Goal: Task Accomplishment & Management: Complete application form

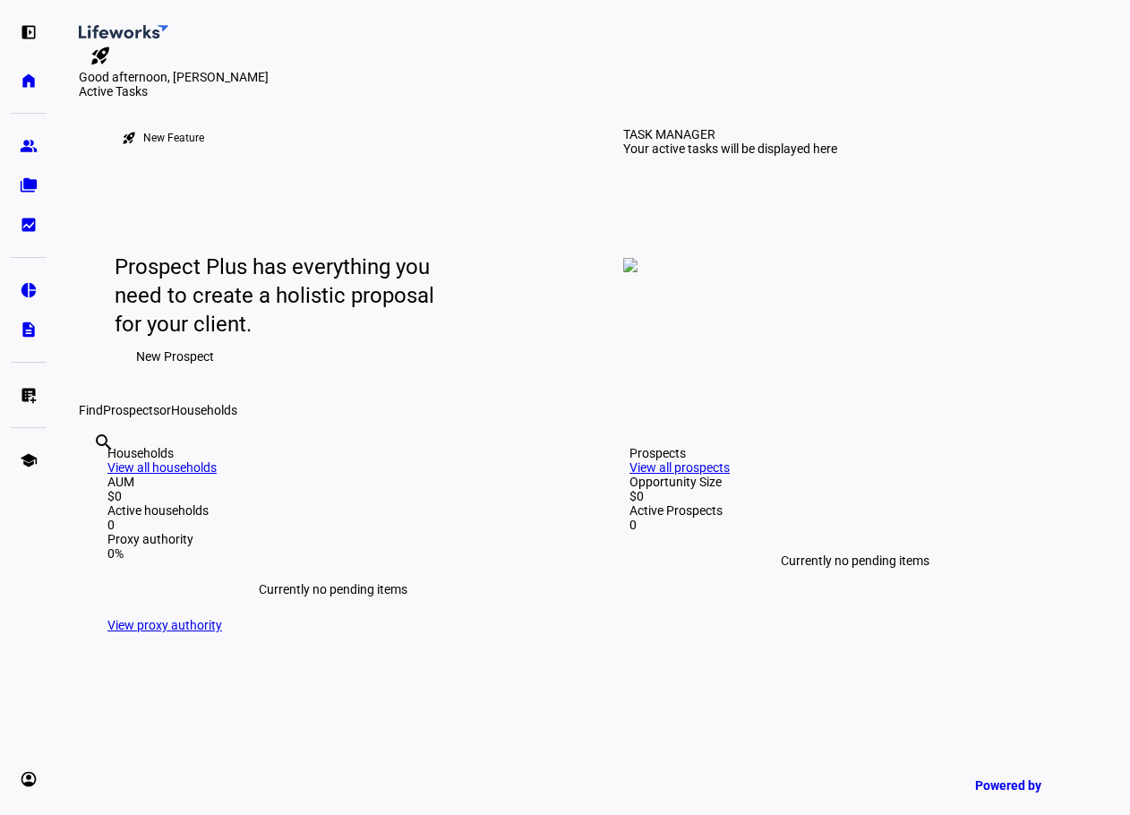
click at [638, 272] on img at bounding box center [630, 265] width 14 height 14
click at [171, 374] on span "New Prospect" at bounding box center [175, 356] width 78 height 36
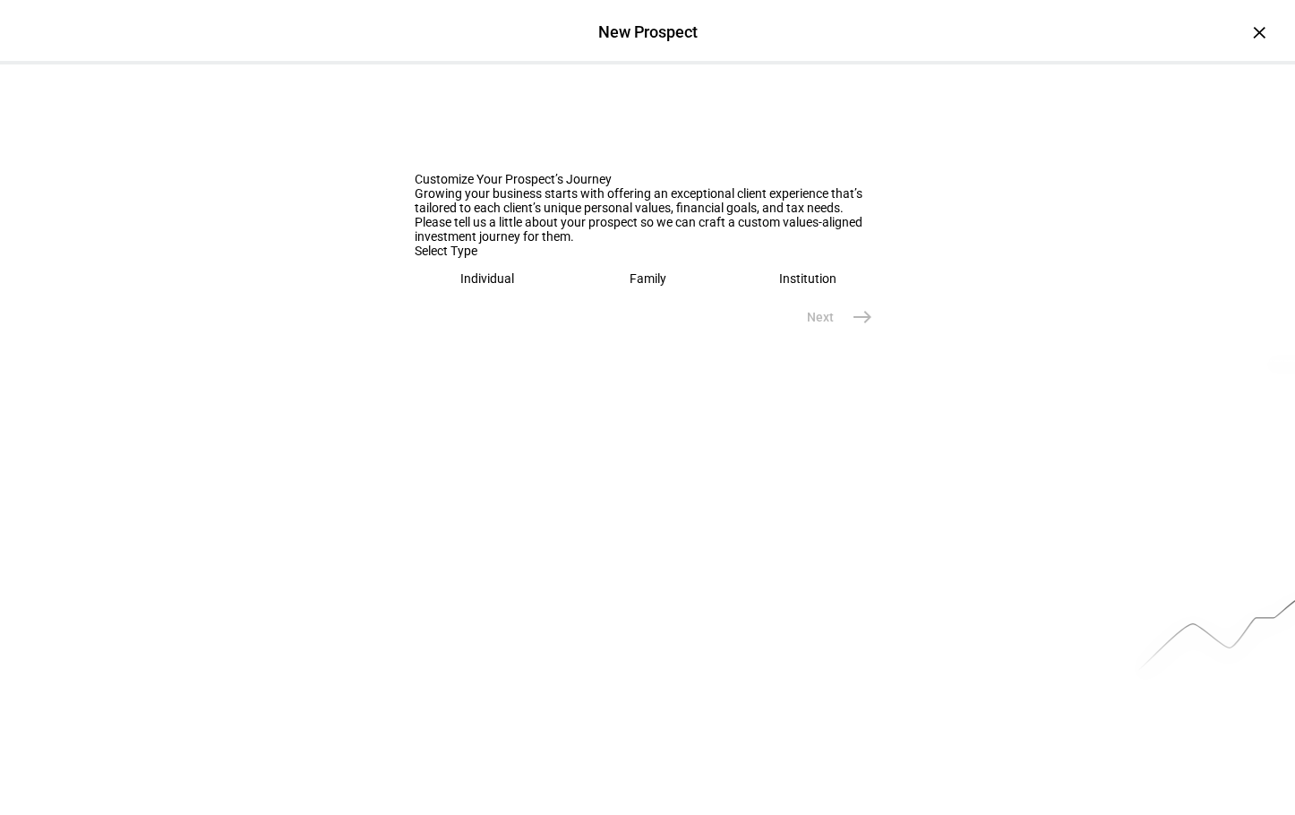
click at [618, 299] on eth-mega-radio-button "Family" at bounding box center [648, 278] width 146 height 41
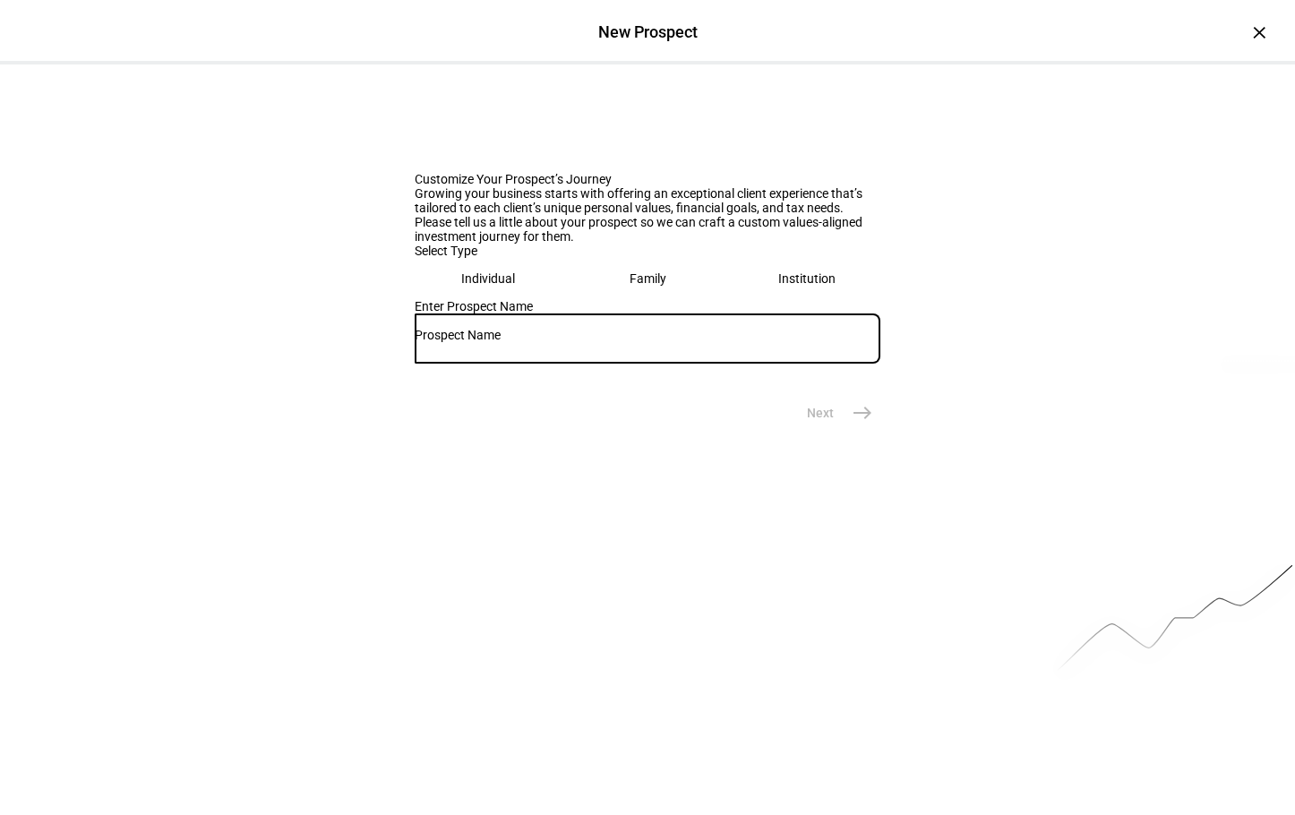
click at [613, 342] on input "text" at bounding box center [648, 335] width 466 height 14
click at [462, 364] on div at bounding box center [648, 338] width 466 height 50
click at [467, 342] on input "text" at bounding box center [648, 335] width 466 height 14
click at [550, 342] on input "Siva Jagade" at bounding box center [648, 335] width 466 height 14
type input "Siva Jagadeesan"
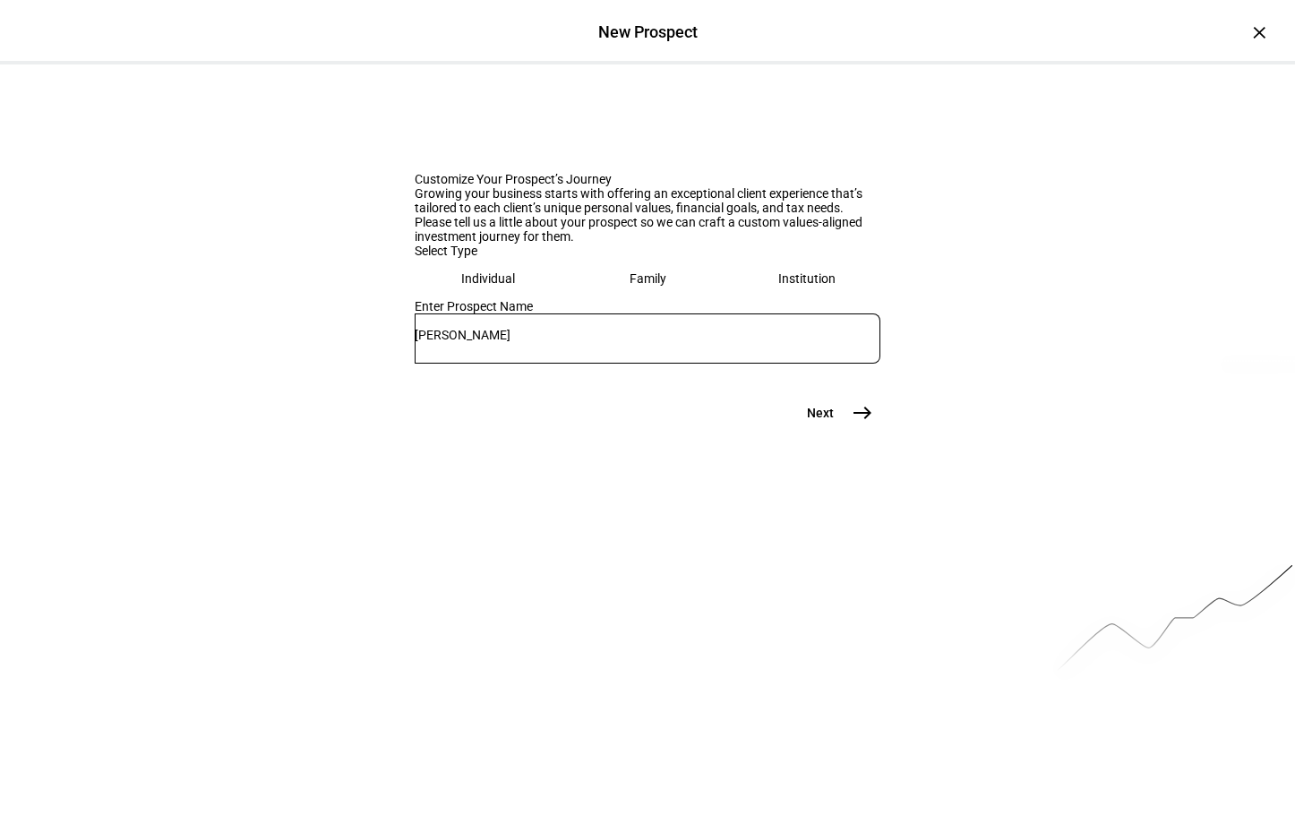
click at [852, 424] on mat-icon "east" at bounding box center [862, 412] width 21 height 21
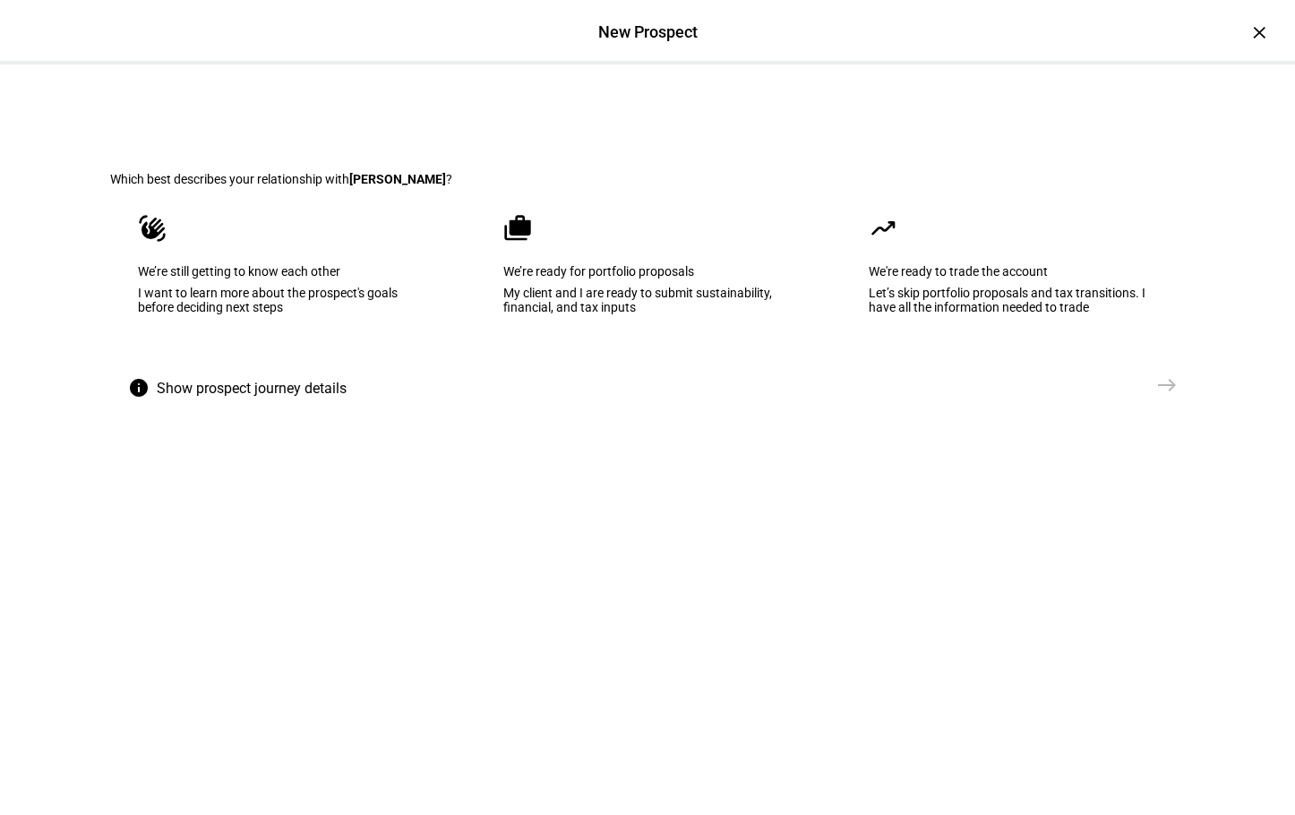
click at [690, 314] on div "My client and I are ready to submit sustainability, financial, and tax inputs" at bounding box center [647, 300] width 288 height 29
click at [1156, 396] on mat-icon "east" at bounding box center [1166, 384] width 21 height 21
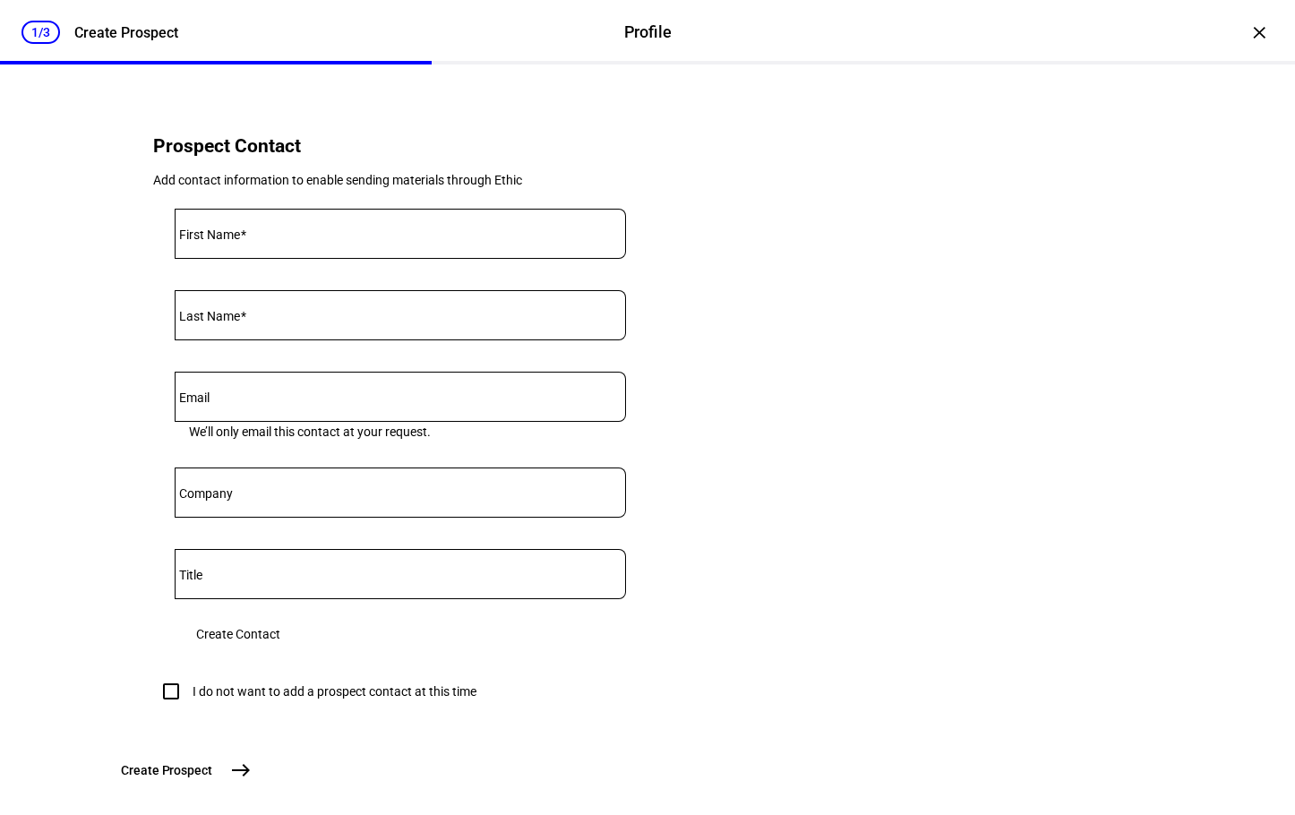
scroll to position [595, 0]
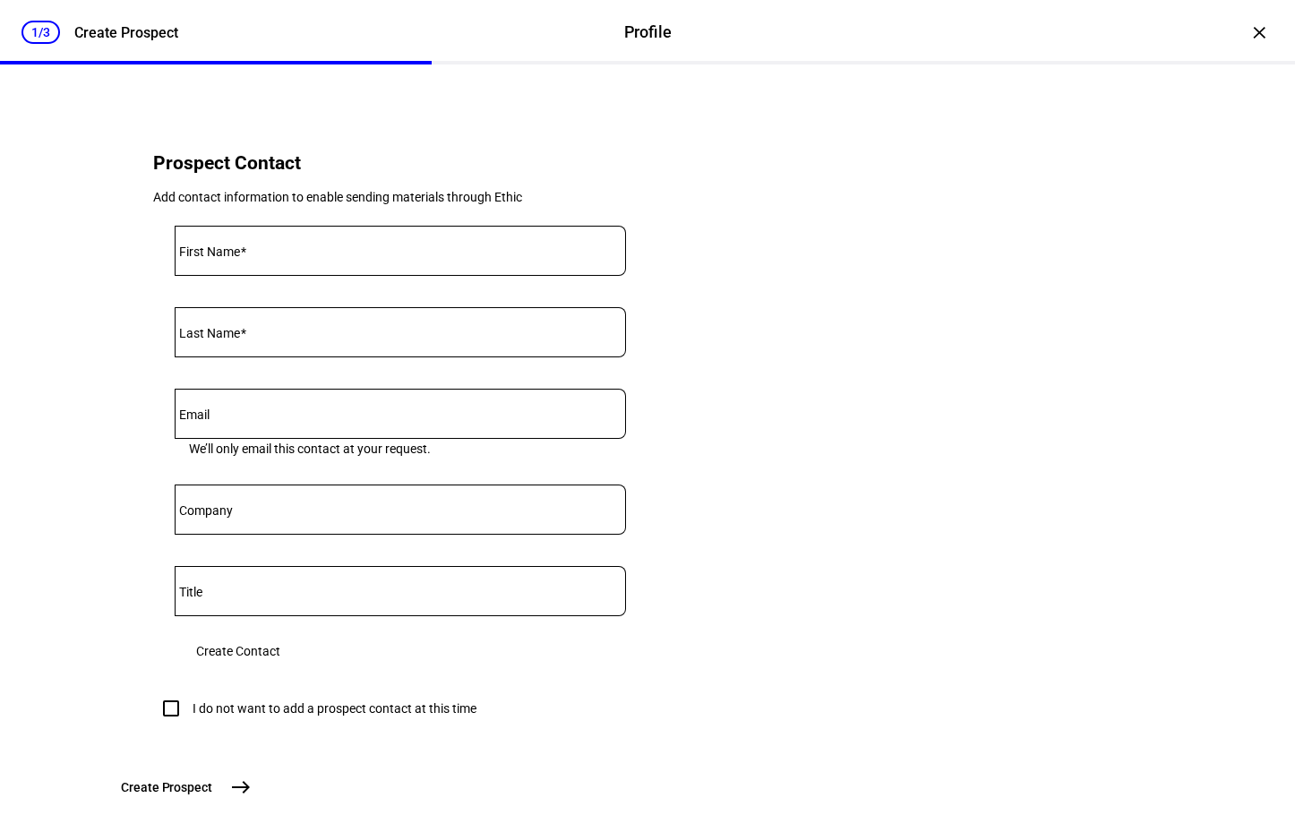
click at [381, 254] on input "First Name" at bounding box center [400, 247] width 451 height 14
type input "Siva"
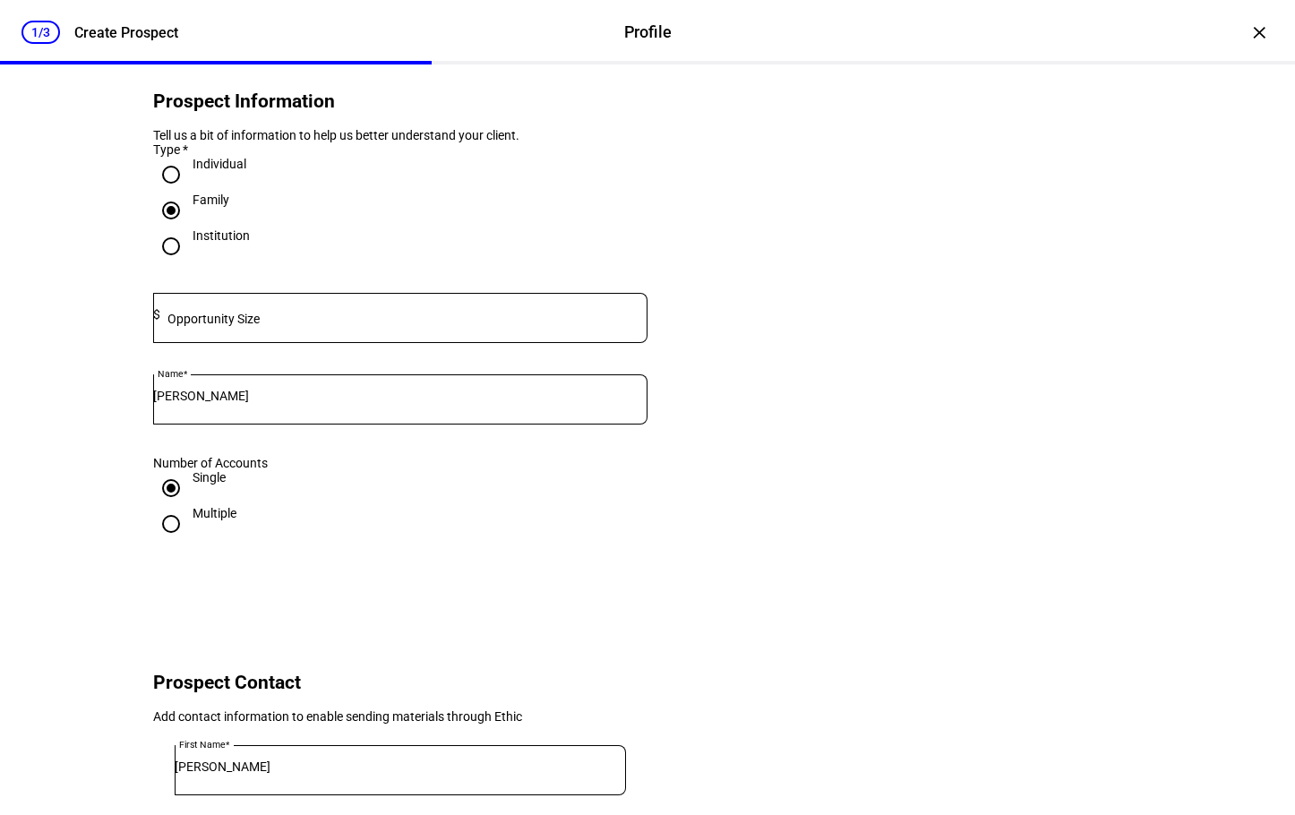
scroll to position [179, 0]
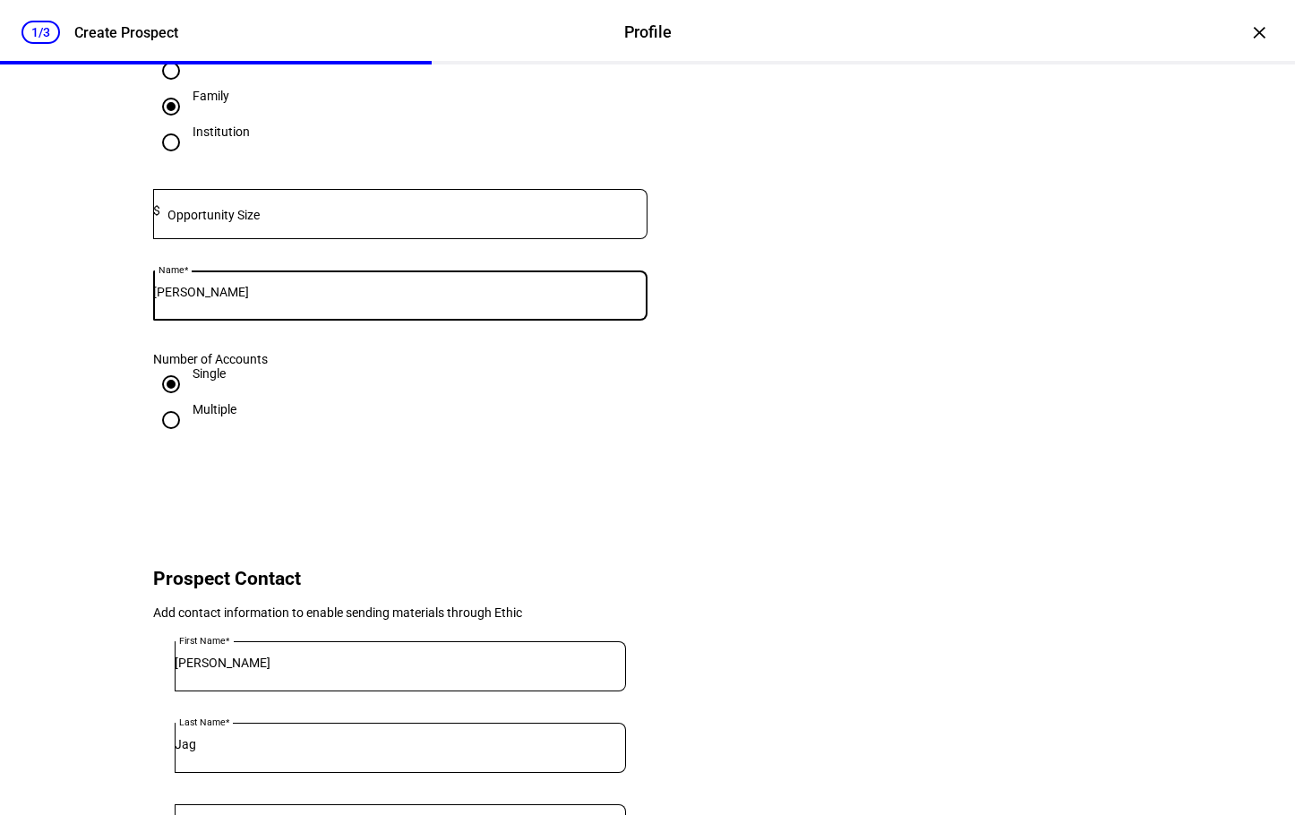
click at [233, 299] on input "Siva Jagadeesan" at bounding box center [400, 292] width 494 height 14
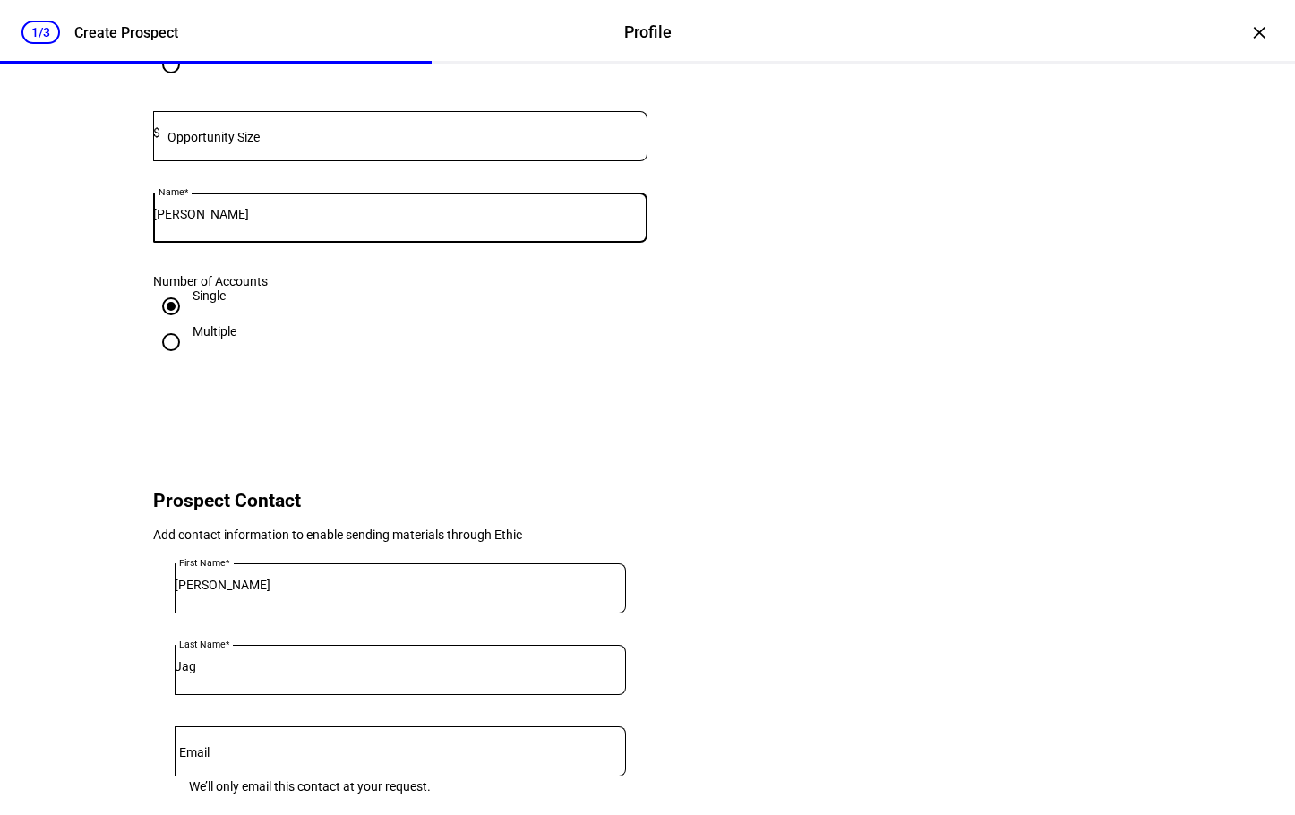
scroll to position [358, 0]
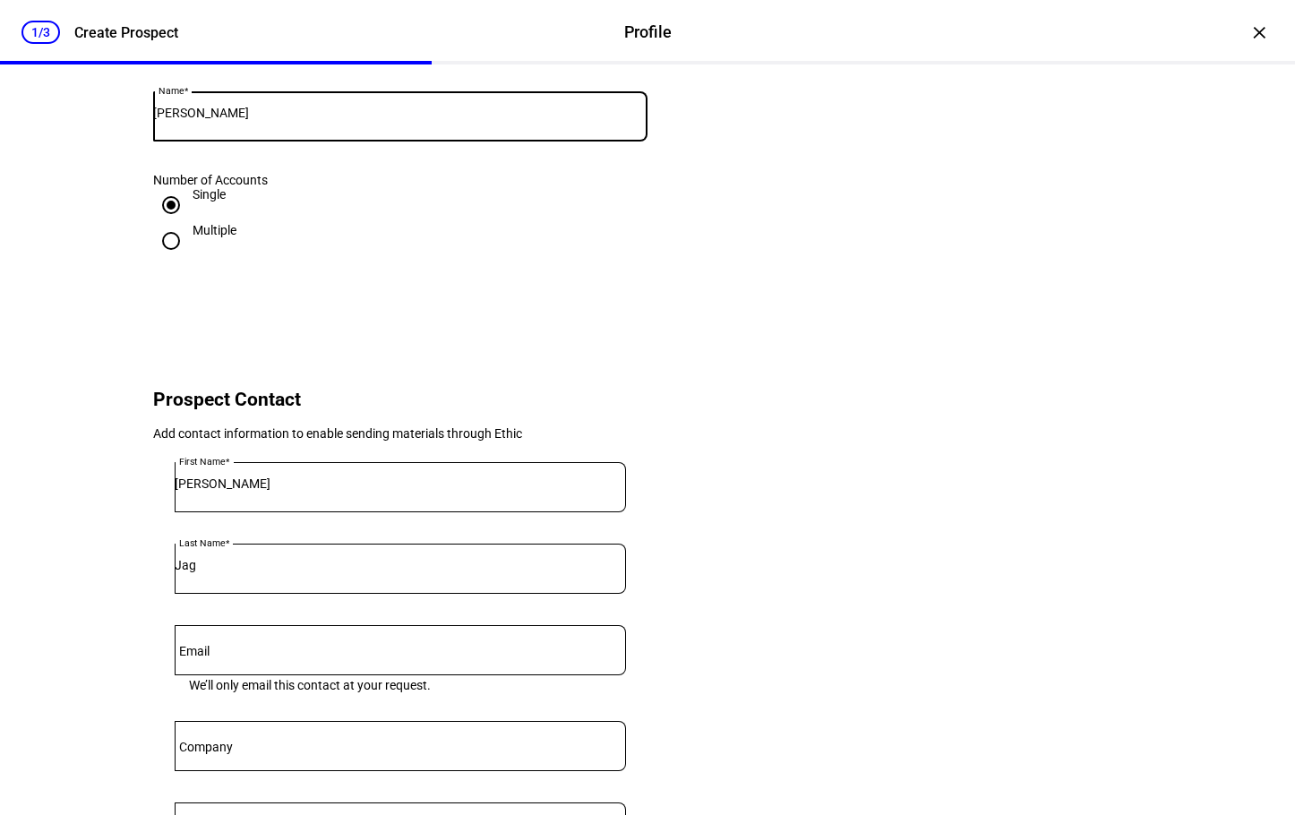
click at [243, 572] on input "Jag" at bounding box center [400, 565] width 451 height 14
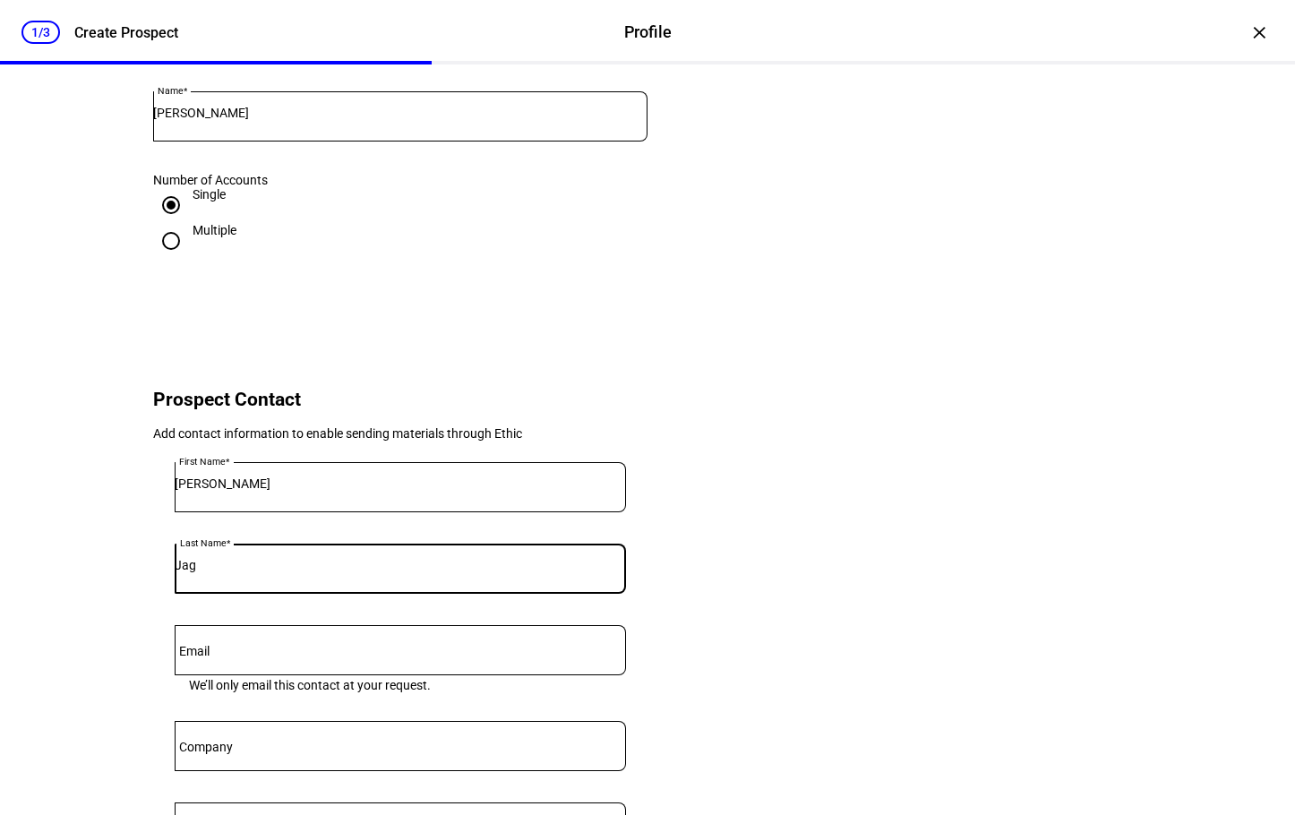
click at [233, 572] on input "Jag" at bounding box center [400, 565] width 451 height 14
paste input "adeesan"
type input "Jagadeesan"
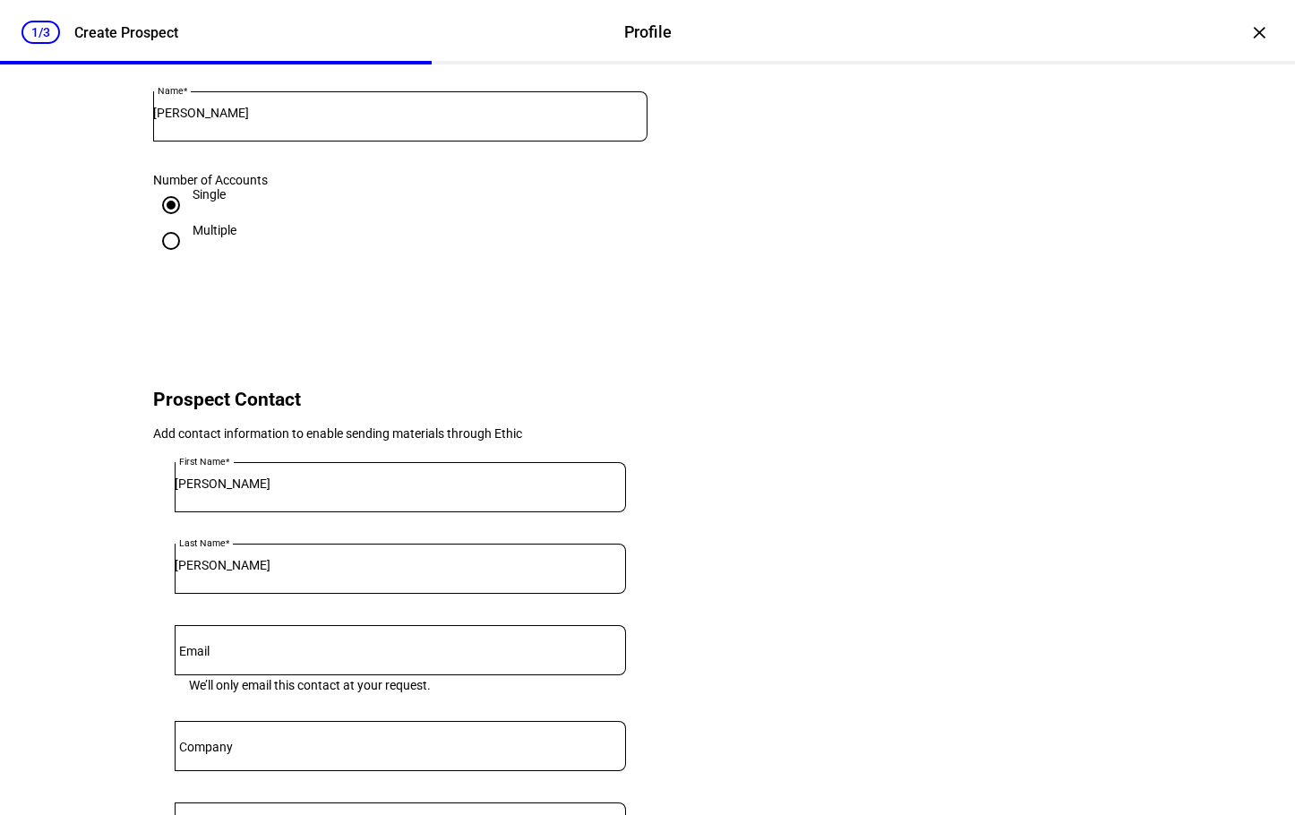
click at [764, 578] on eth-form-card "Prospect Contact Add contact information to enable sending materials through Et…" at bounding box center [647, 667] width 1075 height 675
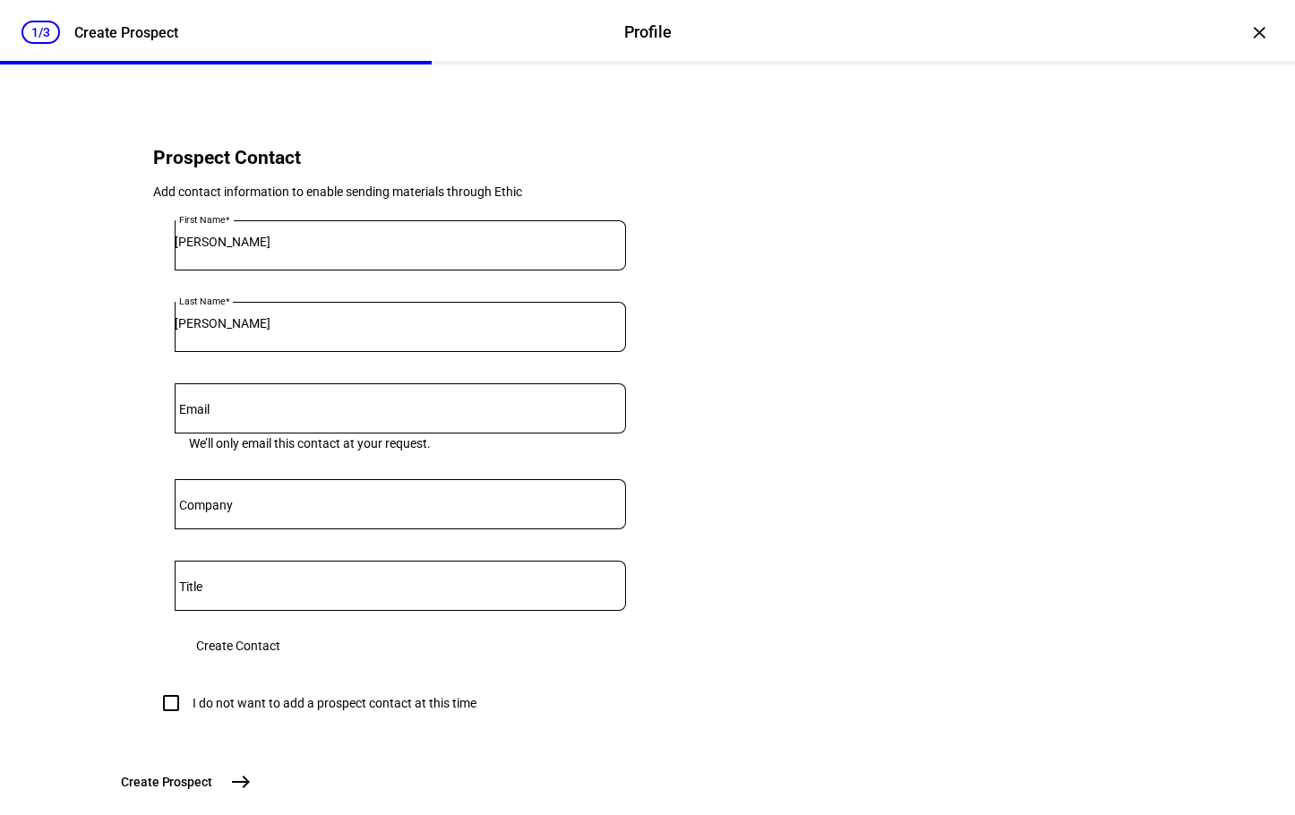
scroll to position [627, 0]
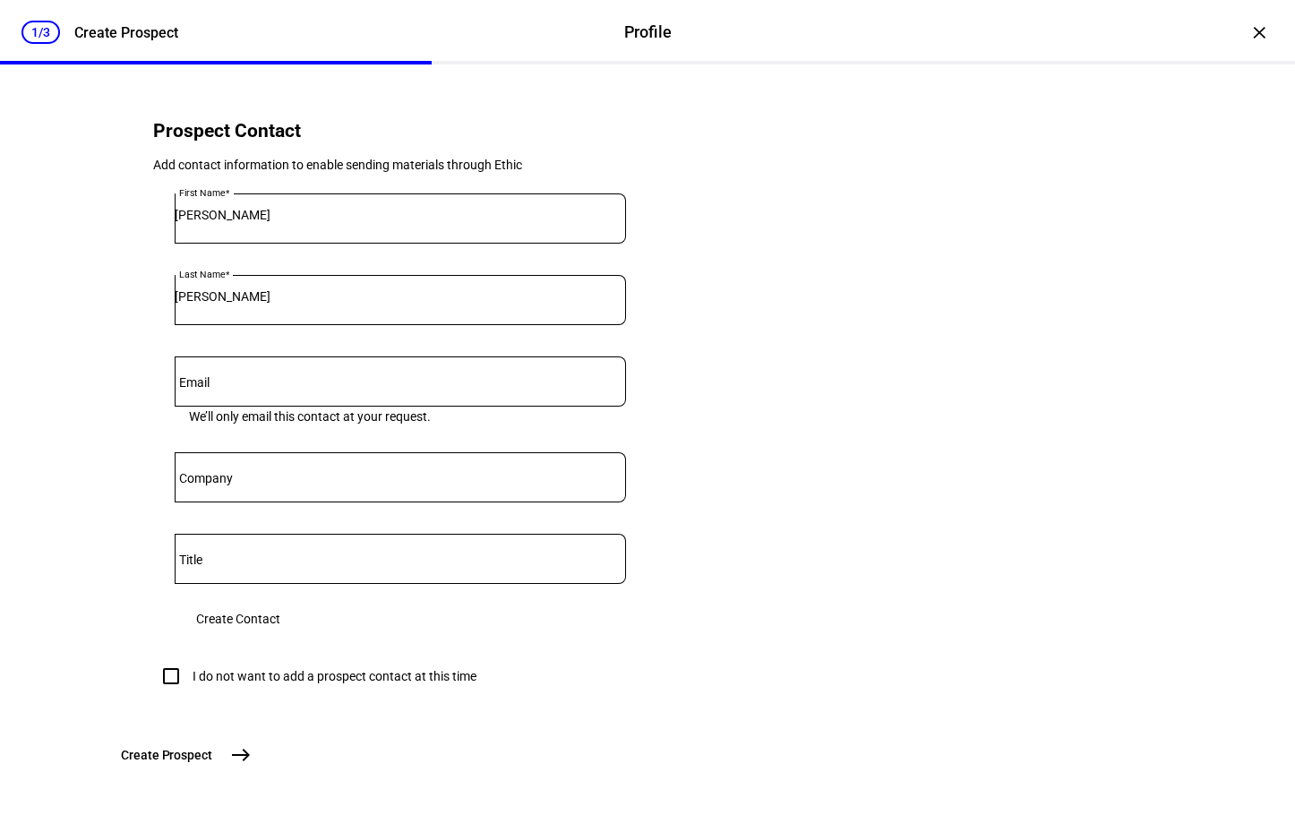
click at [280, 637] on span "Create Contact" at bounding box center [238, 619] width 84 height 36
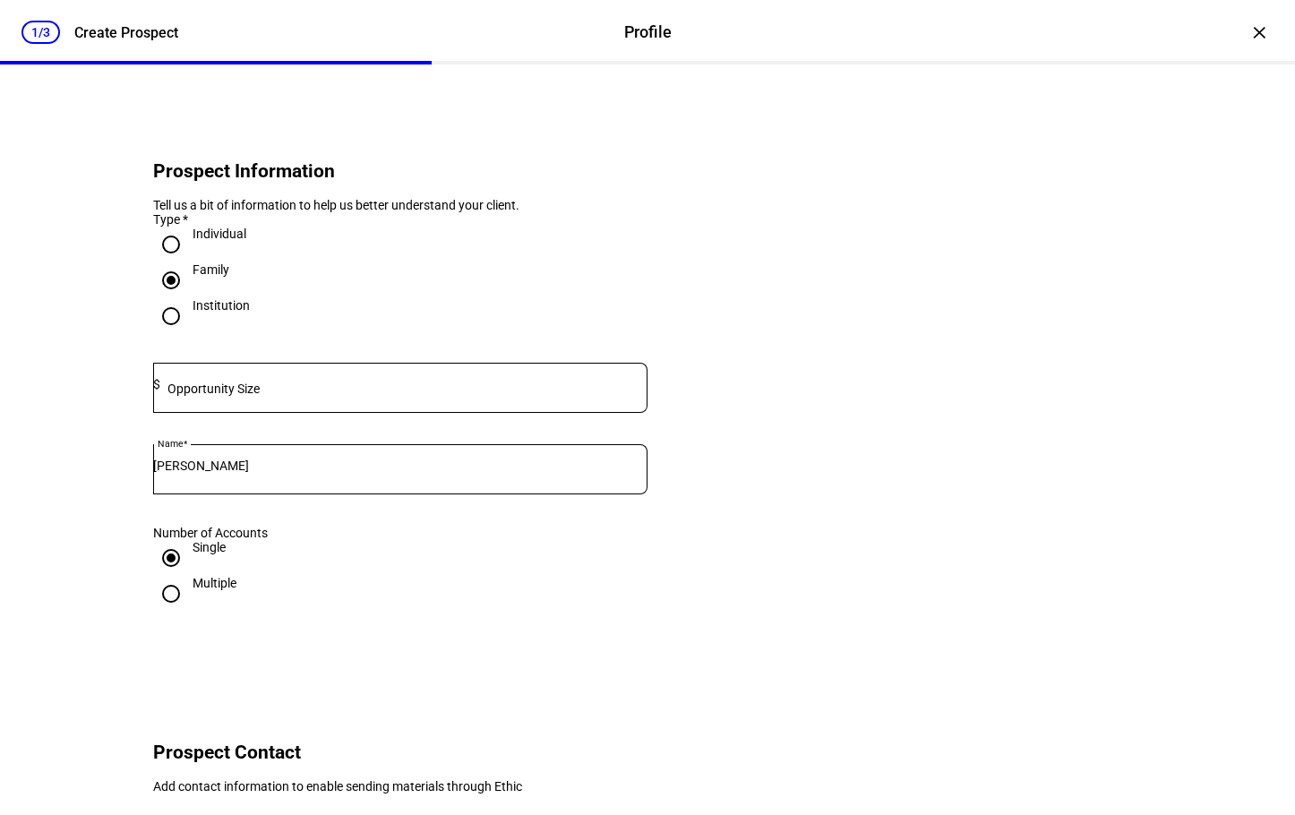
scroll to position [4, 0]
click at [245, 398] on mat-label "Opportunity Size" at bounding box center [213, 390] width 92 height 14
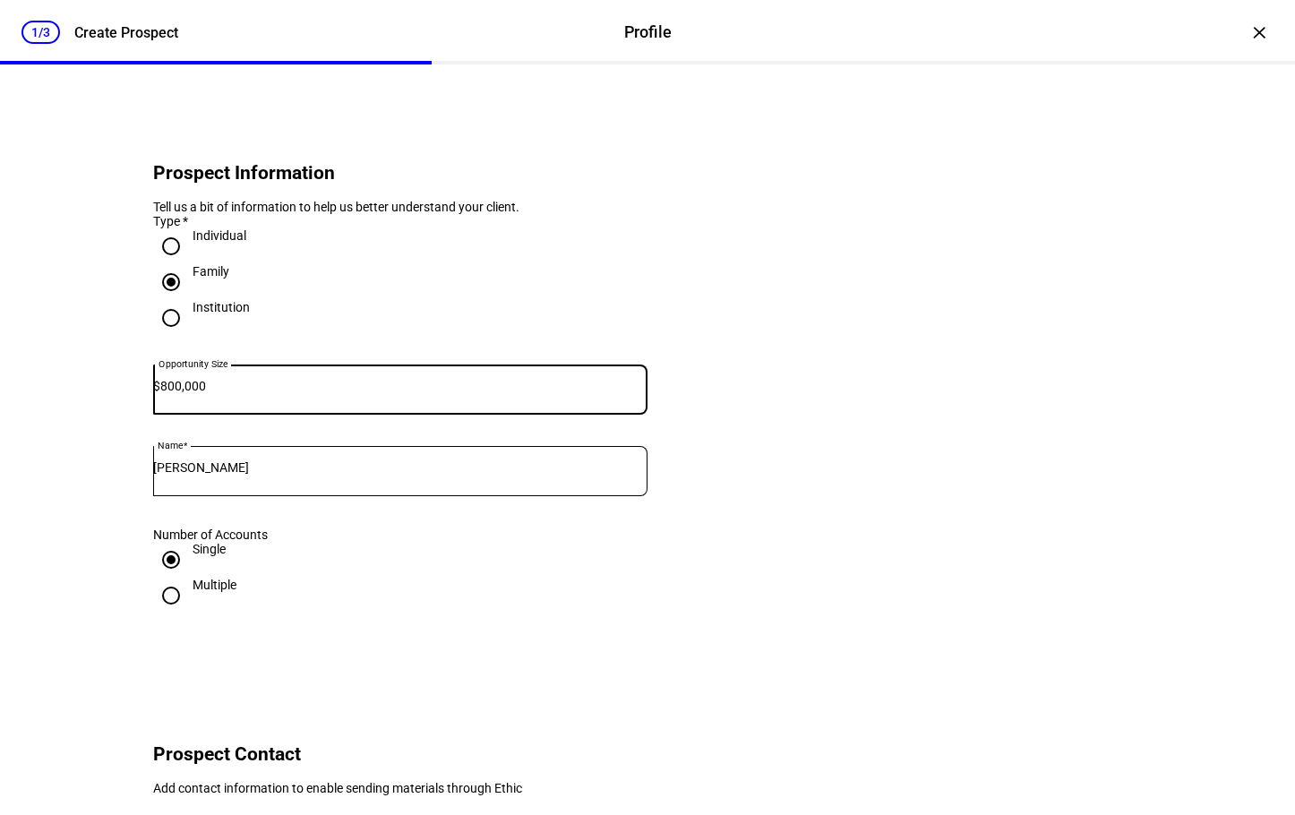
type input "800,000"
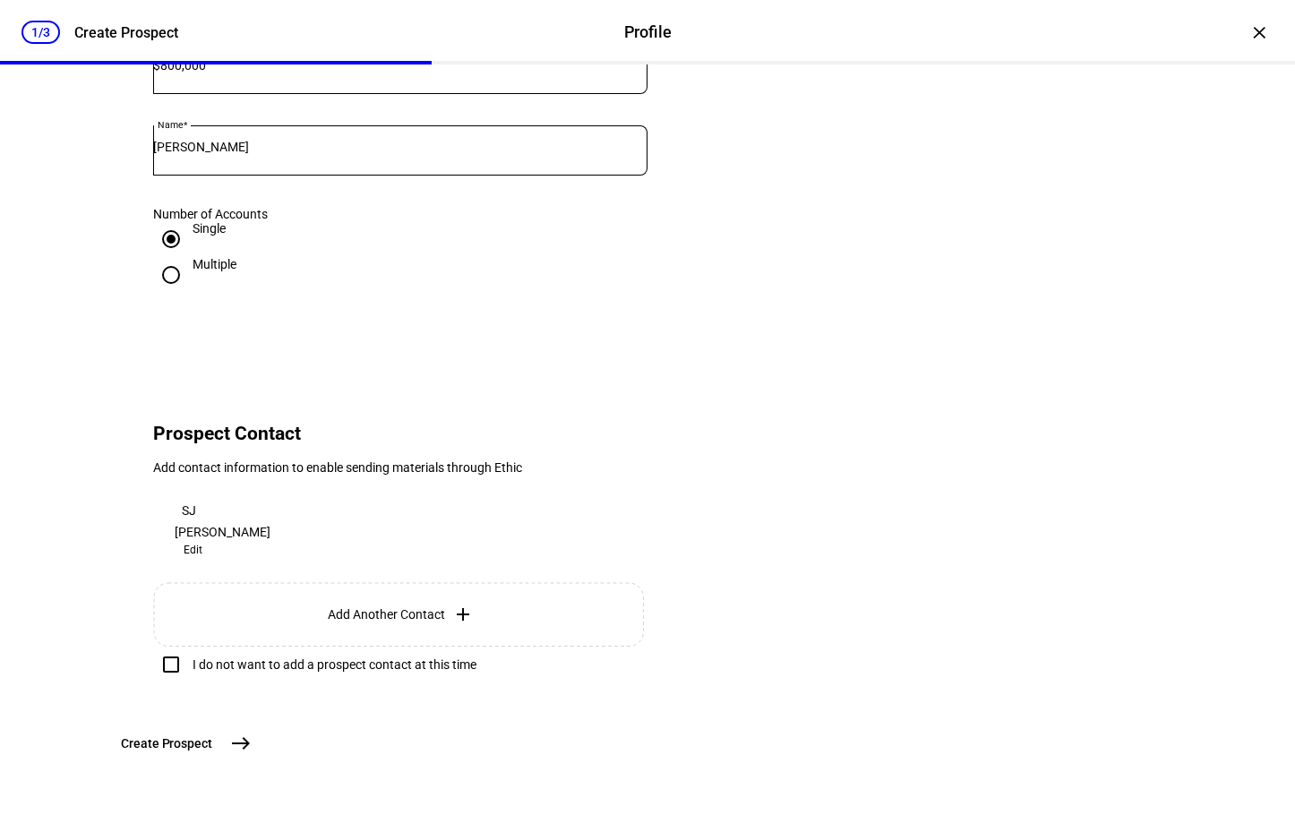
scroll to position [451, 0]
click at [252, 739] on mat-icon "east" at bounding box center [240, 742] width 21 height 21
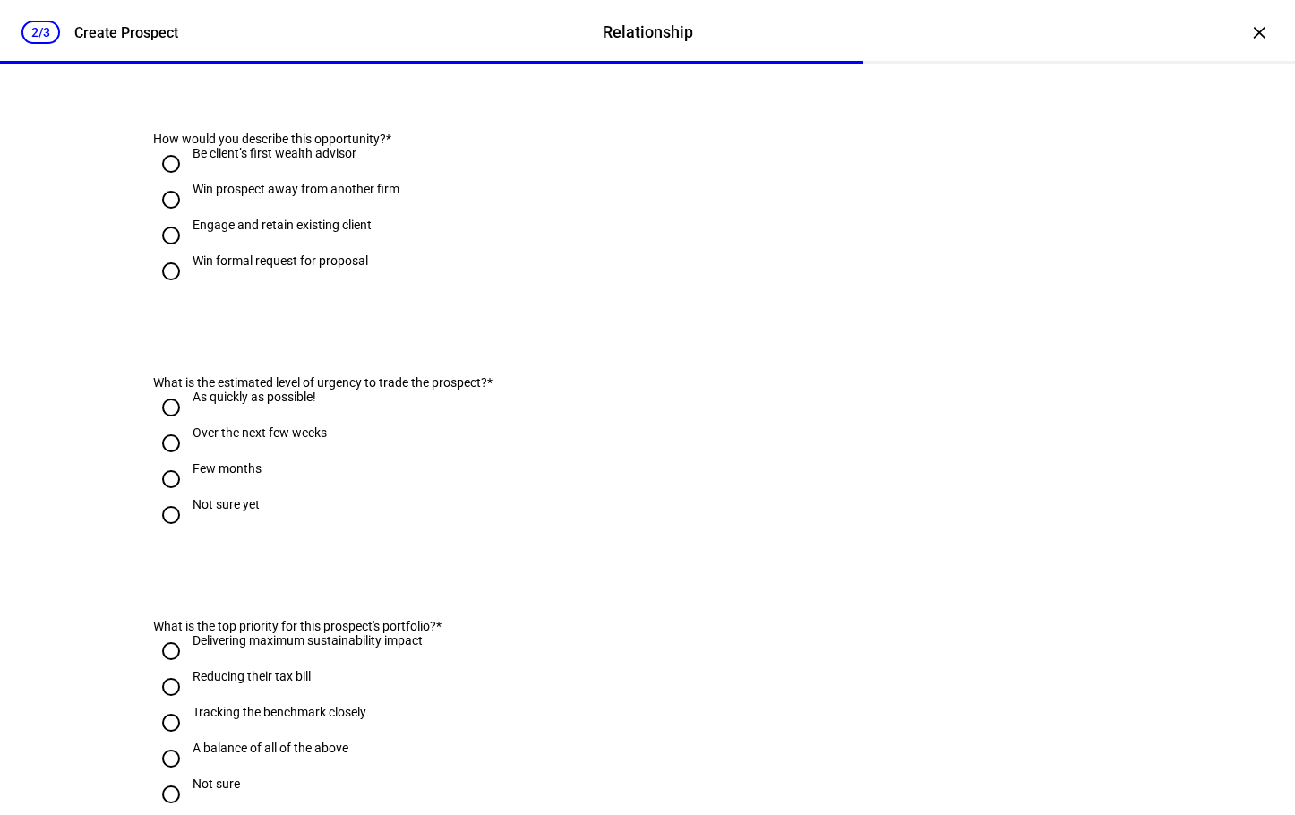
scroll to position [0, 0]
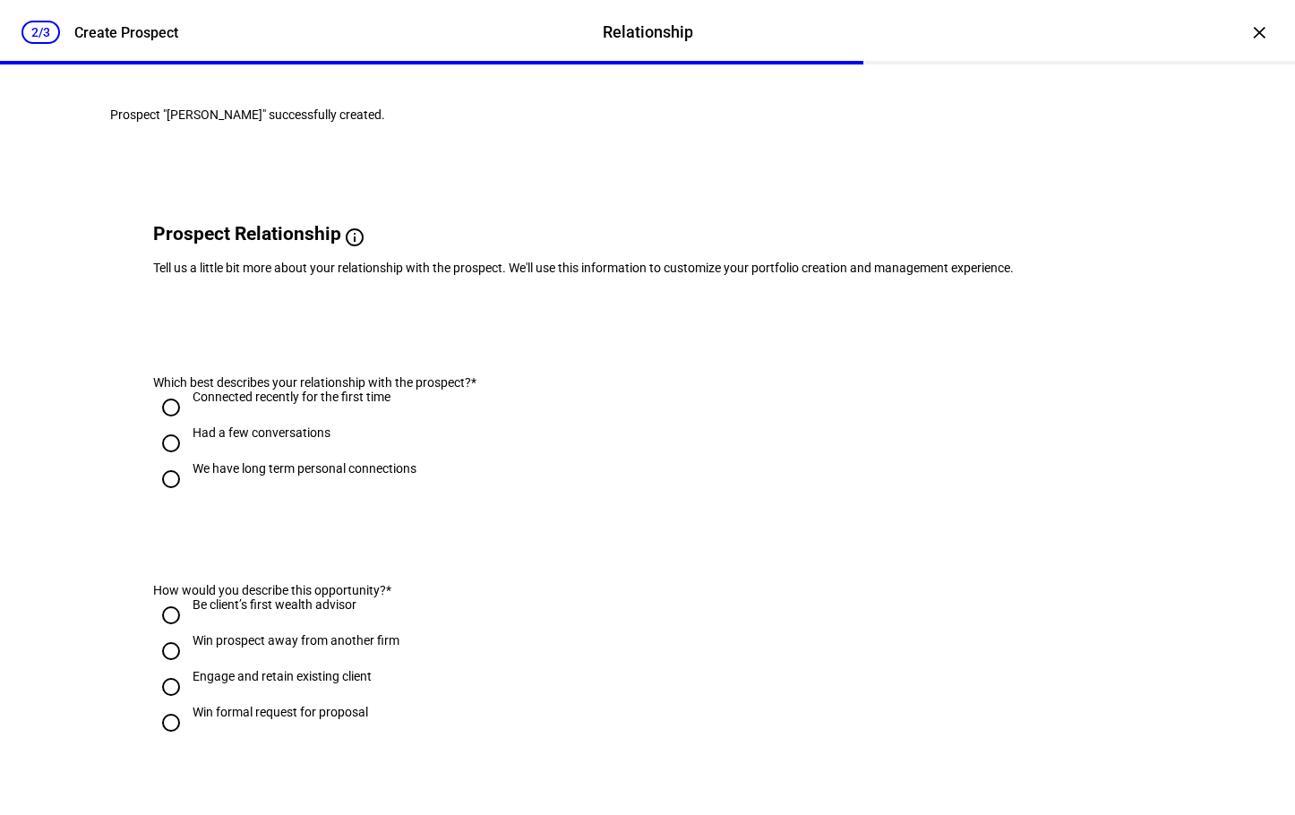
click at [193, 475] on div "We have long term personal connections" at bounding box center [305, 468] width 224 height 14
click at [189, 497] on input "We have long term personal connections" at bounding box center [171, 479] width 36 height 36
radio input "true"
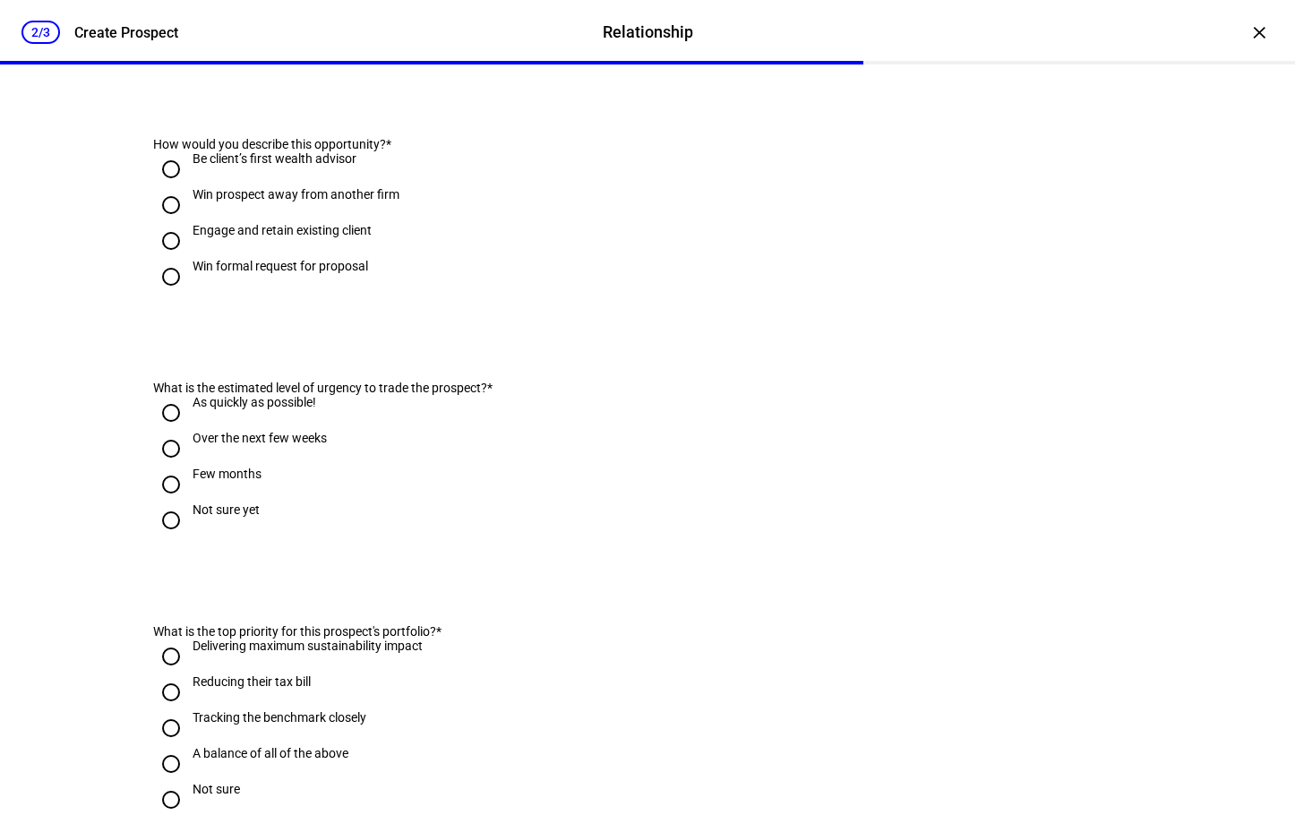
scroll to position [448, 0]
click at [161, 257] on input "Engage and retain existing client" at bounding box center [171, 239] width 36 height 36
radio input "true"
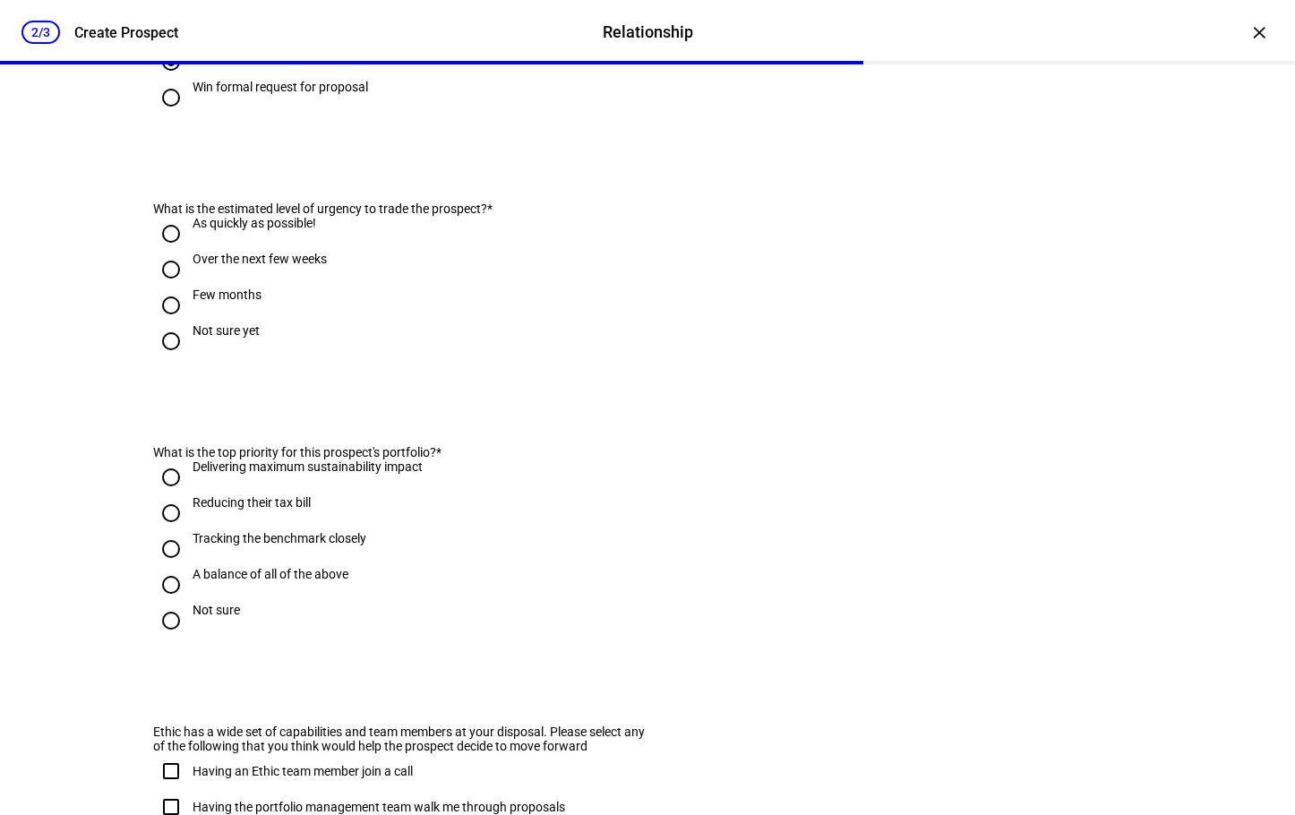
scroll to position [627, 0]
click at [167, 250] on input "As quickly as possible!" at bounding box center [171, 232] width 36 height 36
radio input "true"
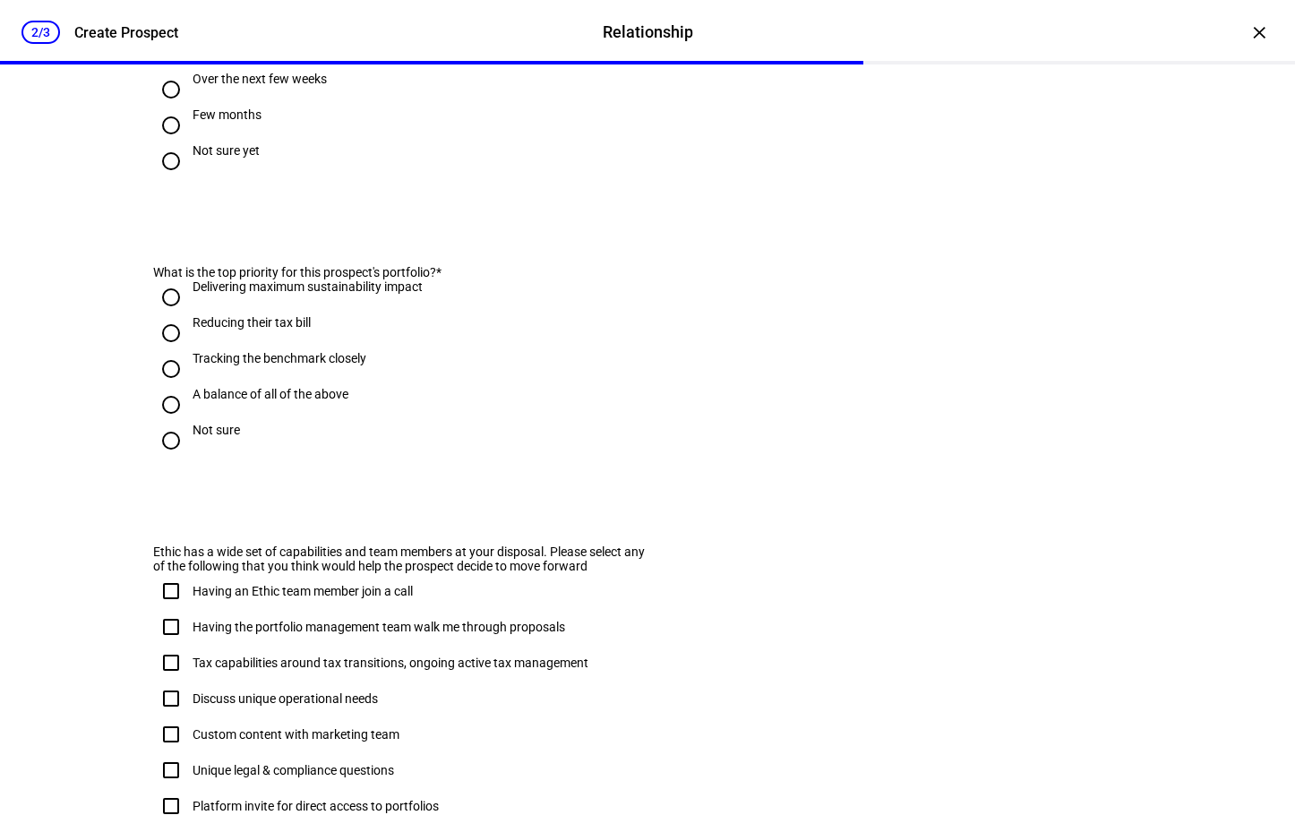
scroll to position [806, 0]
drag, startPoint x: 152, startPoint y: 313, endPoint x: 369, endPoint y: 316, distance: 216.7
click at [369, 278] on div "What is the top priority for this prospect's portfolio? *" at bounding box center [400, 271] width 494 height 14
click at [369, 278] on span "What is the top priority for this prospect's portfolio?" at bounding box center [294, 271] width 283 height 14
click at [166, 350] on input "Reducing their tax bill" at bounding box center [171, 332] width 36 height 36
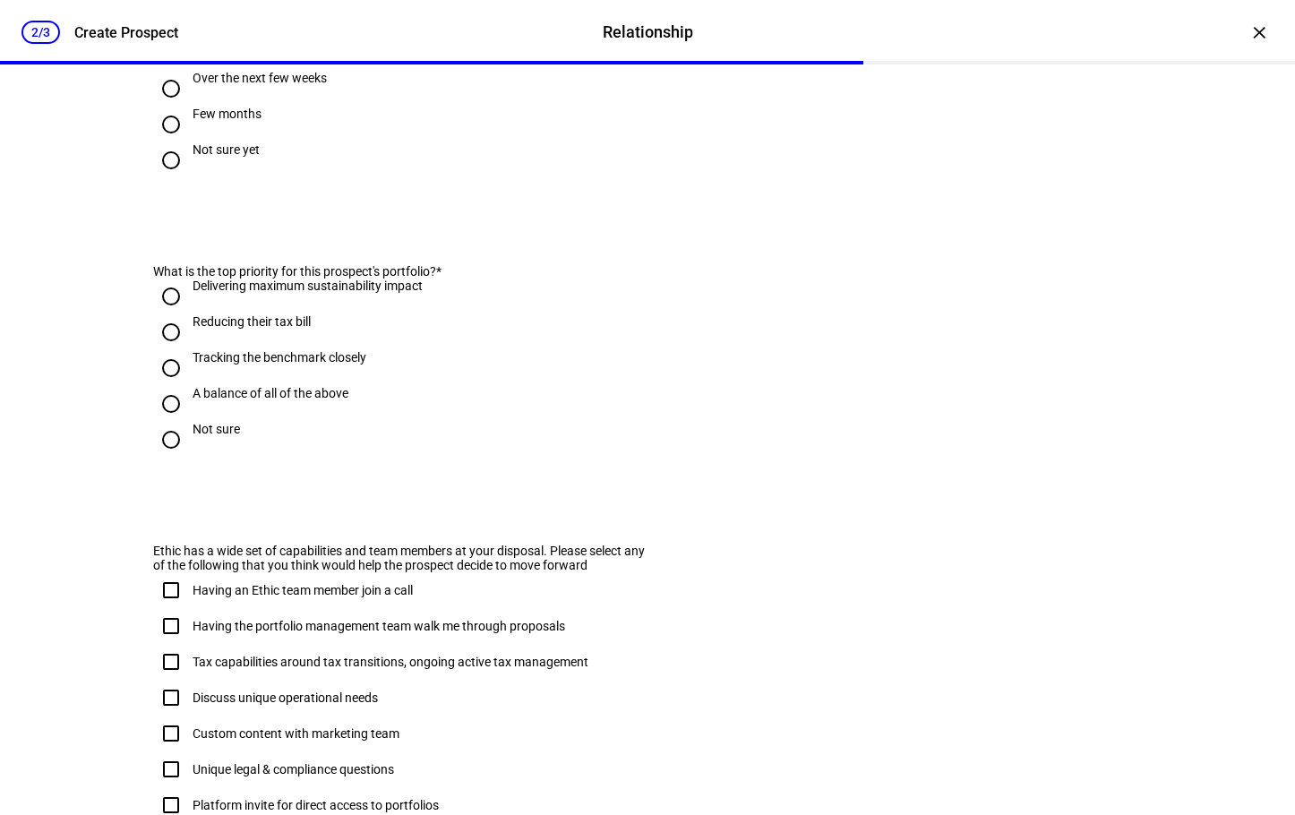
radio input "true"
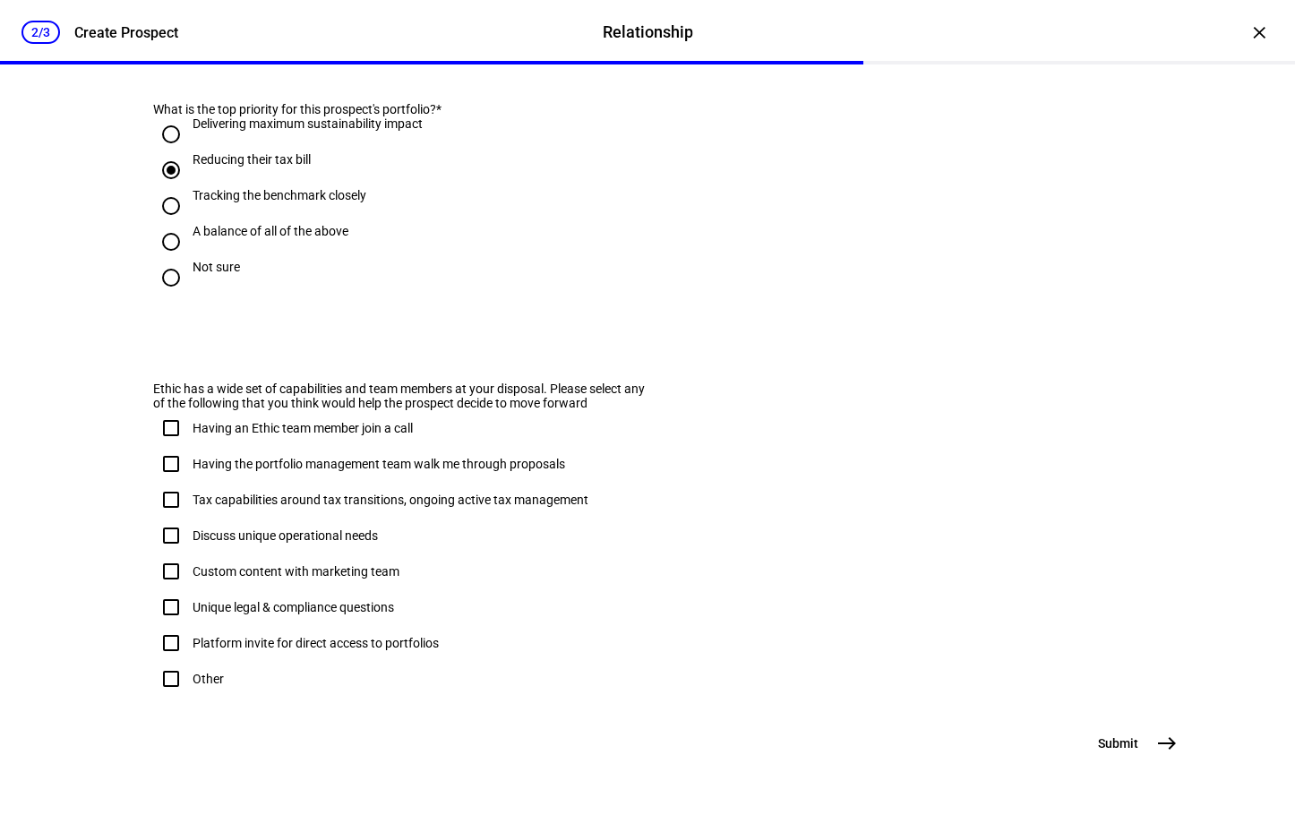
scroll to position [1063, 0]
drag, startPoint x: 150, startPoint y: 336, endPoint x: 166, endPoint y: 368, distance: 36.0
click at [166, 381] on div "Ethic has a wide set of capabilities and team members at your disposal. Please …" at bounding box center [400, 395] width 494 height 29
click at [195, 381] on span "Ethic has a wide set of capabilities and team members at your disposal. Please …" at bounding box center [399, 395] width 492 height 29
click at [165, 446] on input "Having the portfolio management team walk me through proposals" at bounding box center [171, 464] width 36 height 36
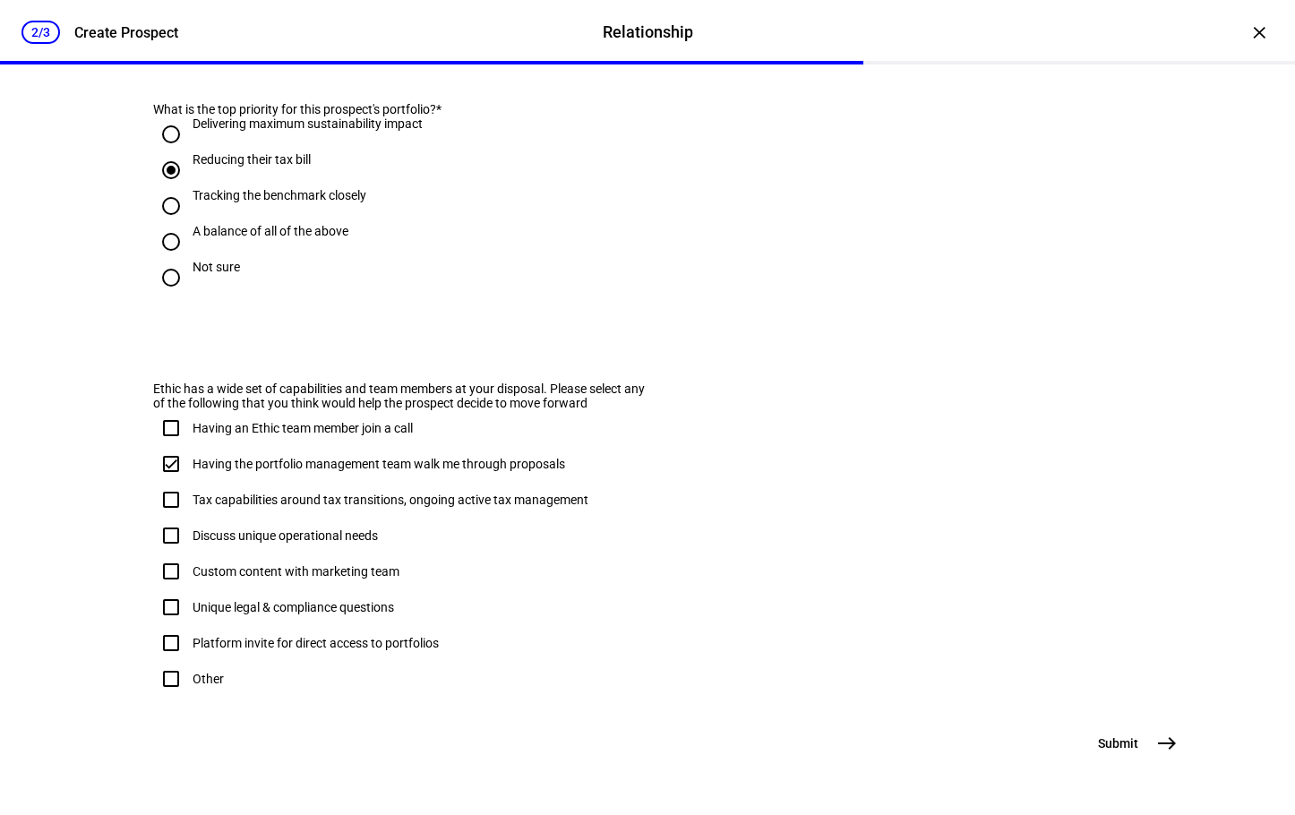
checkbox input "true"
click at [1158, 747] on mat-icon "east" at bounding box center [1166, 742] width 21 height 21
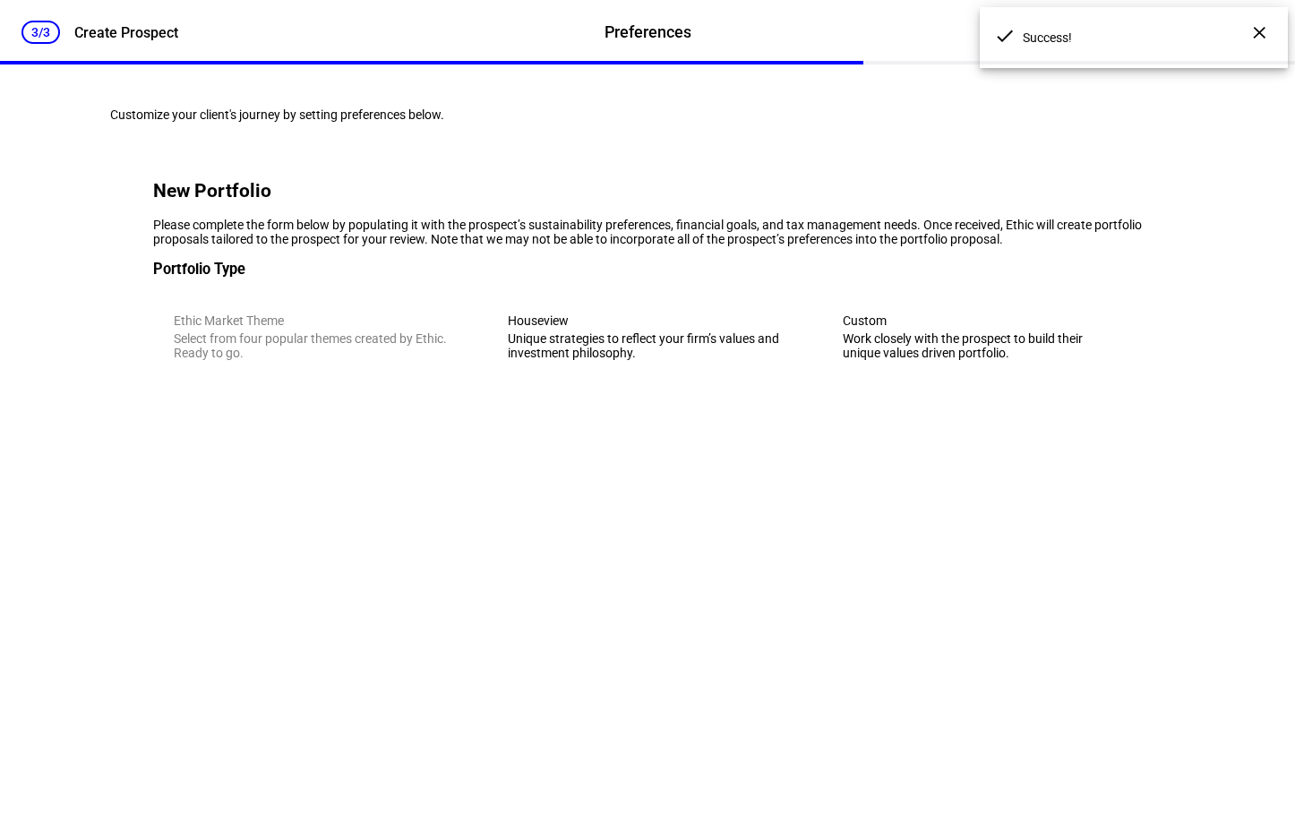
scroll to position [0, 0]
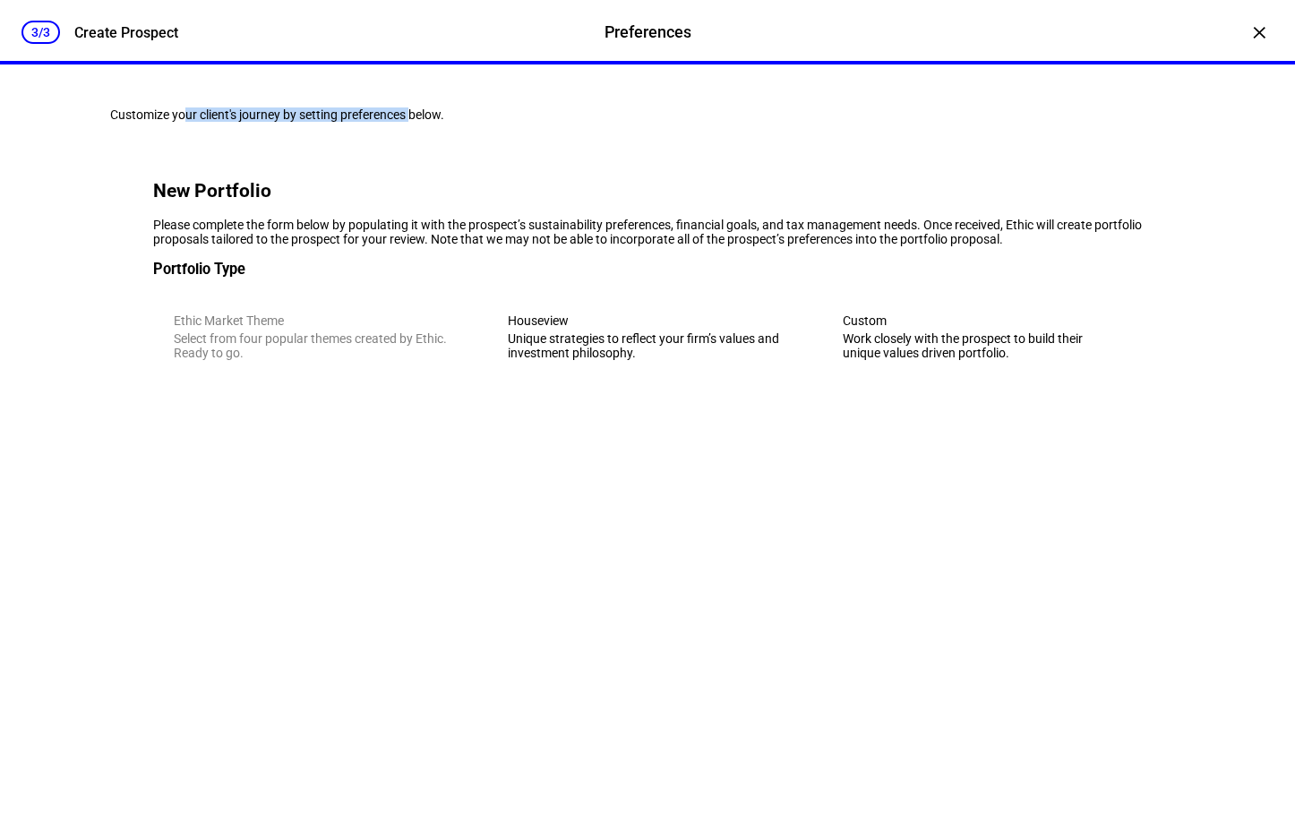
drag, startPoint x: 223, startPoint y: 126, endPoint x: 417, endPoint y: 126, distance: 194.3
click at [417, 122] on div "Customize your client's journey by setting preferences below." at bounding box center [647, 114] width 1075 height 14
click at [319, 381] on eth-mega-radio-group "Ethic Market Theme Select from four popular themes created by Ethic. Ready to g…" at bounding box center [647, 337] width 989 height 88
click at [626, 360] on div "Unique strategies to reflect your firm’s values and investment philosophy." at bounding box center [647, 345] width 278 height 29
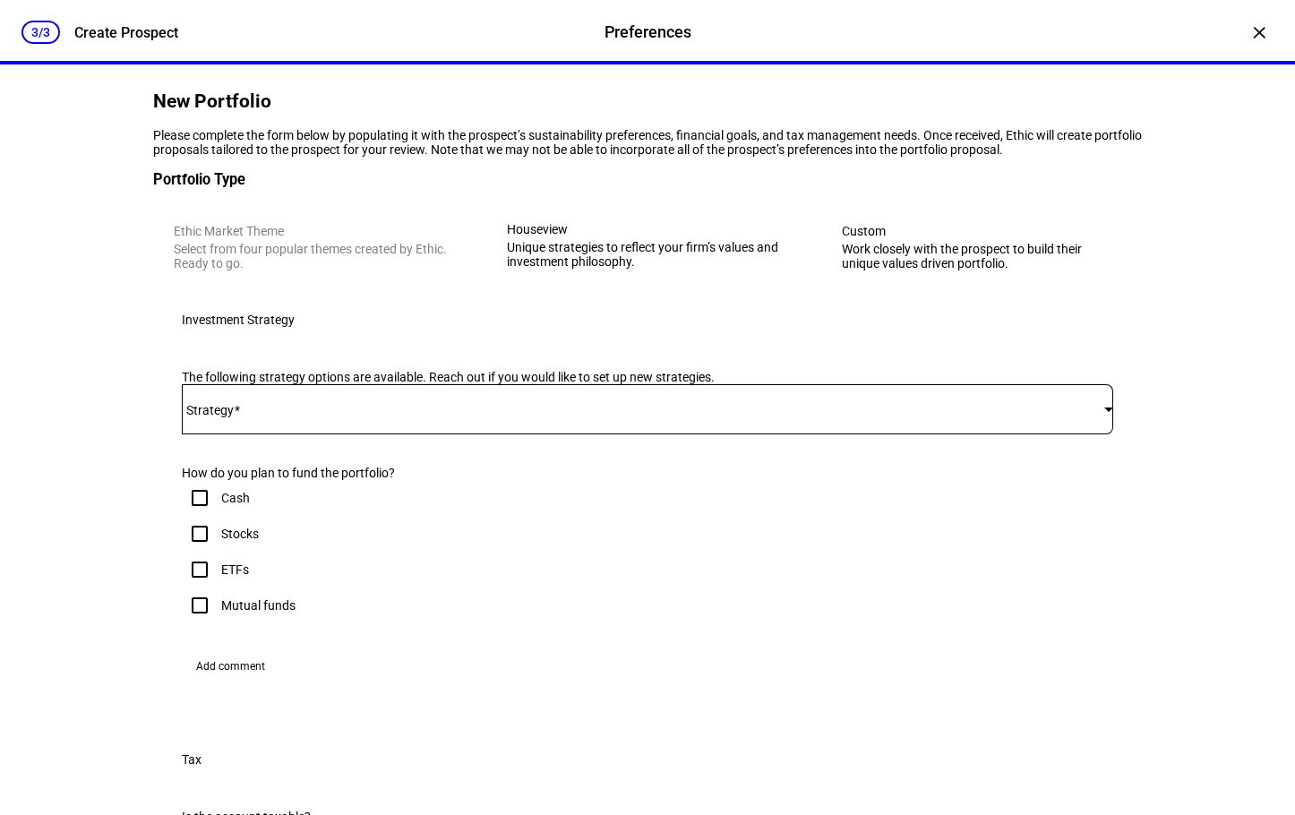
scroll to position [269, 0]
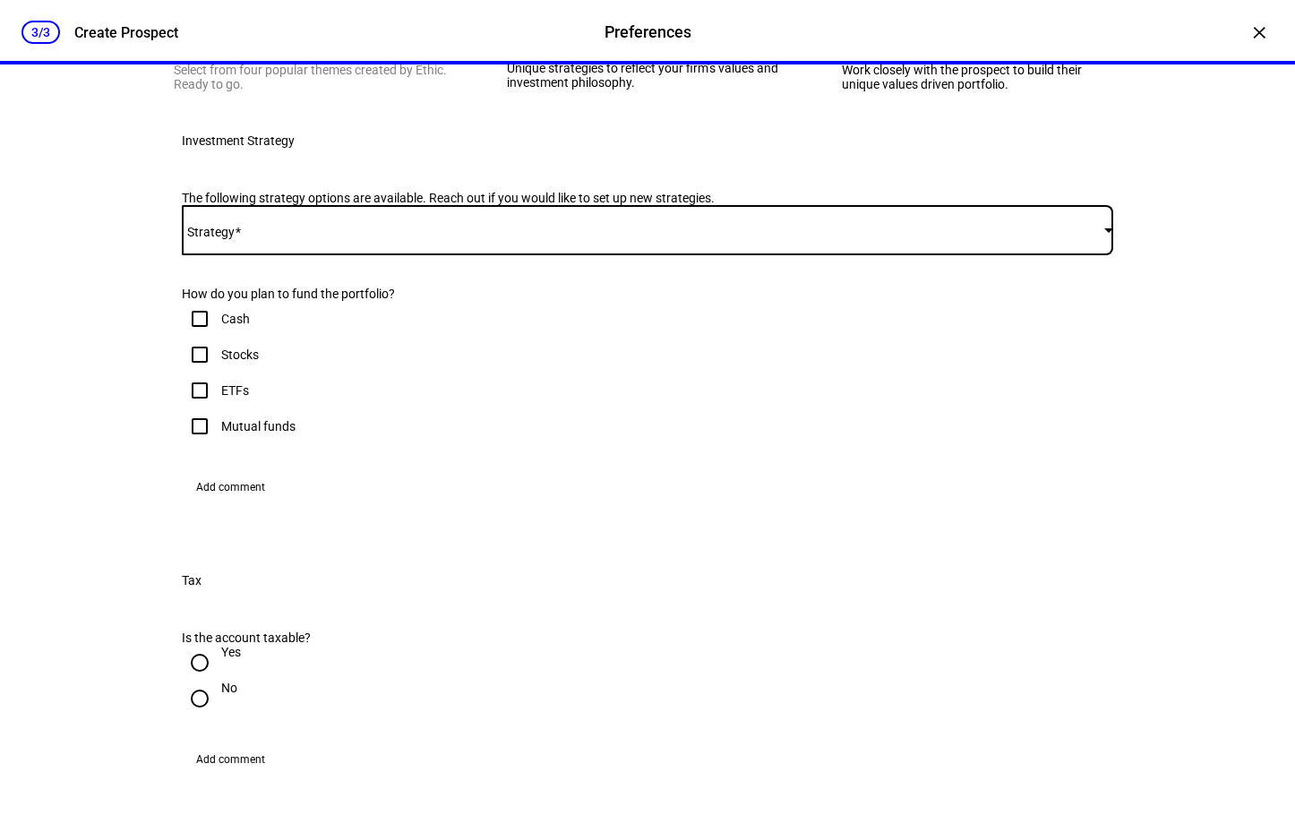
click at [408, 237] on span at bounding box center [643, 230] width 922 height 14
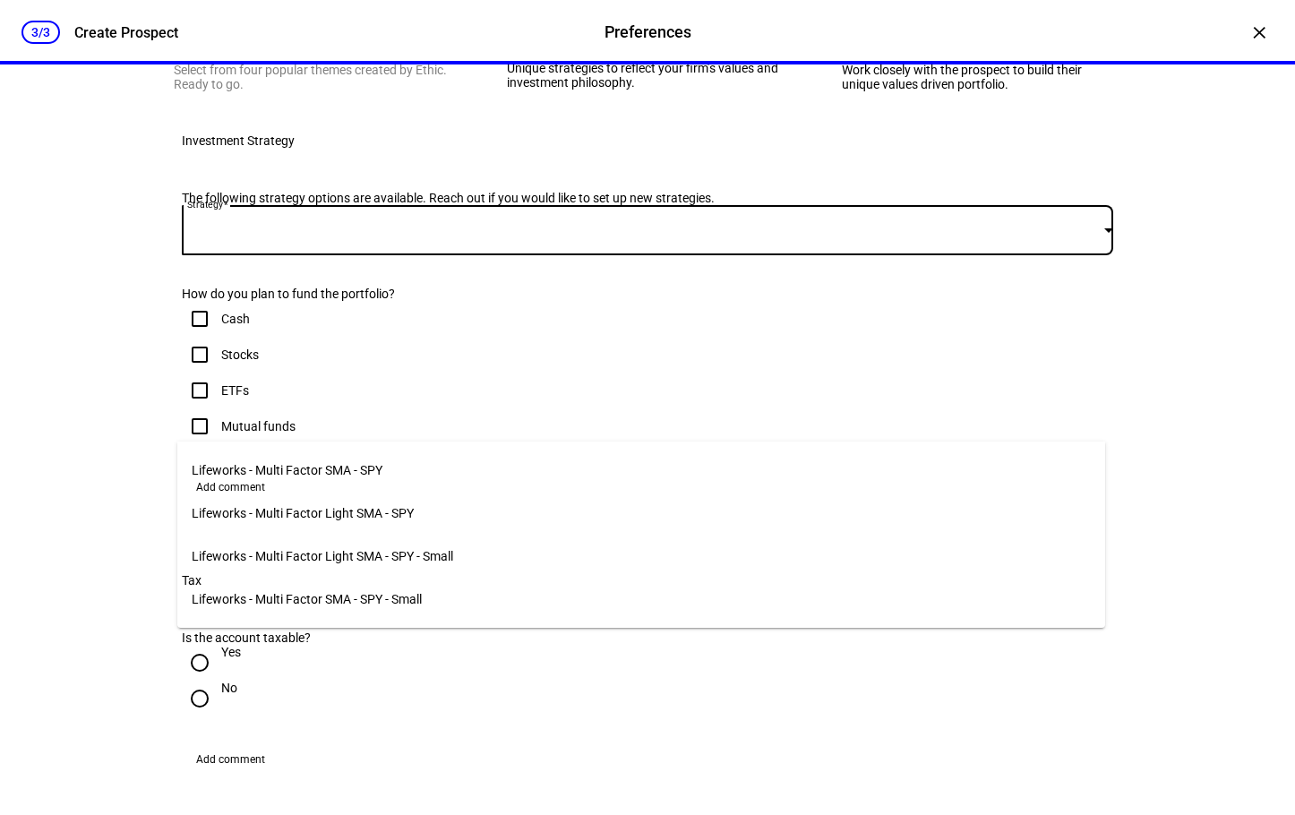
click at [46, 599] on div at bounding box center [647, 407] width 1295 height 815
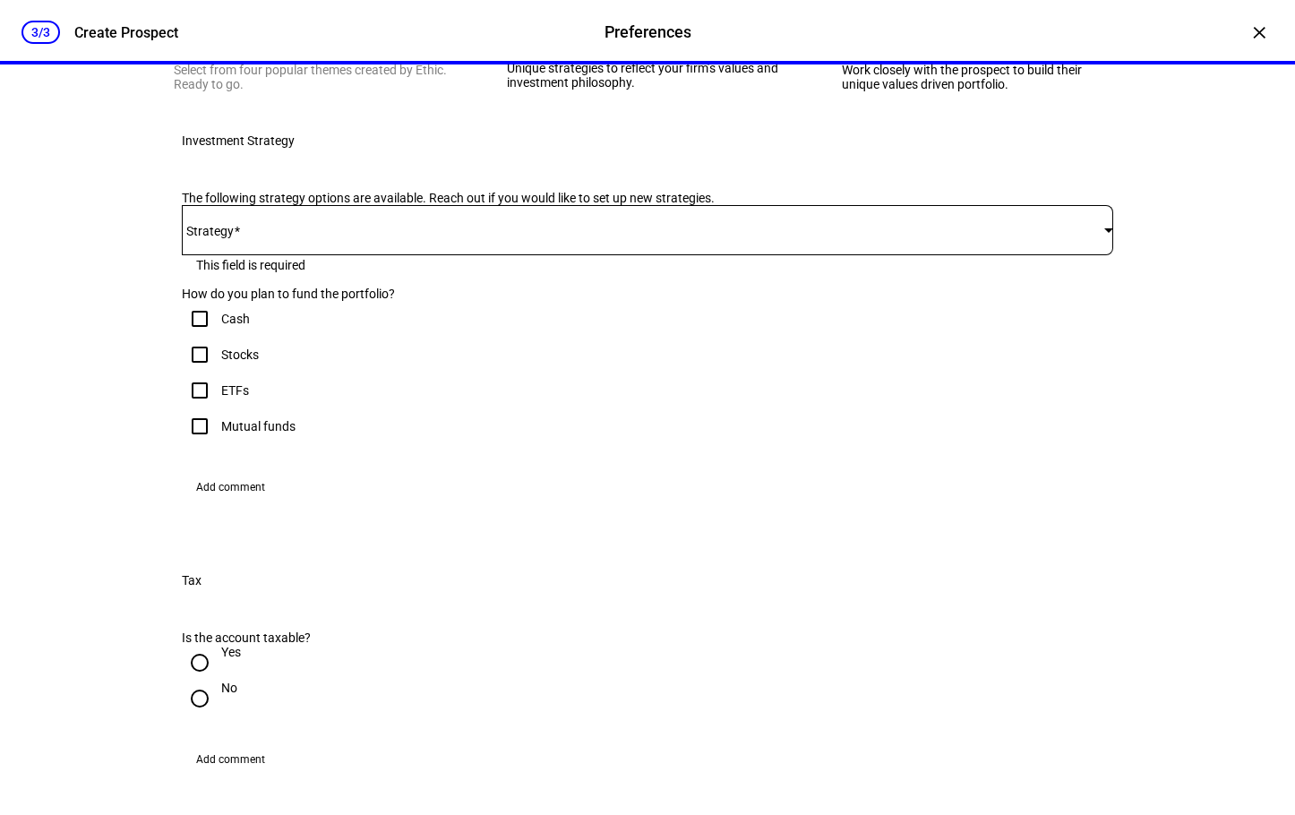
scroll to position [537, 0]
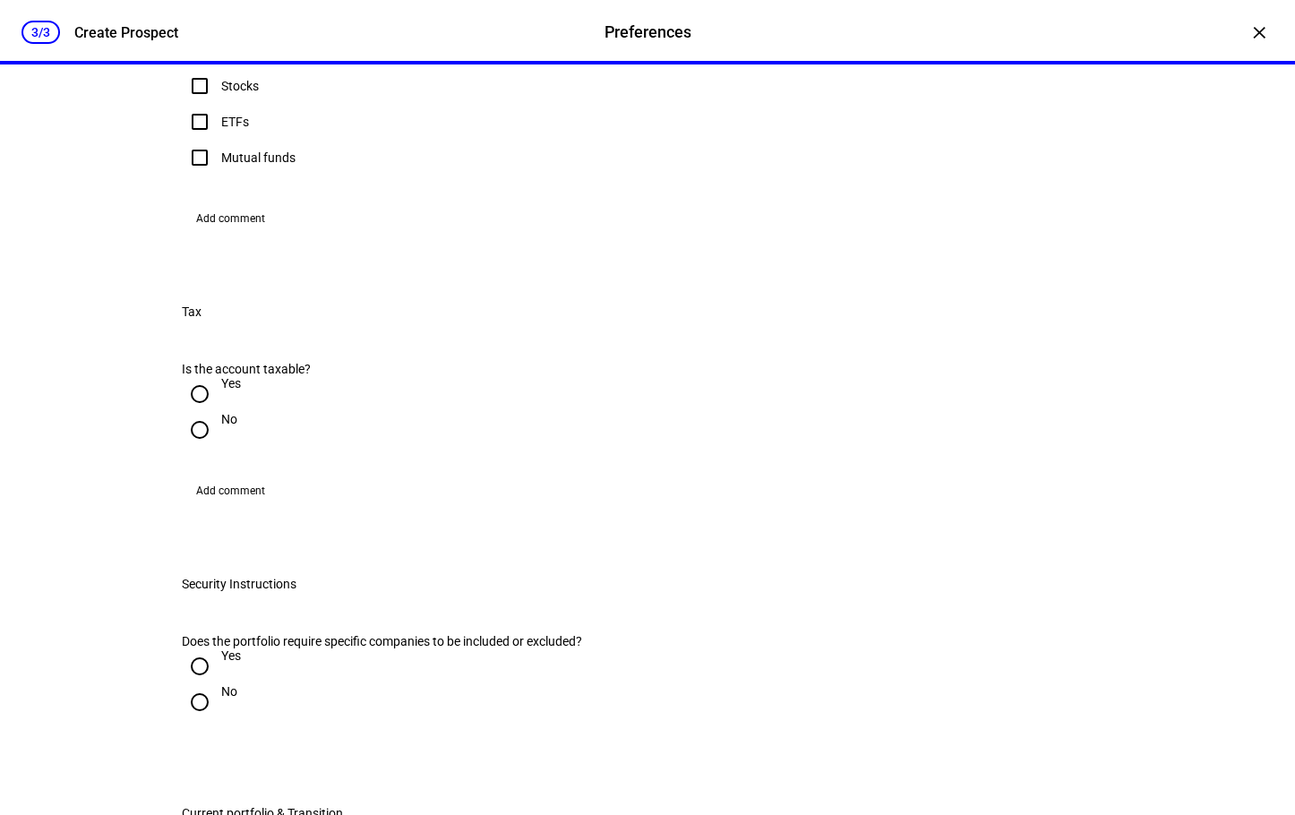
click at [194, 412] on input "Yes" at bounding box center [200, 394] width 36 height 36
radio input "true"
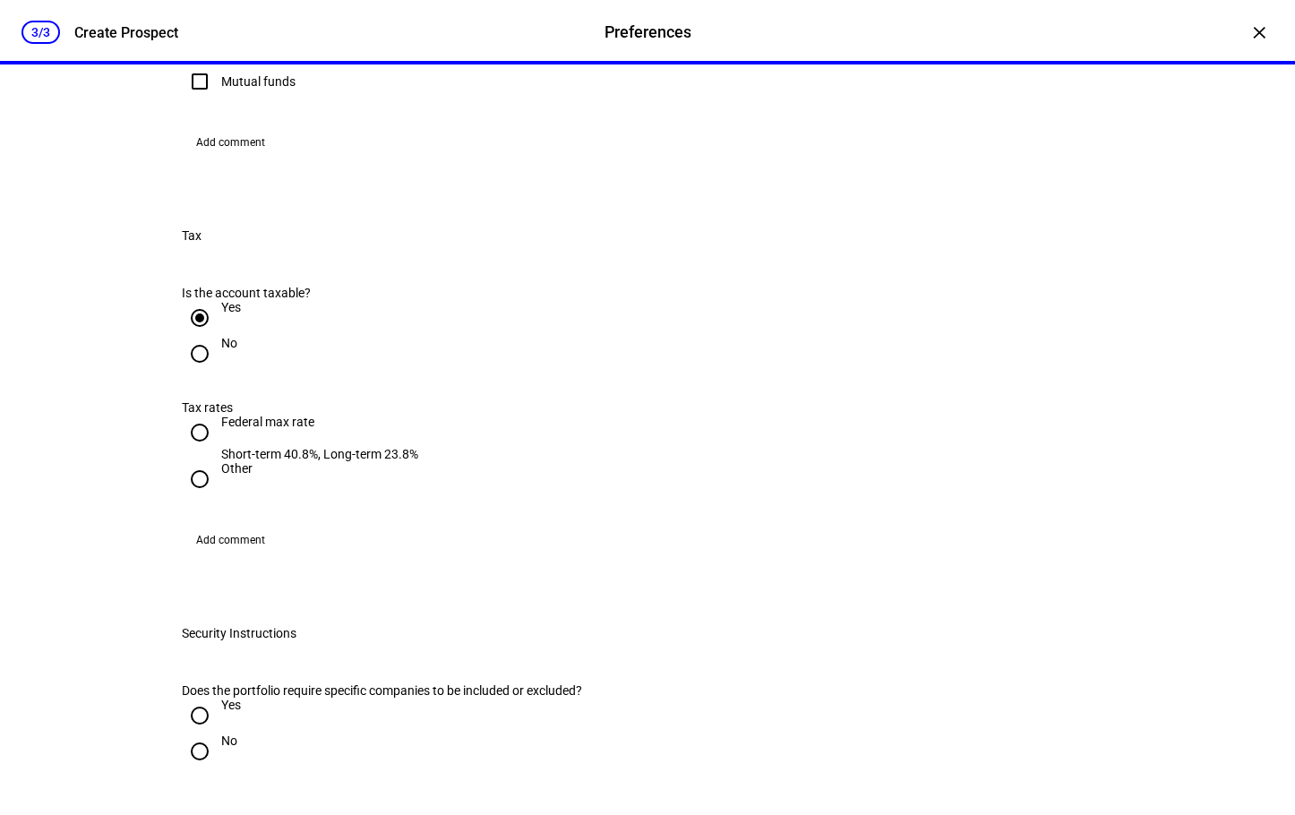
scroll to position [716, 0]
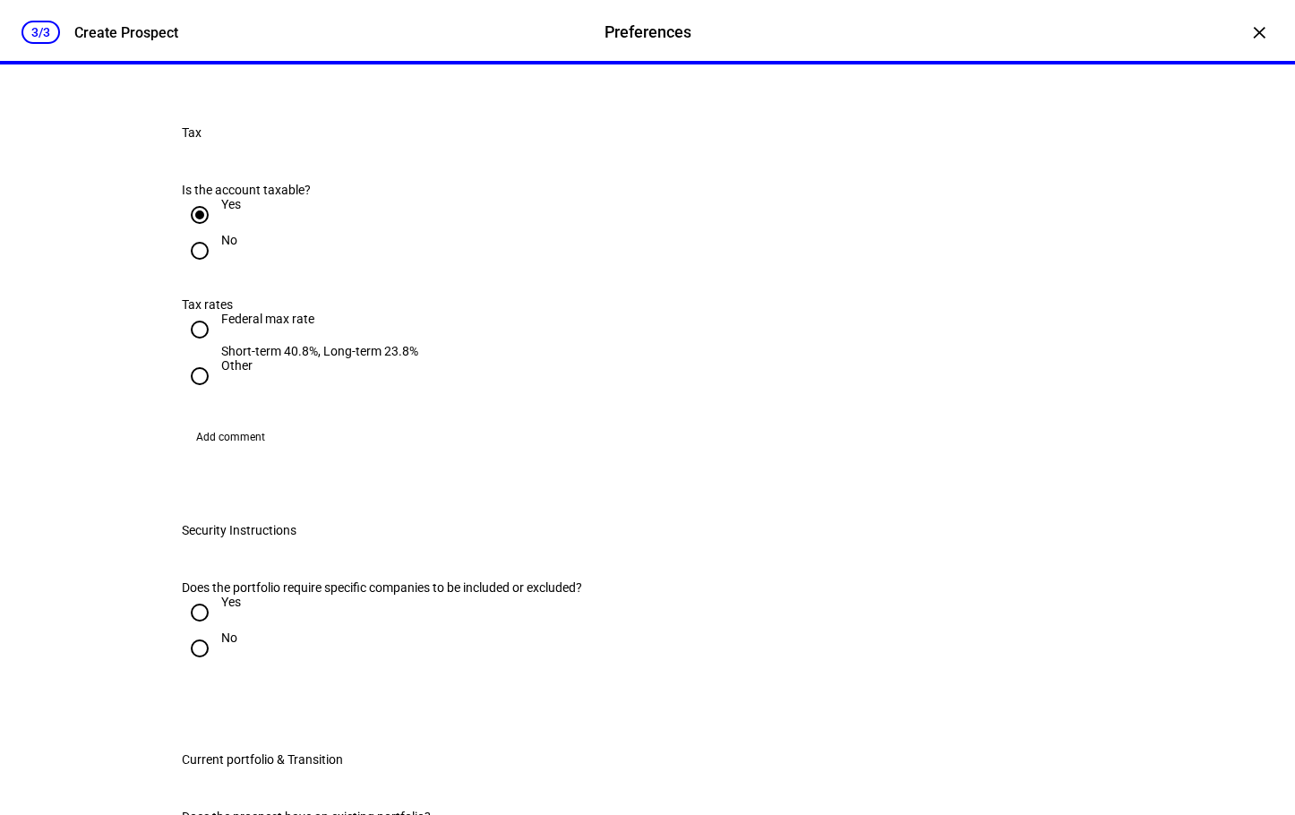
click at [193, 347] on input "Federal max rate Short-term 40.8%, Long-term 23.8%" at bounding box center [200, 330] width 36 height 36
radio input "true"
drag, startPoint x: 251, startPoint y: 593, endPoint x: 410, endPoint y: 594, distance: 159.4
click at [410, 358] on div "Federal max rate Short-term 40.8%, Long-term 23.8%" at bounding box center [647, 335] width 931 height 47
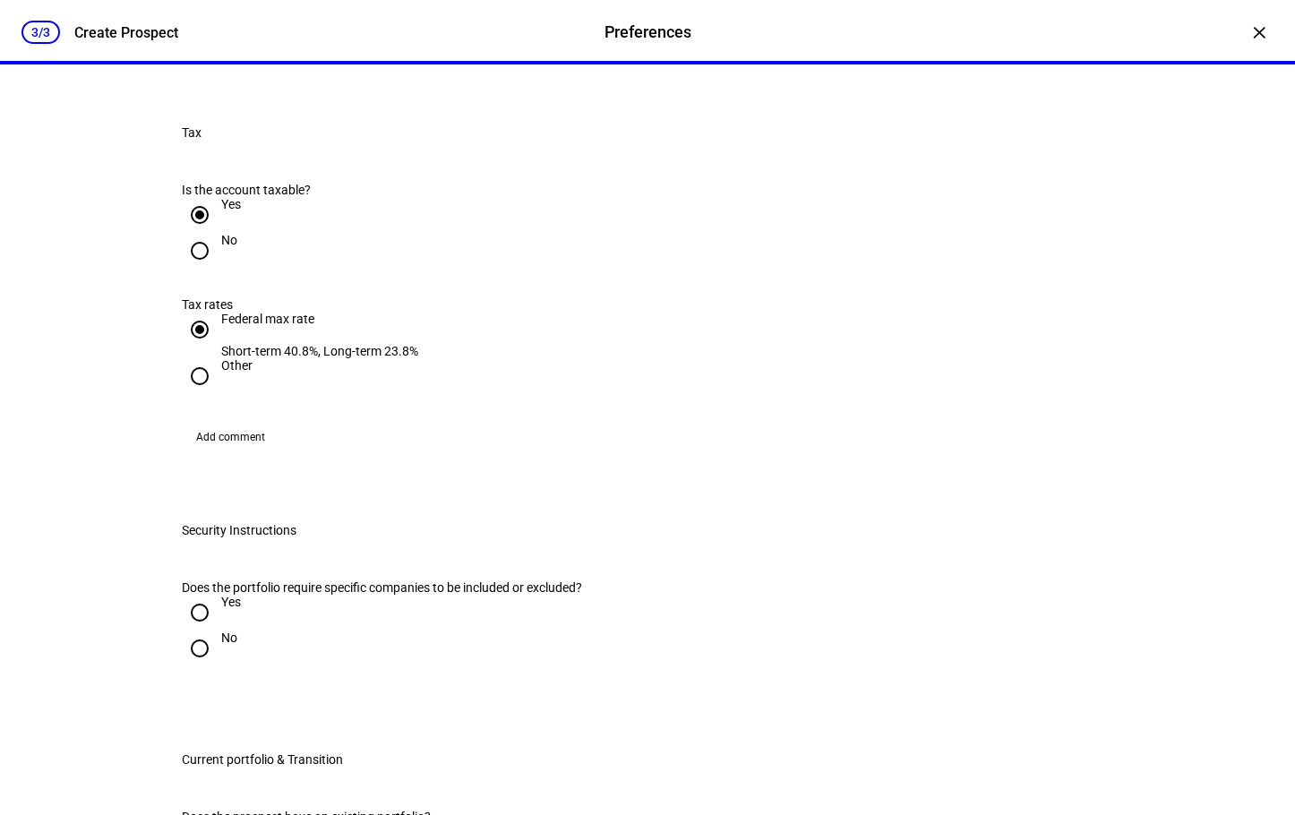
drag, startPoint x: 435, startPoint y: 596, endPoint x: 212, endPoint y: 574, distance: 224.1
click at [212, 358] on div "Federal max rate Short-term 40.8%, Long-term 23.8%" at bounding box center [647, 335] width 931 height 47
click at [336, 394] on div "Other" at bounding box center [647, 376] width 931 height 36
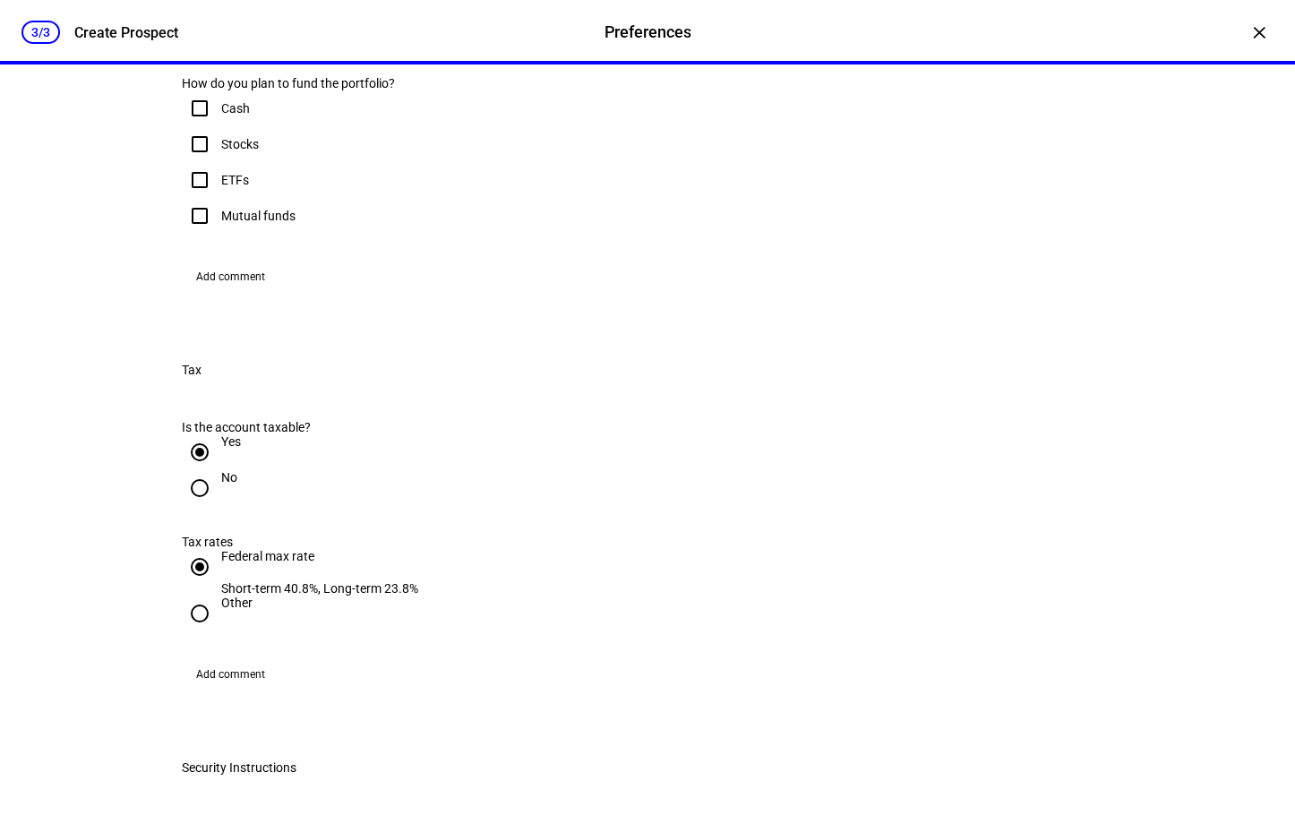
scroll to position [448, 0]
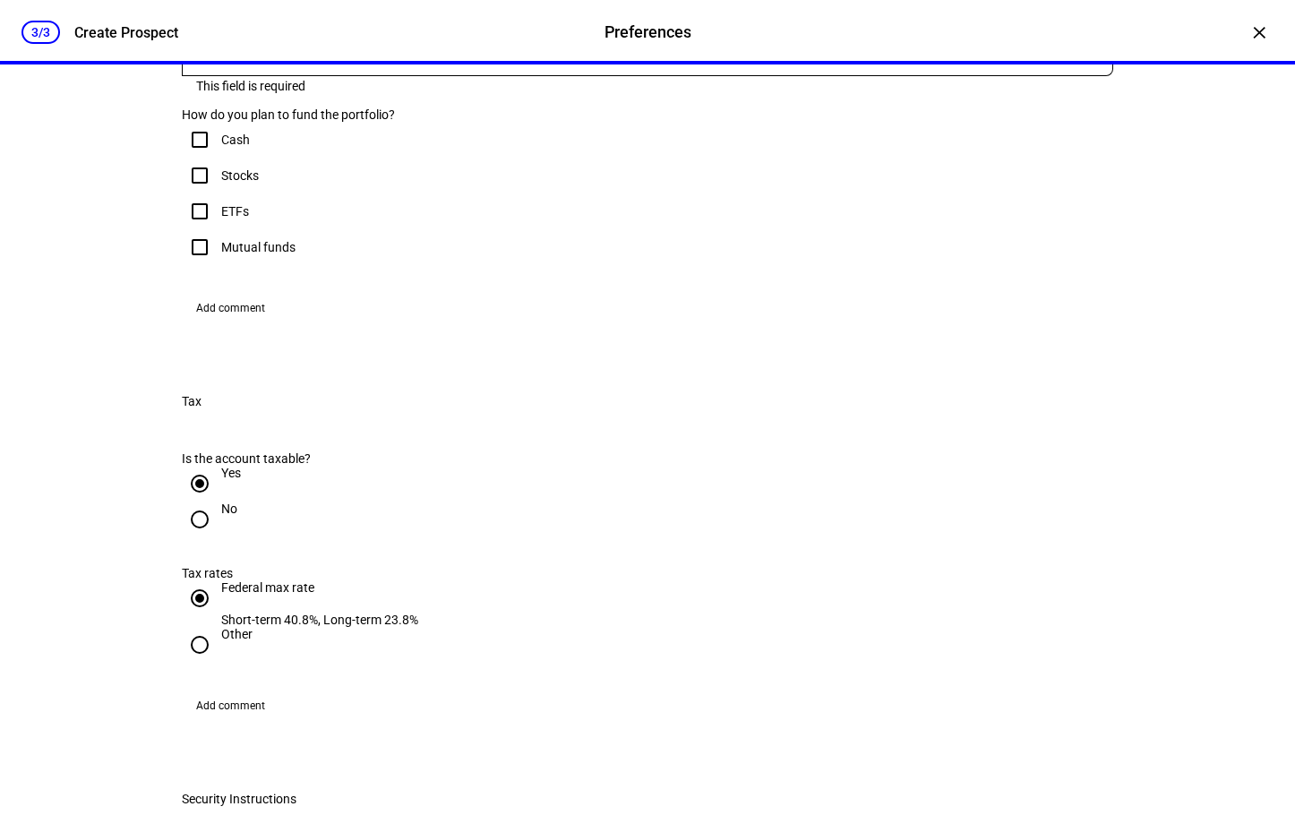
click at [192, 193] on input "Stocks" at bounding box center [200, 176] width 36 height 36
checkbox input "true"
click at [201, 229] on input "ETFs" at bounding box center [200, 211] width 36 height 36
checkbox input "true"
click at [250, 322] on span "Add comment" at bounding box center [230, 308] width 69 height 29
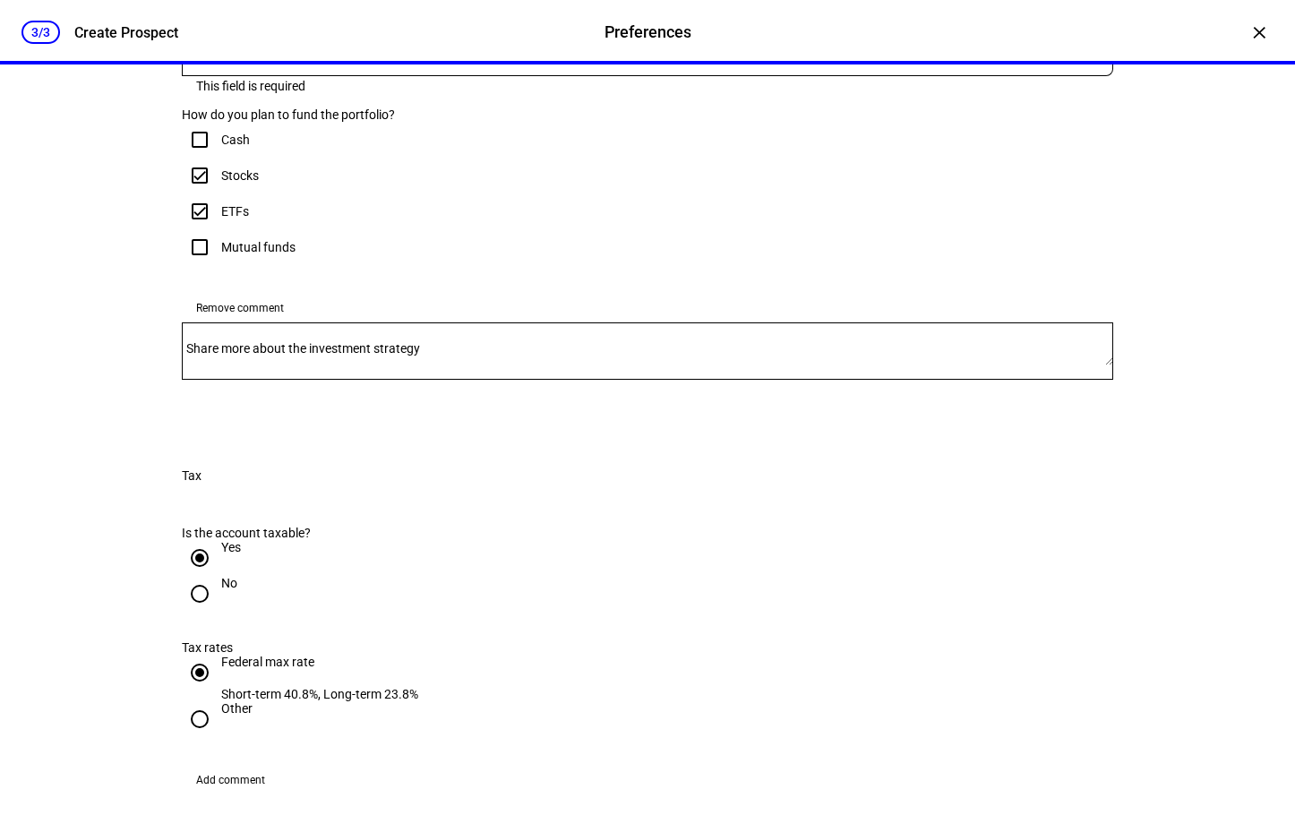
click at [261, 355] on mat-label "Share more about the investment strategy" at bounding box center [303, 348] width 234 height 14
click at [261, 365] on textarea "Share more about the investment strategy" at bounding box center [647, 351] width 931 height 29
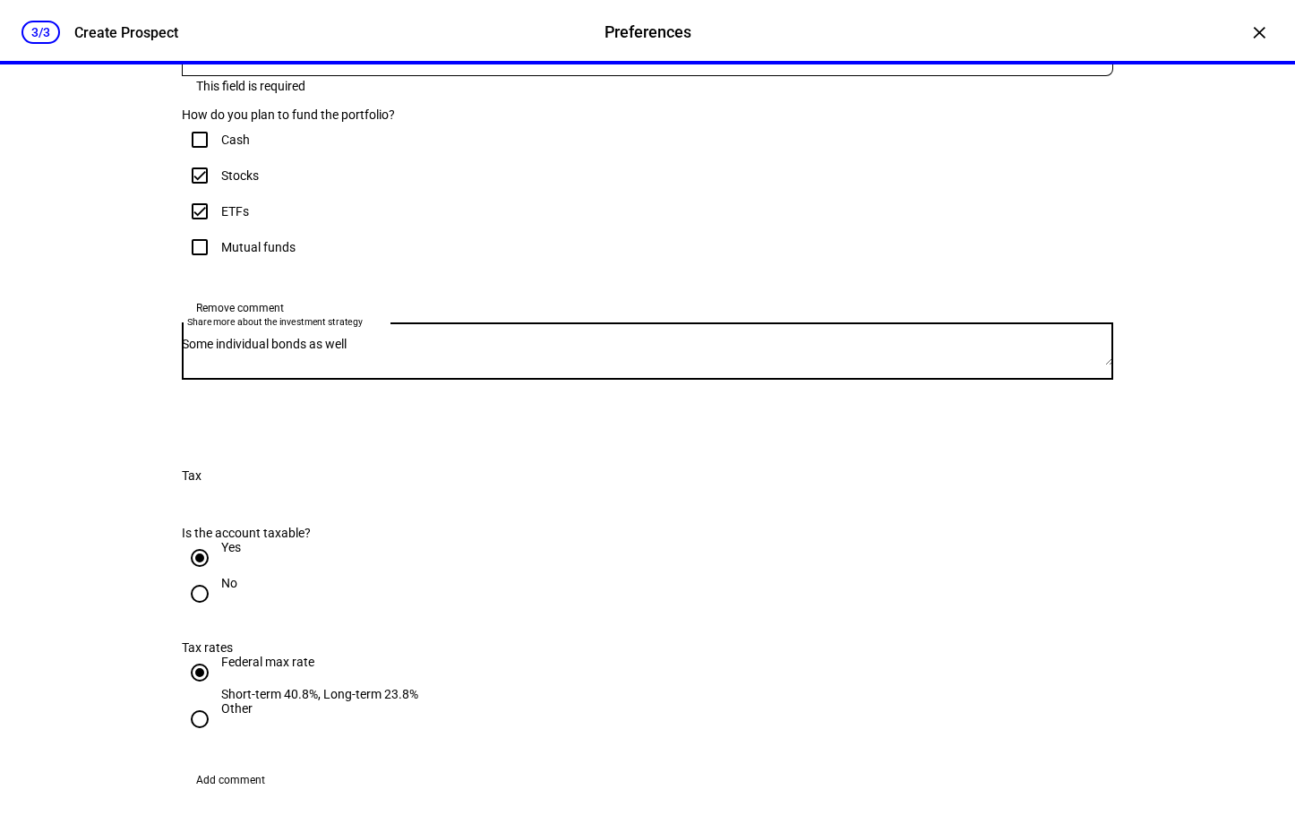
type textarea "Some individual bonds as well"
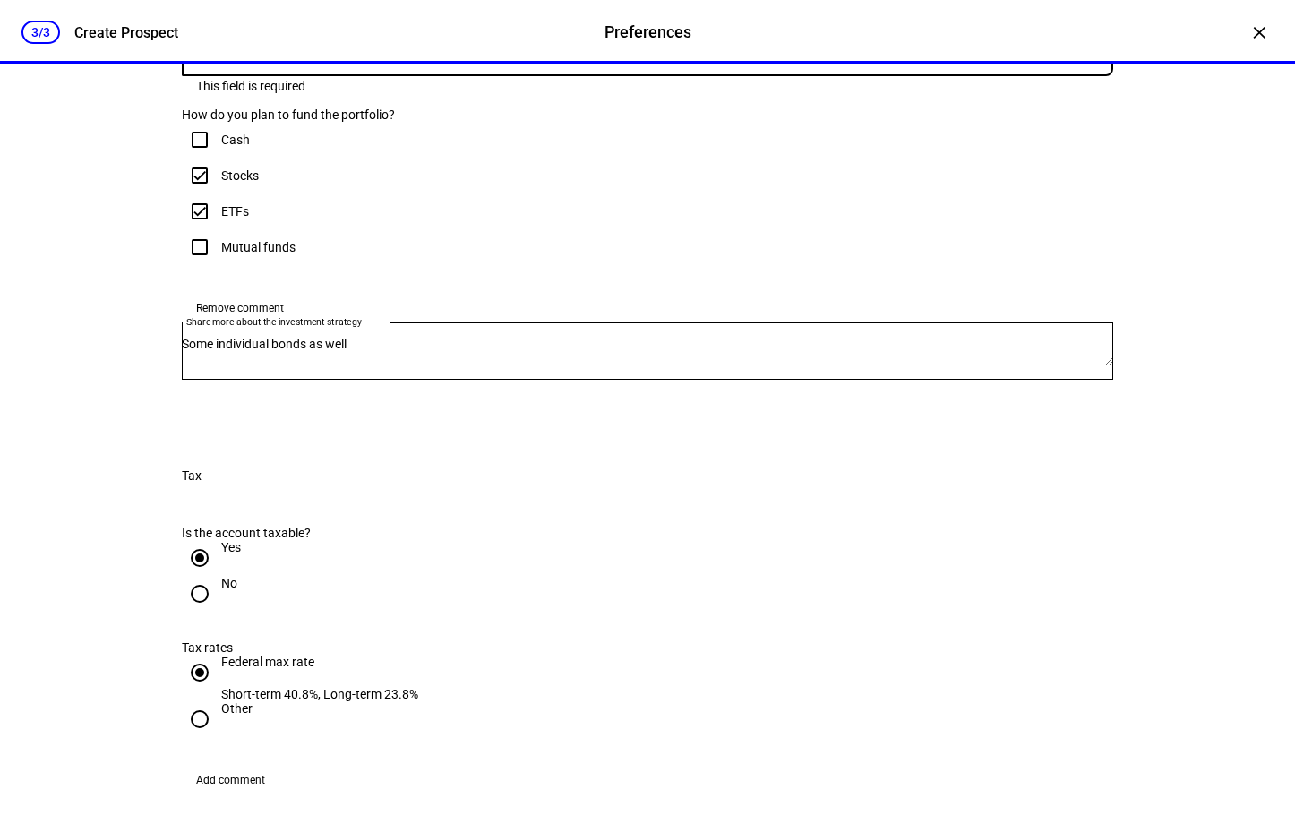
click at [366, 58] on span at bounding box center [643, 51] width 922 height 14
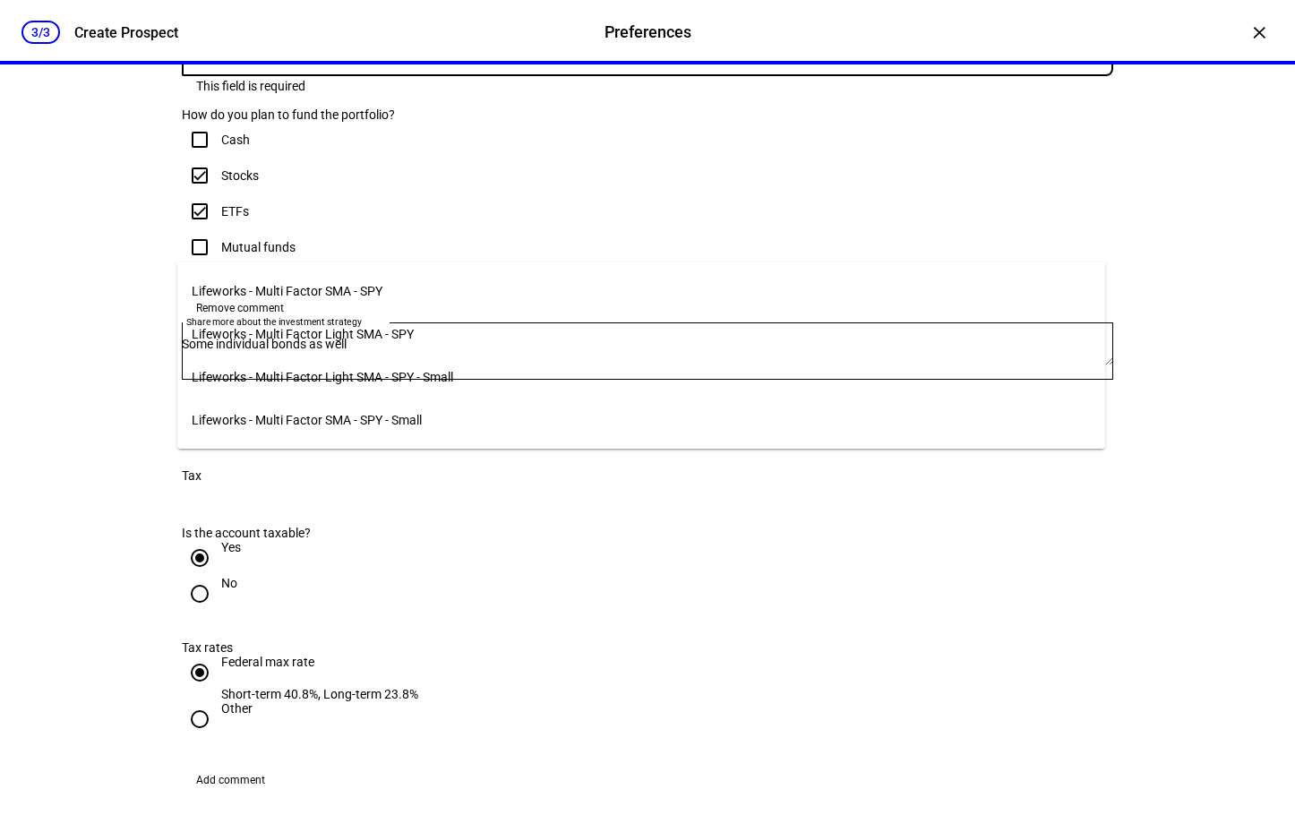
click at [309, 288] on span "Lifeworks - Multi Factor SMA - SPY" at bounding box center [287, 291] width 191 height 14
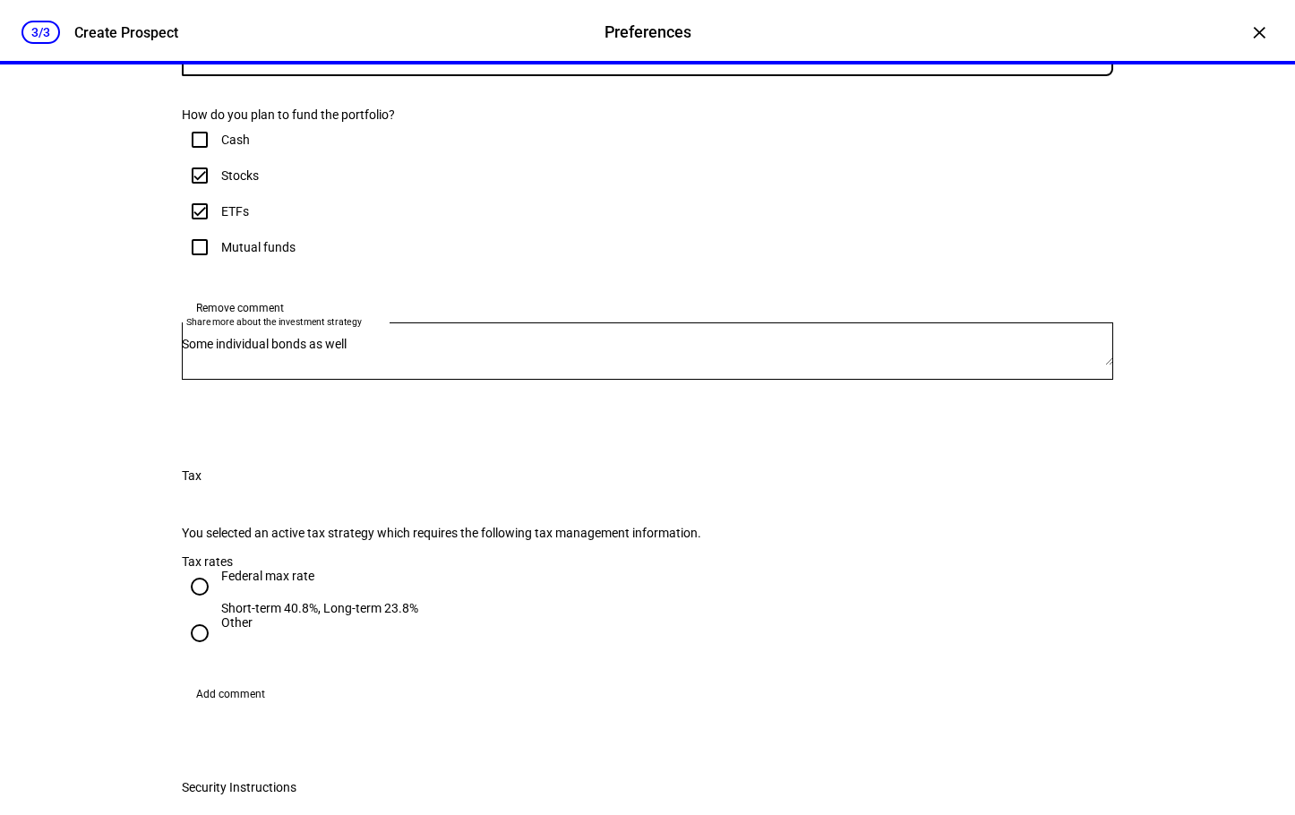
click at [401, 58] on div "Lifeworks - Multi Factor SMA - SPY" at bounding box center [643, 51] width 922 height 14
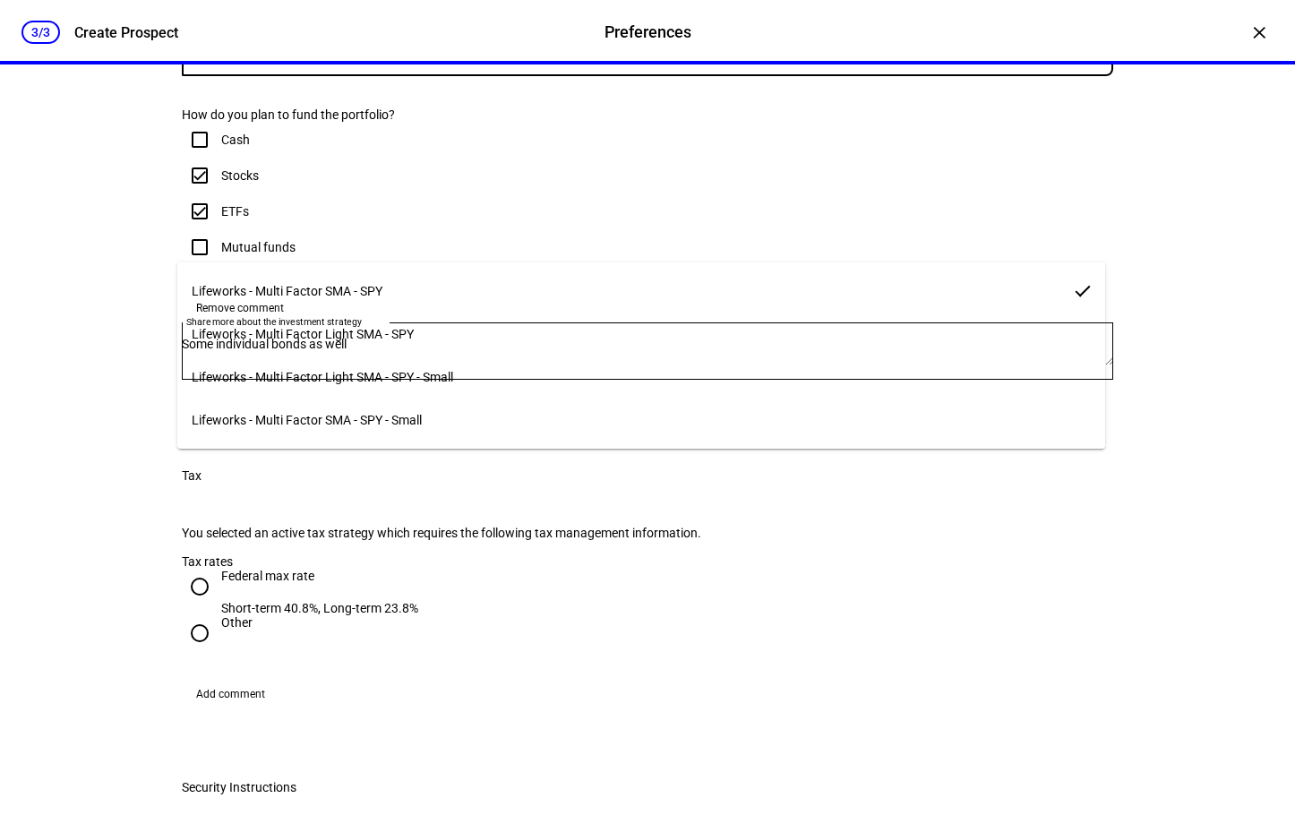
click at [401, 241] on div at bounding box center [647, 407] width 1295 height 815
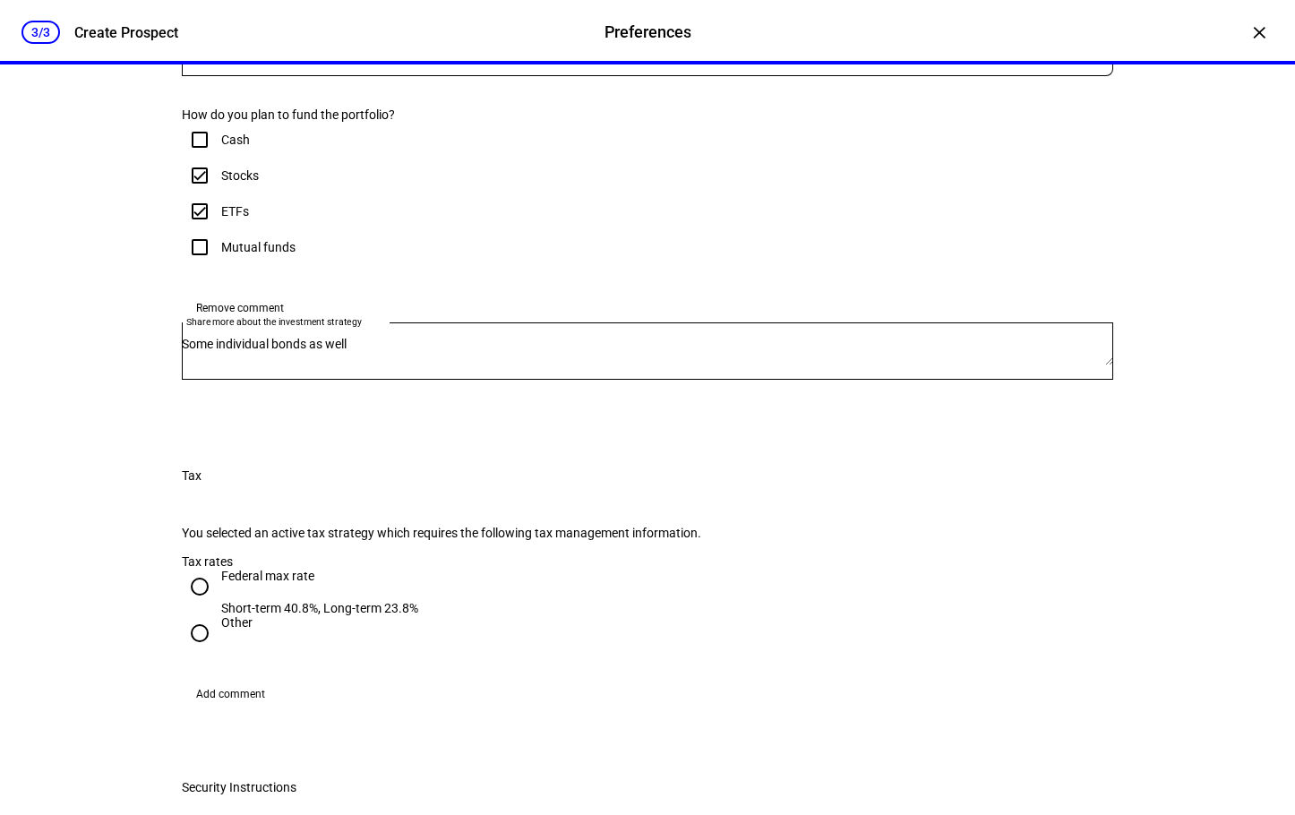
click at [401, 58] on div "Lifeworks - Multi Factor SMA - SPY" at bounding box center [643, 51] width 922 height 14
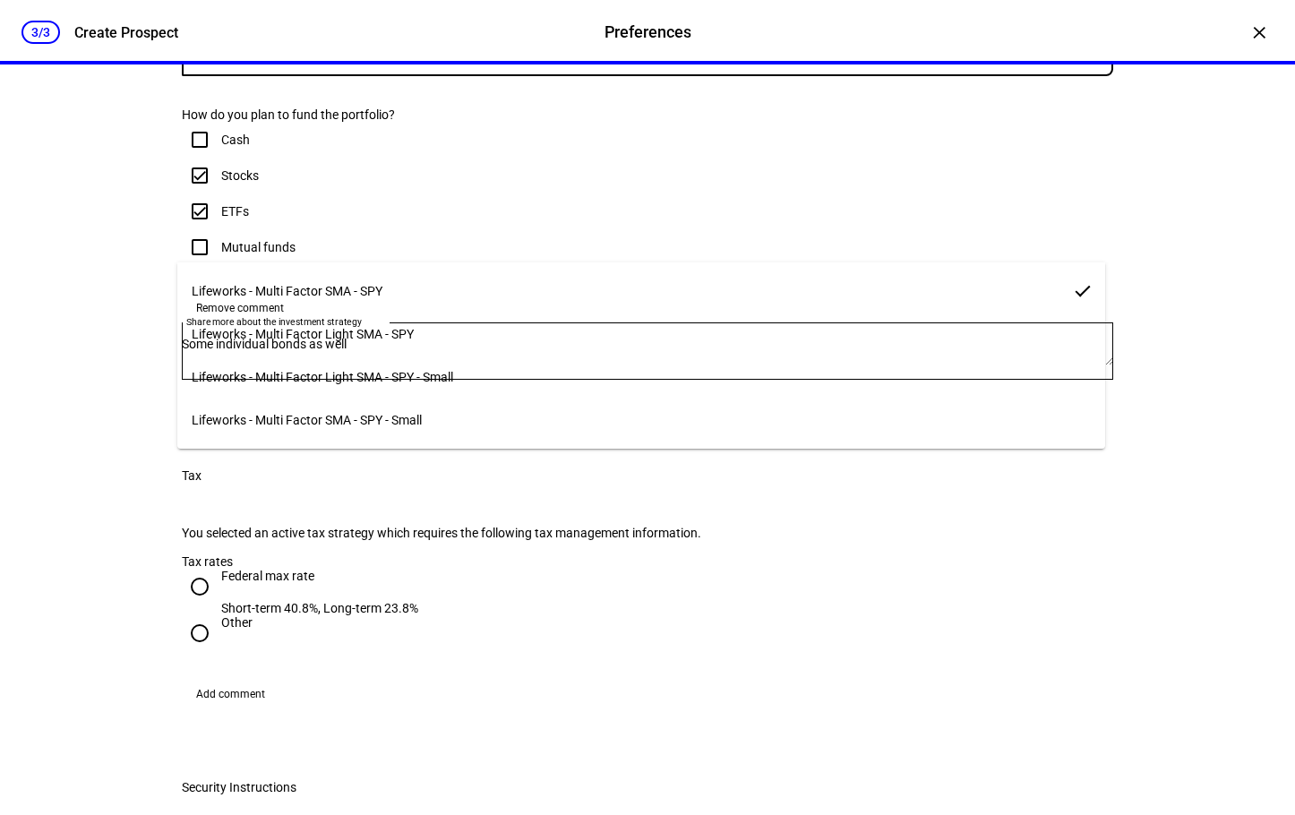
click at [401, 241] on div at bounding box center [647, 407] width 1295 height 815
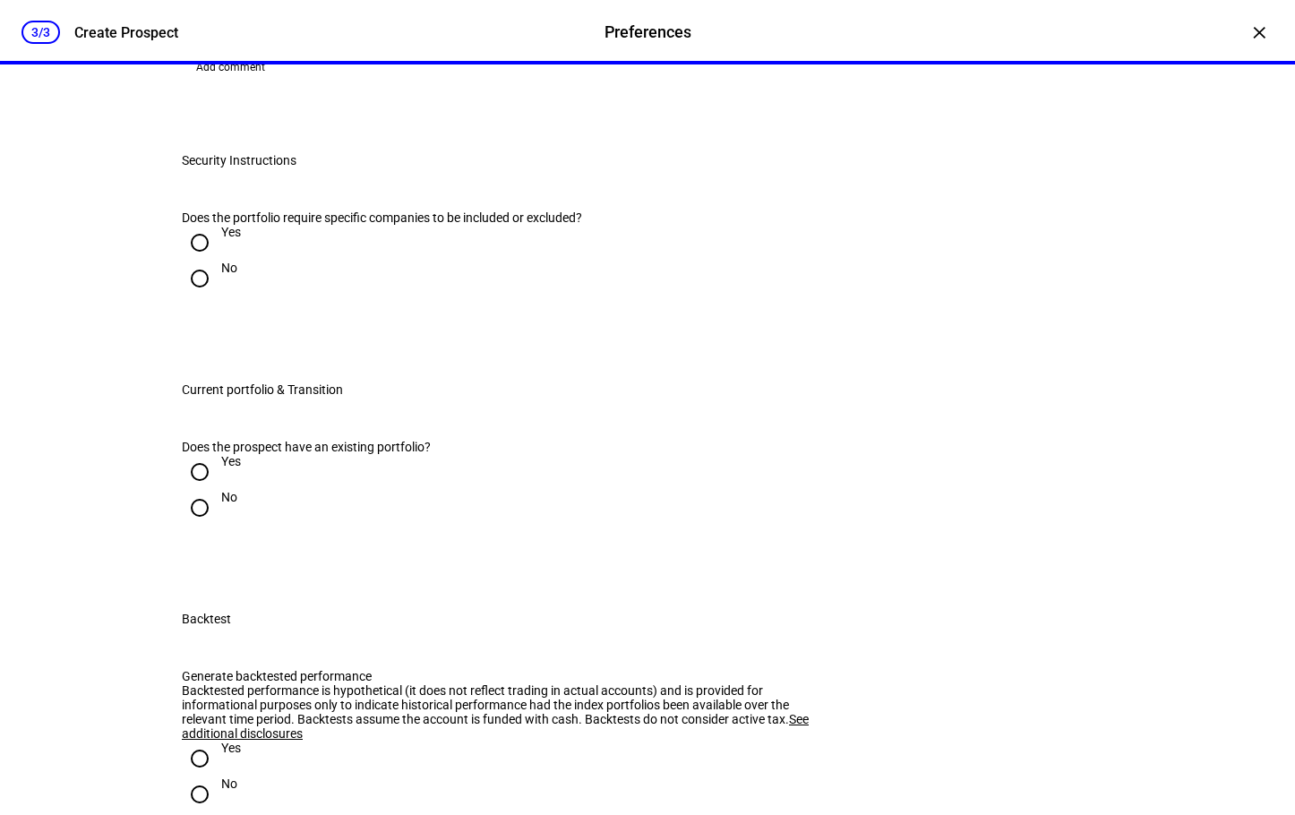
scroll to position [1789, 0]
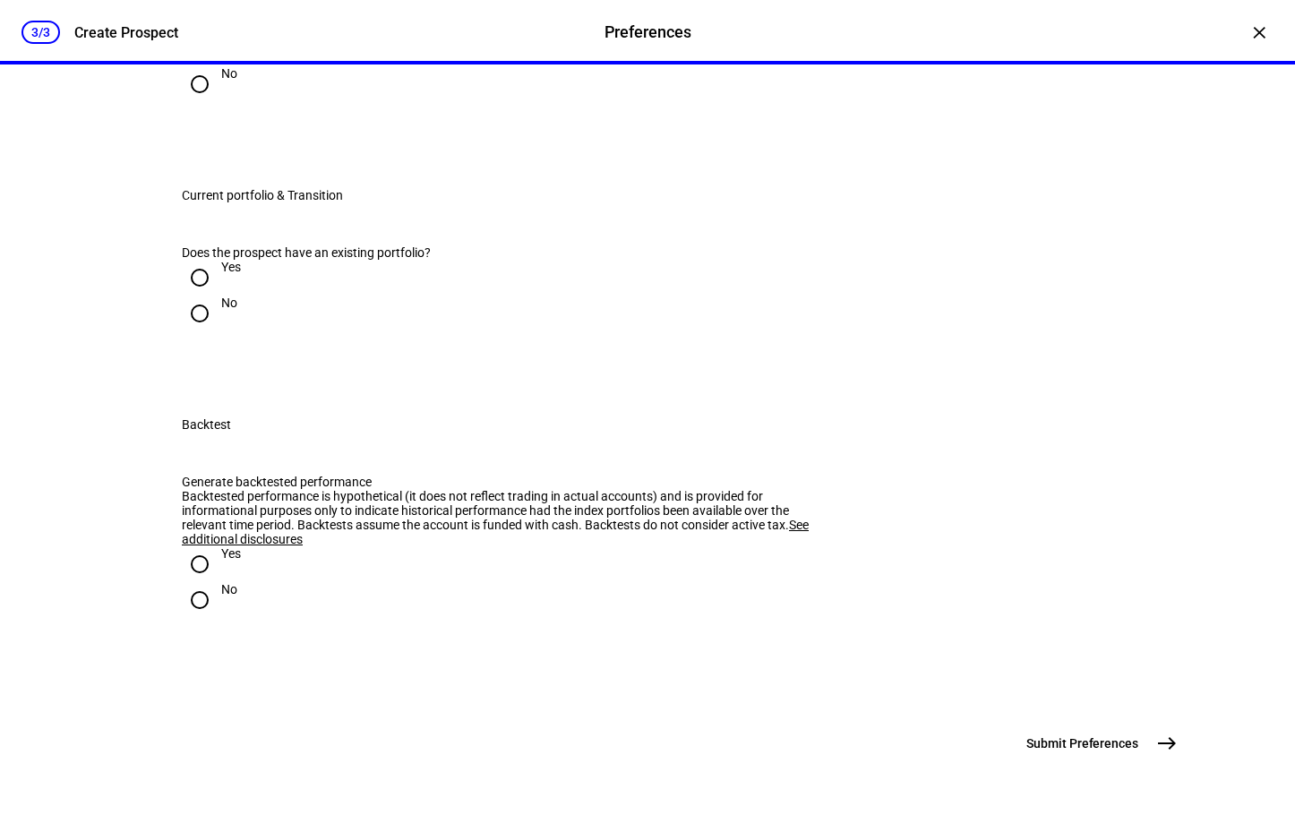
click at [190, 260] on input "Yes" at bounding box center [200, 278] width 36 height 36
radio input "true"
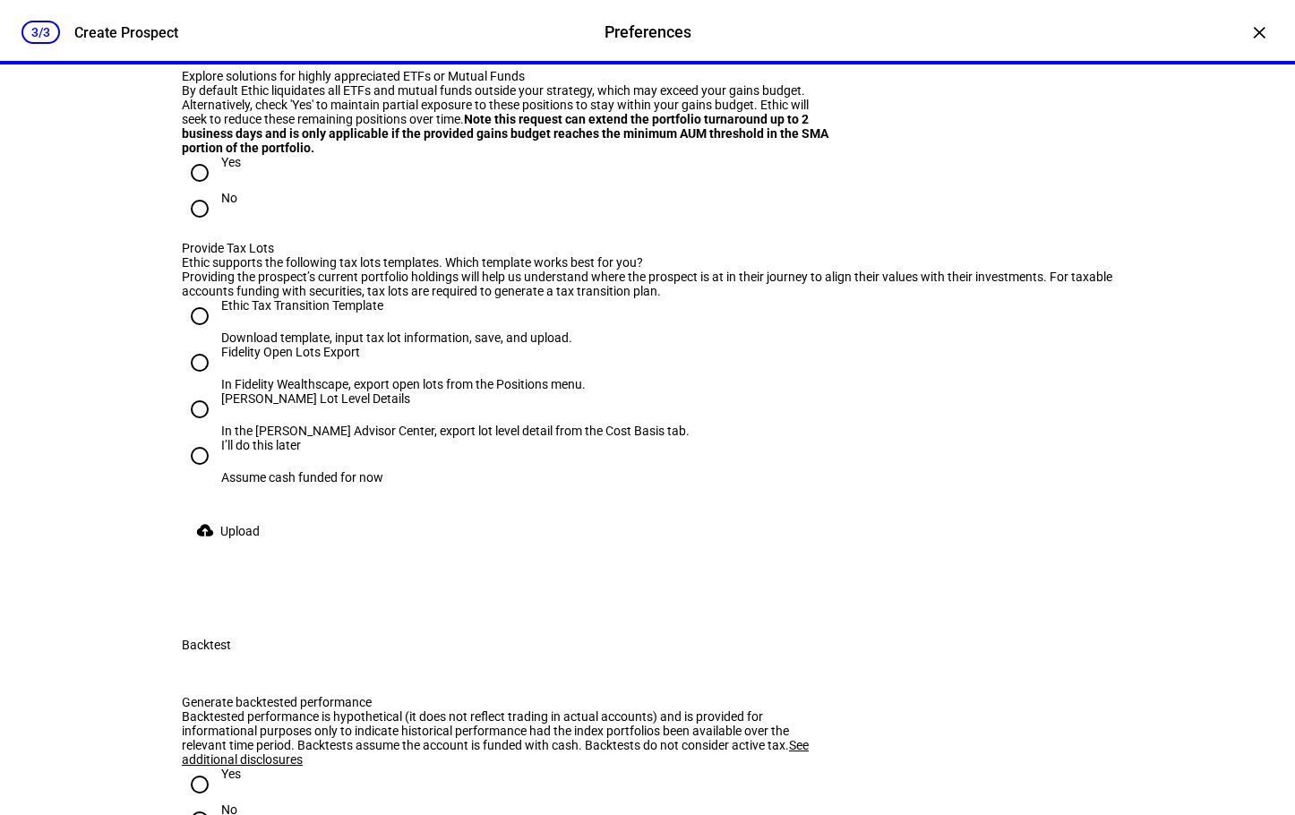
radio input "true"
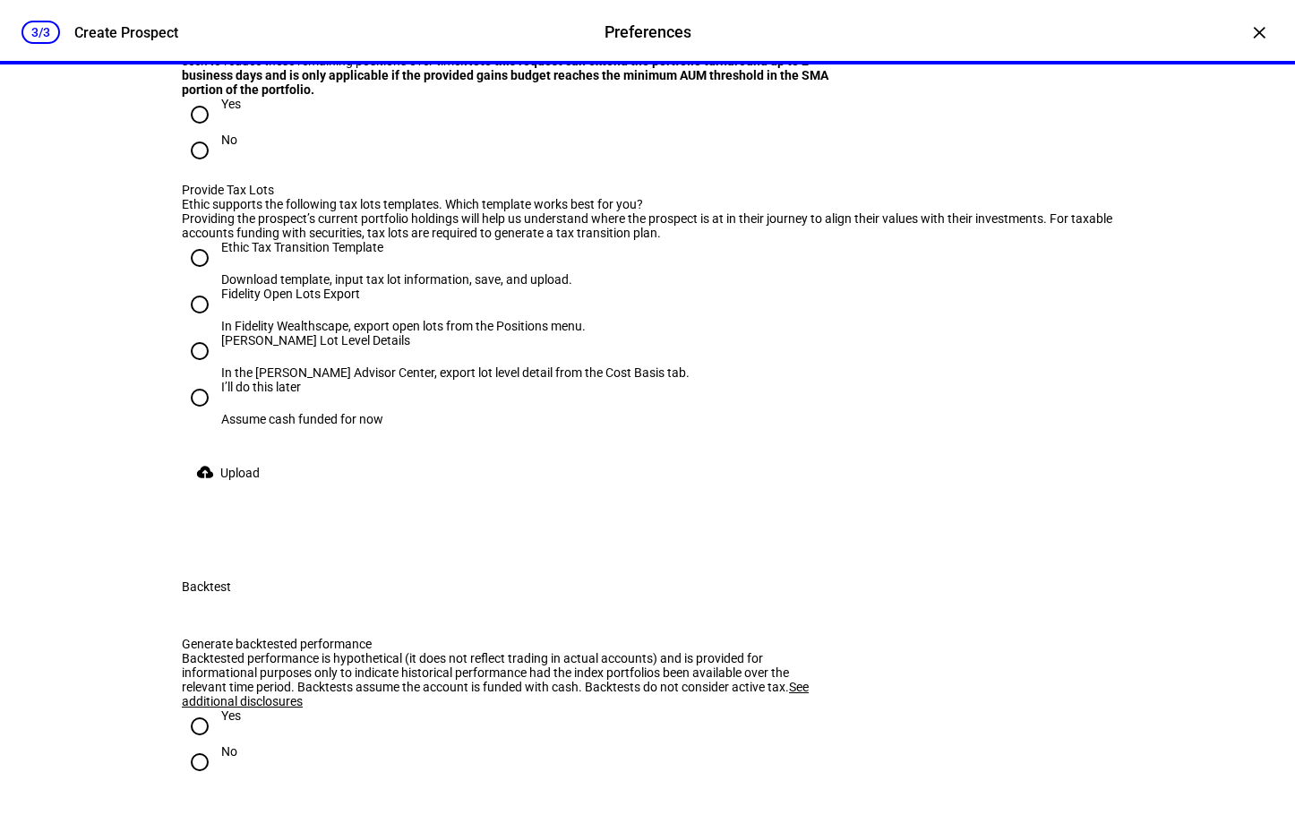
scroll to position [1879, 0]
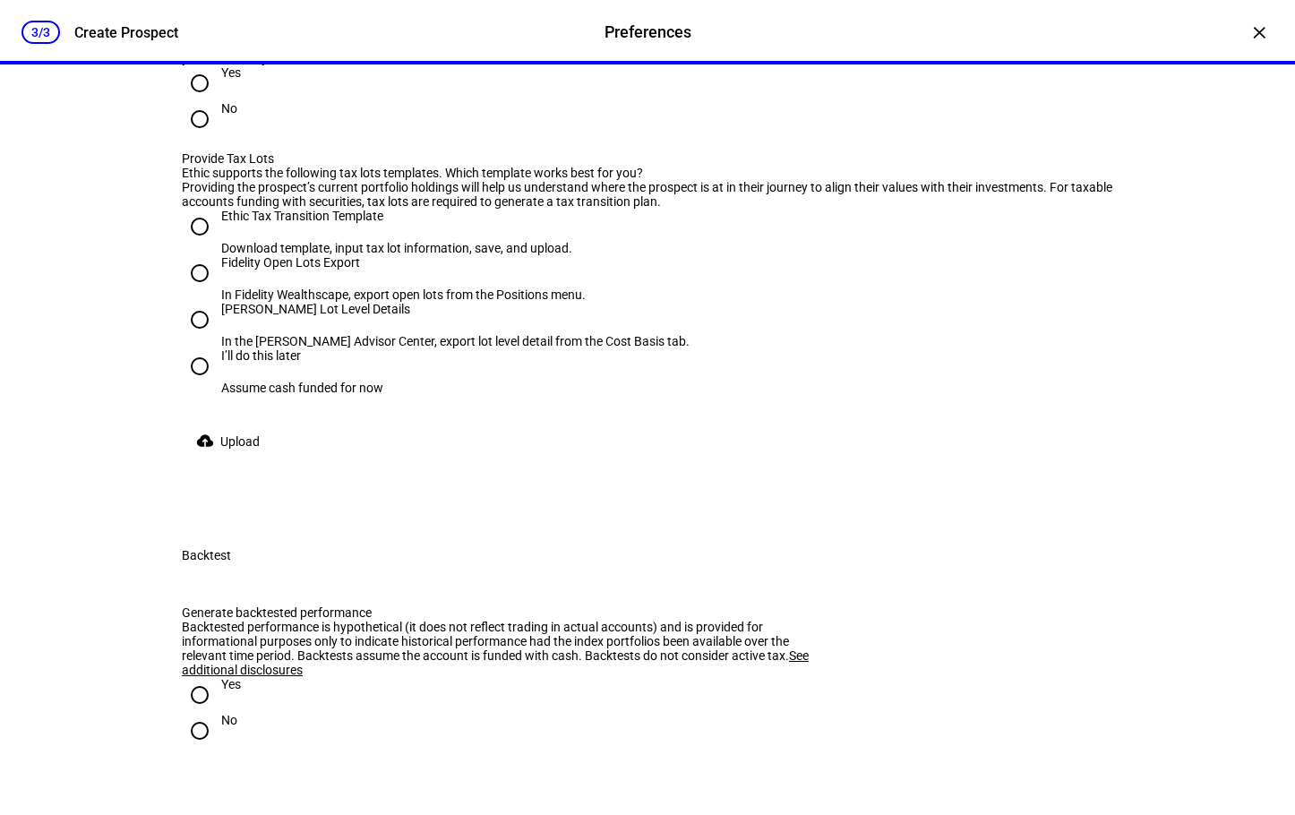
drag, startPoint x: 176, startPoint y: 332, endPoint x: 333, endPoint y: 338, distance: 157.7
click at [333, 338] on div "Does the prospect have an existing portfolio? Yes No Is the portfolio invested …" at bounding box center [647, 59] width 989 height 891
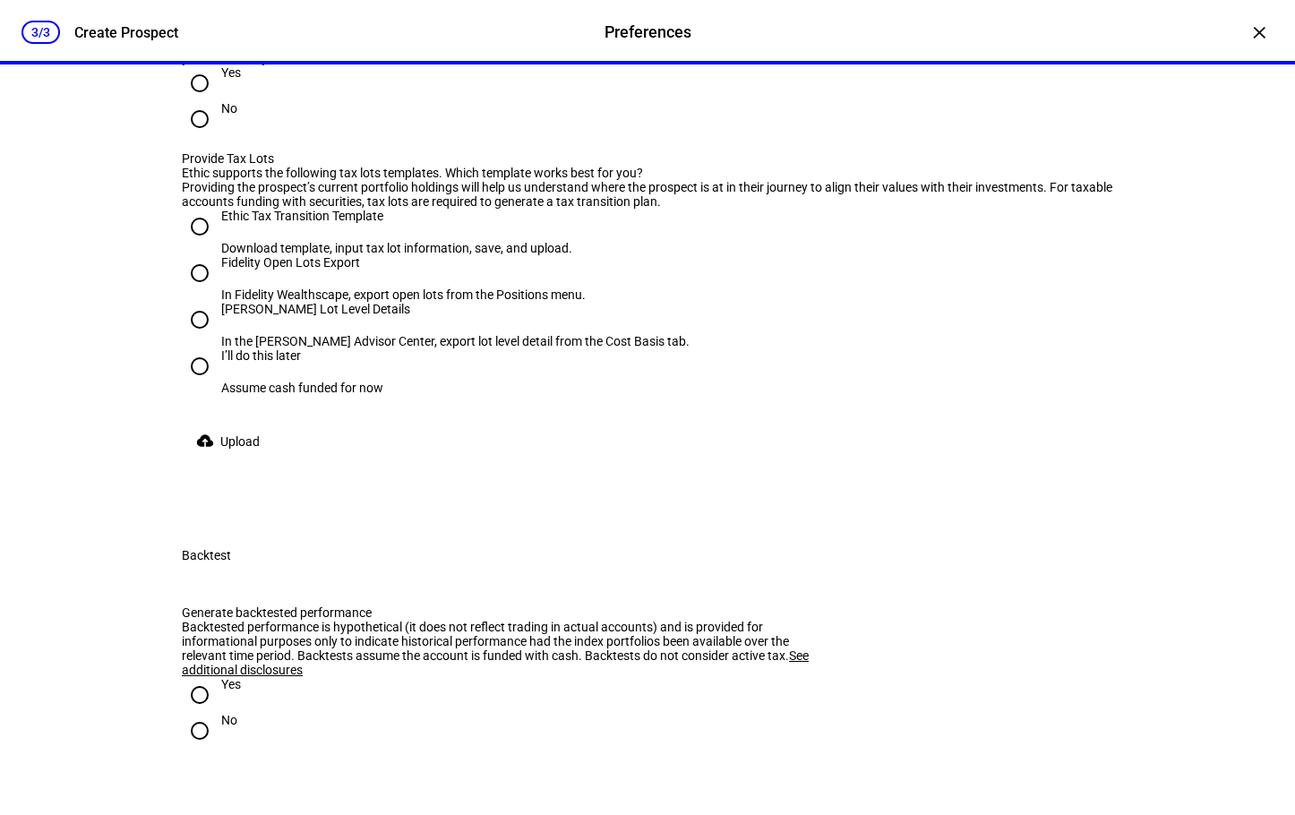
radio input "true"
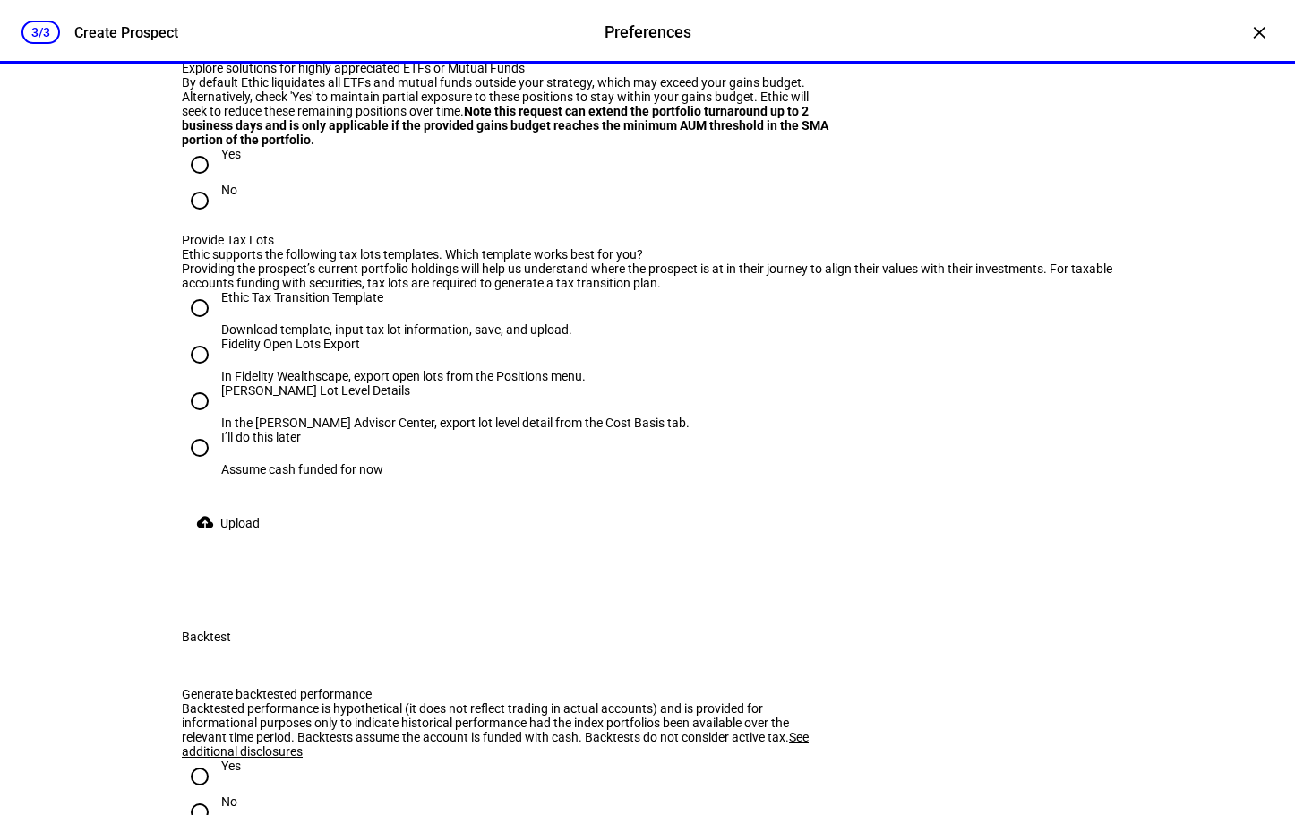
type input "20,000"
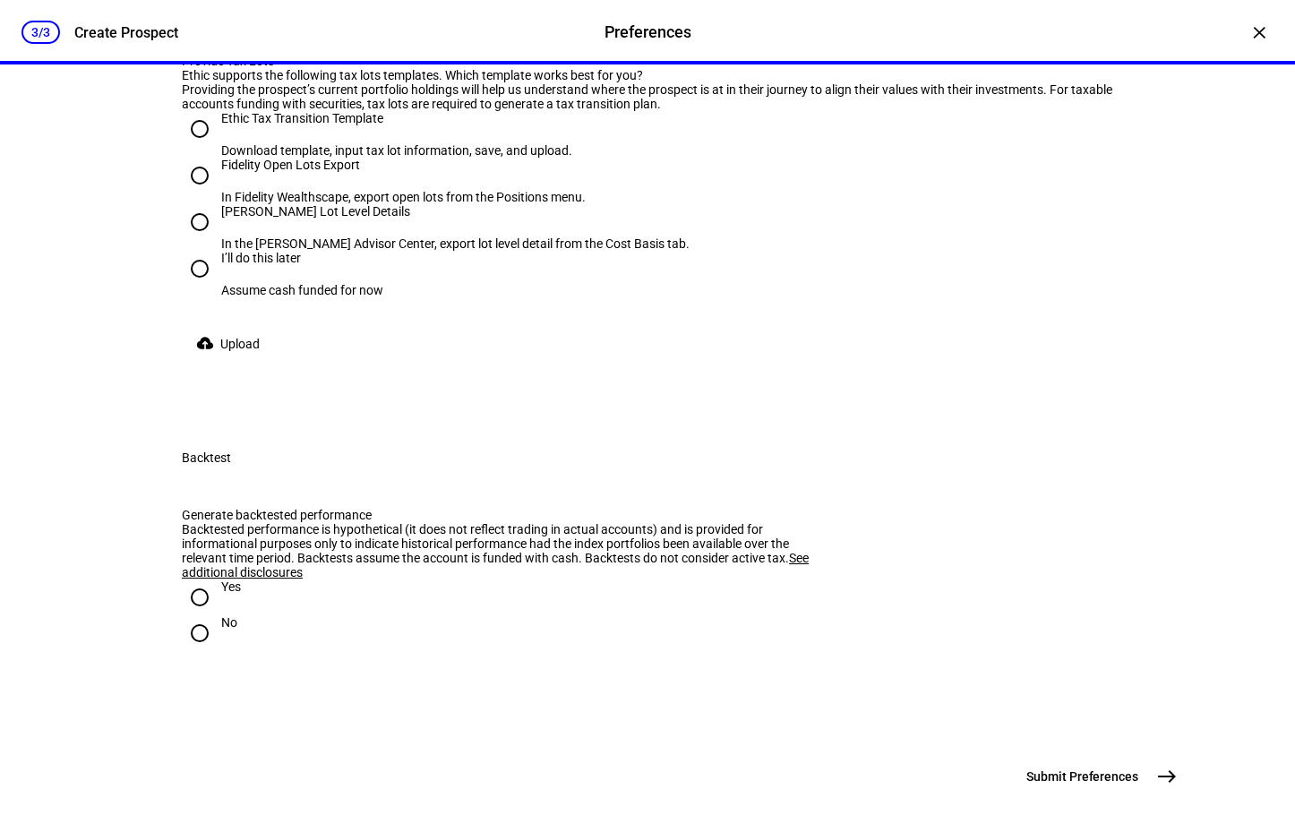
drag, startPoint x: 167, startPoint y: 428, endPoint x: 501, endPoint y: 455, distance: 335.1
radio input "true"
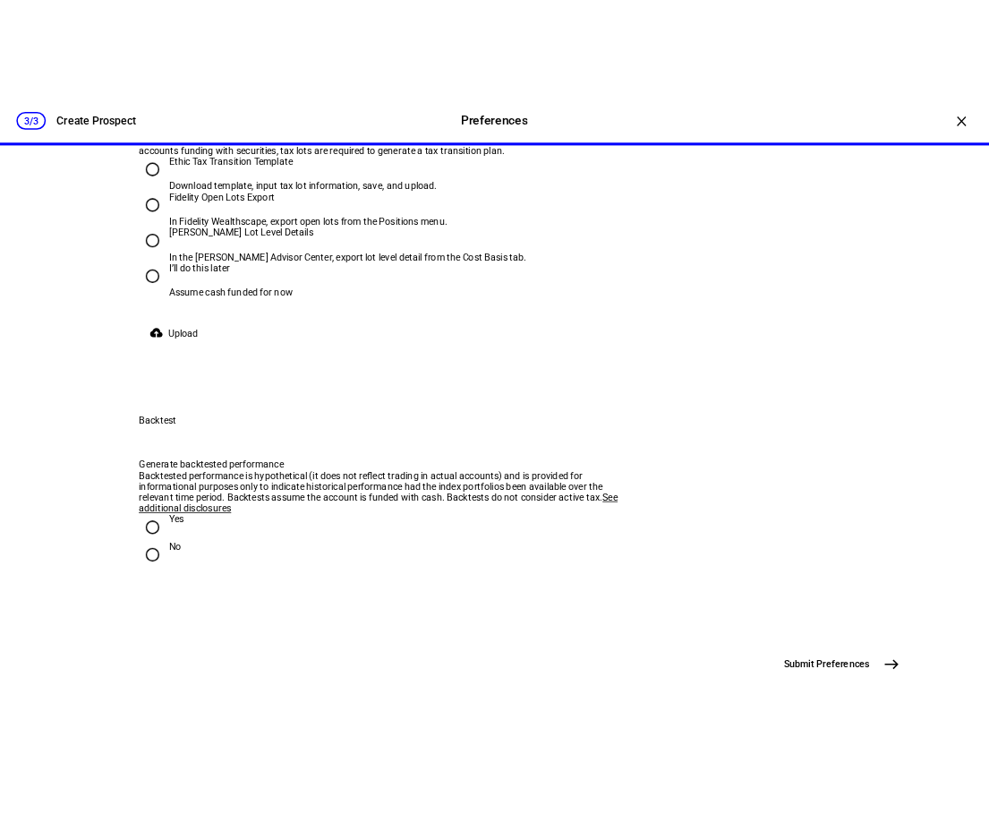
scroll to position [2237, 0]
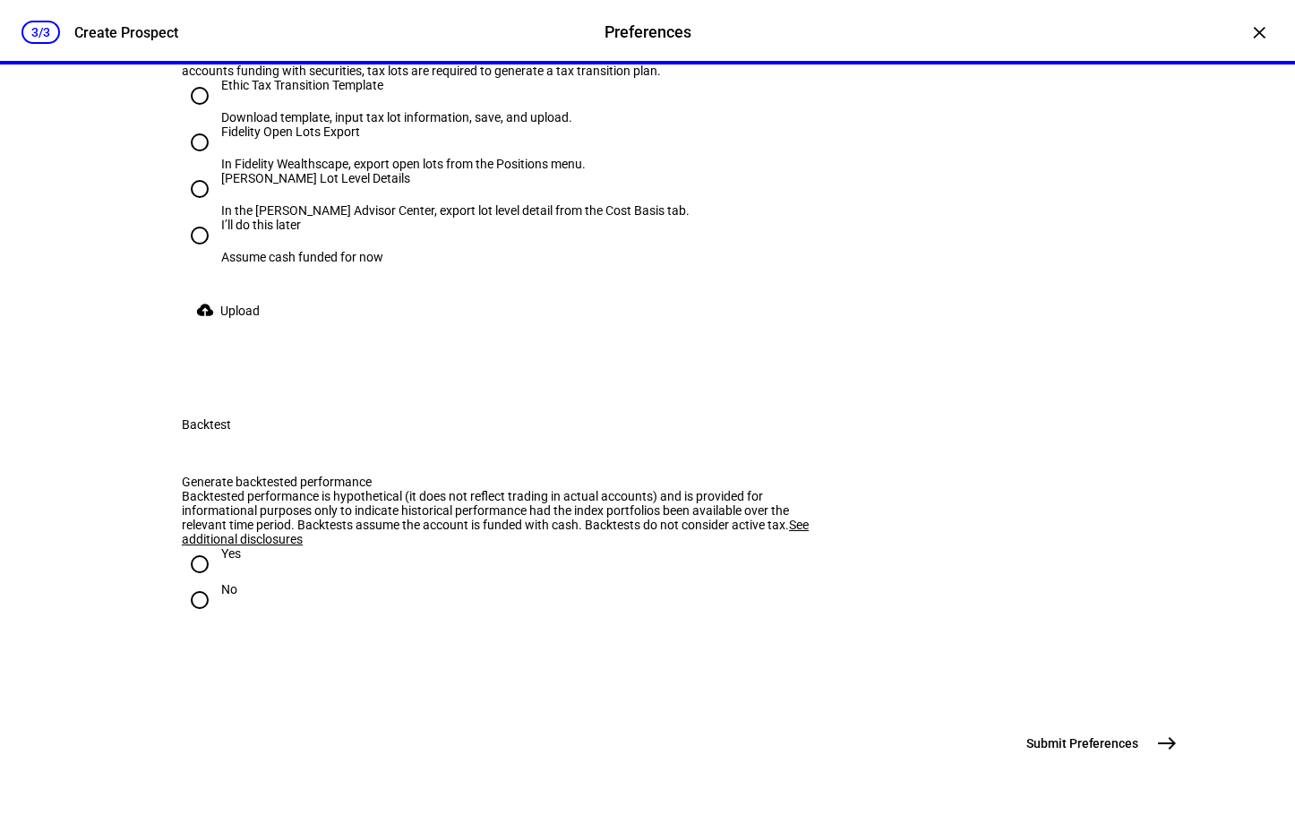
drag, startPoint x: 178, startPoint y: 461, endPoint x: 654, endPoint y: 492, distance: 476.5
click at [654, 329] on plt-upload-tax-lots "Ethic supports the following tax lots templates. Which template works best for …" at bounding box center [647, 182] width 931 height 294
click at [197, 207] on input "Schwab Lot Level Details In the Schwab Advisor Center, export lot level detail …" at bounding box center [200, 189] width 36 height 36
radio input "true"
click at [892, 78] on div "Providing the prospect’s current portfolio holdings will help us understand whe…" at bounding box center [647, 63] width 931 height 29
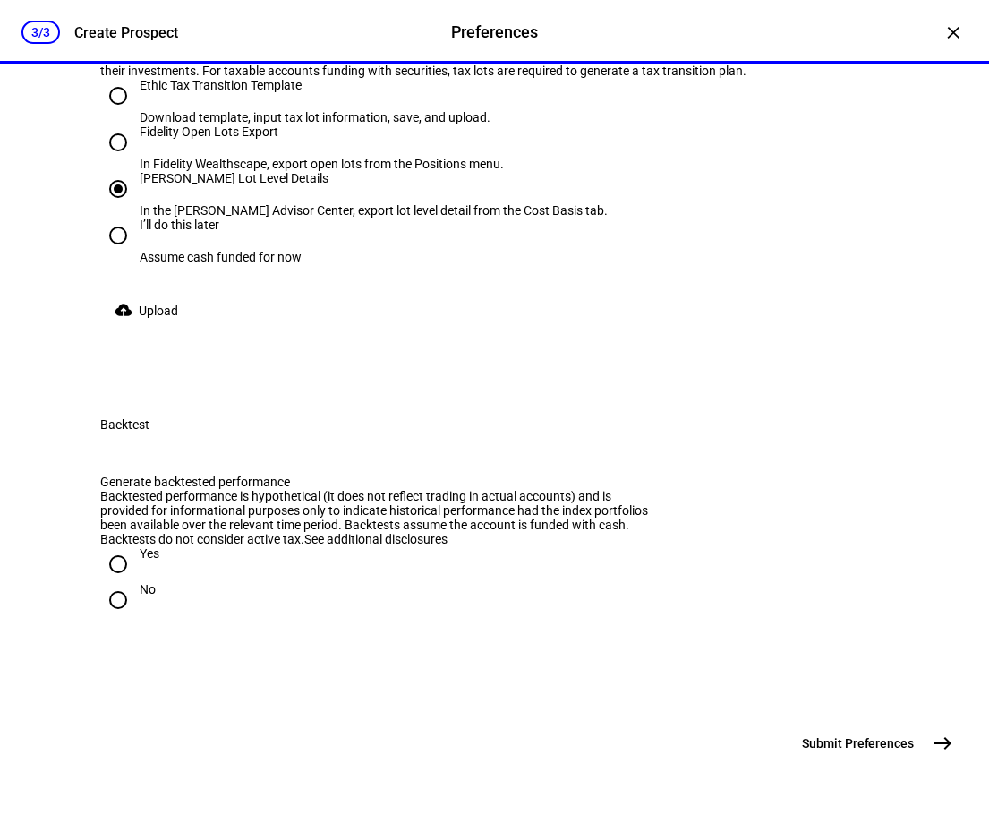
scroll to position [2792, 0]
click at [108, 583] on input "No" at bounding box center [118, 600] width 36 height 36
radio input "true"
click at [932, 749] on mat-icon "east" at bounding box center [942, 742] width 21 height 21
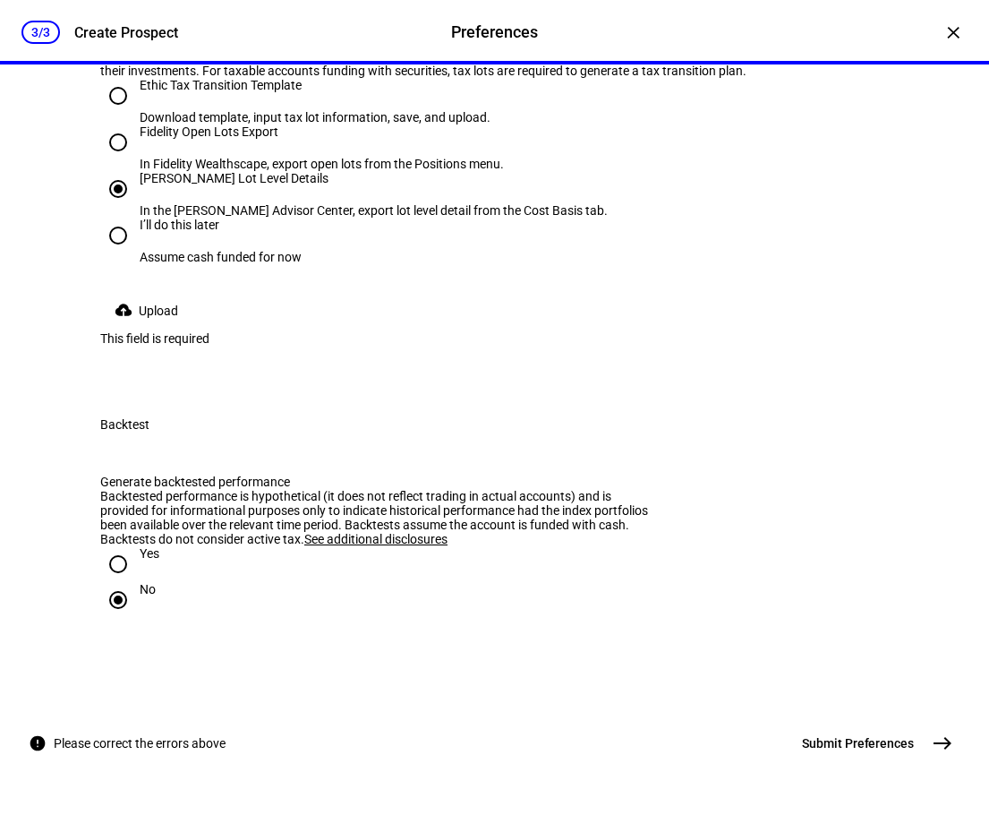
scroll to position [2627, 0]
click at [116, 253] on input "I’ll do this later Assume cash funded for now" at bounding box center [118, 236] width 36 height 36
radio input "true"
click at [905, 732] on button "Submit Preferences east" at bounding box center [876, 743] width 169 height 36
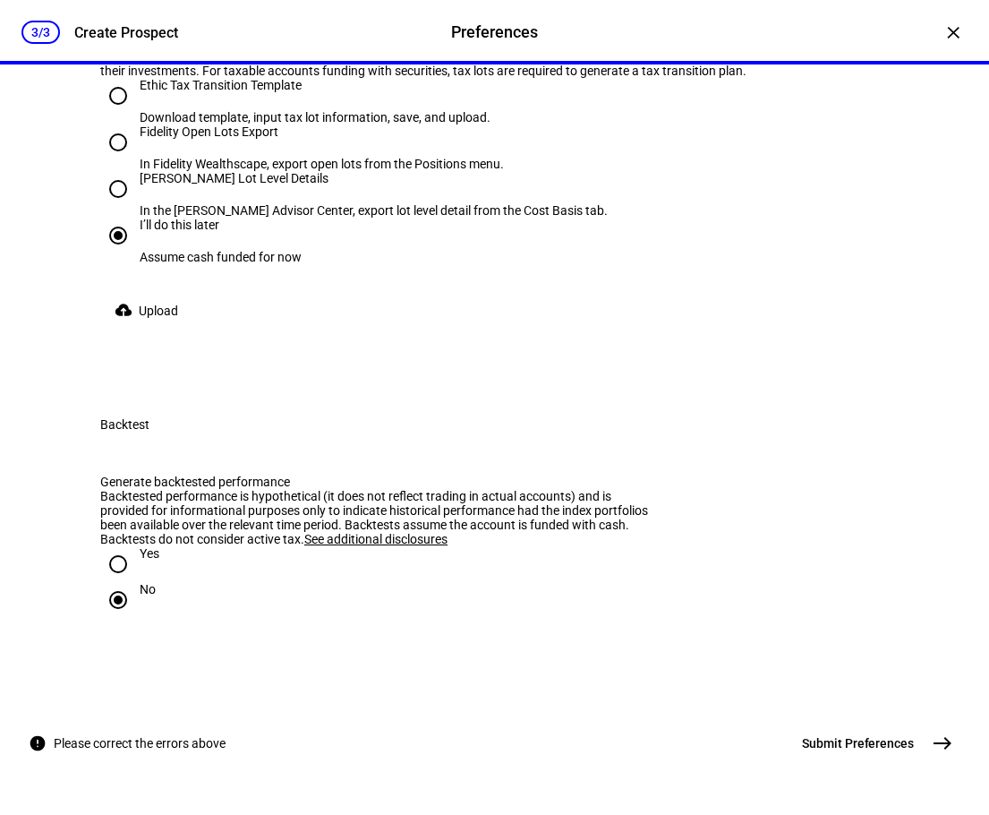
click at [932, 747] on mat-icon "east" at bounding box center [942, 742] width 21 height 21
click at [873, 742] on span "Submit Preferences" at bounding box center [858, 743] width 112 height 18
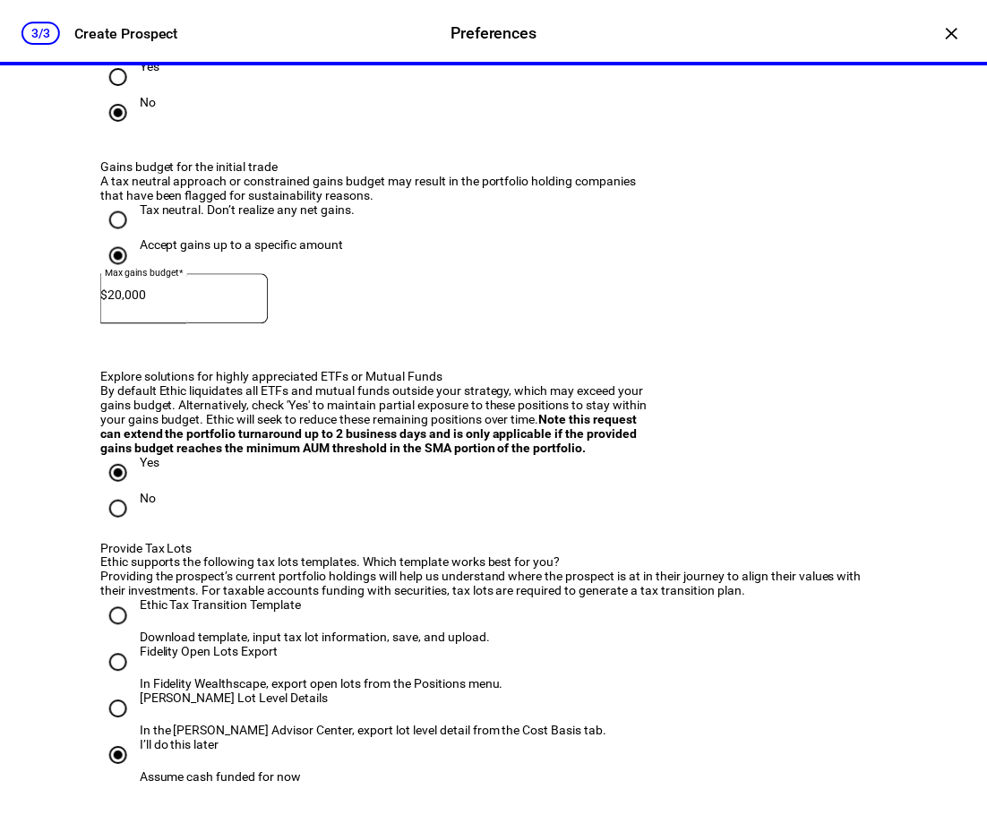
scroll to position [1553, 0]
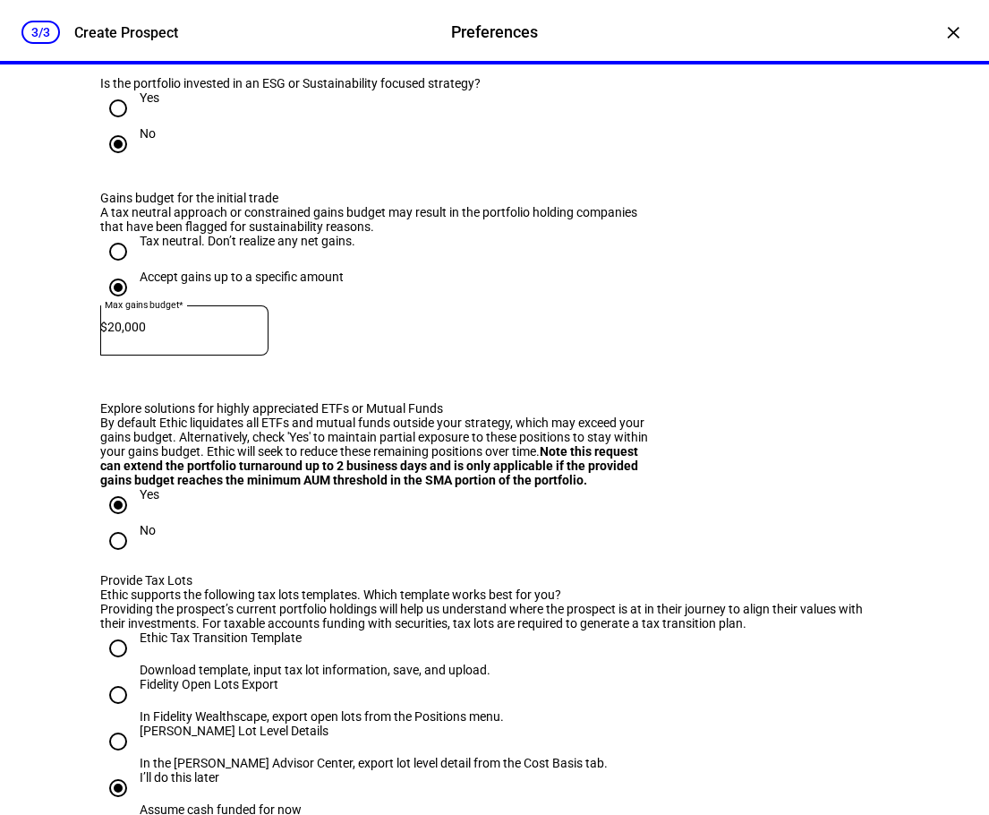
radio input "true"
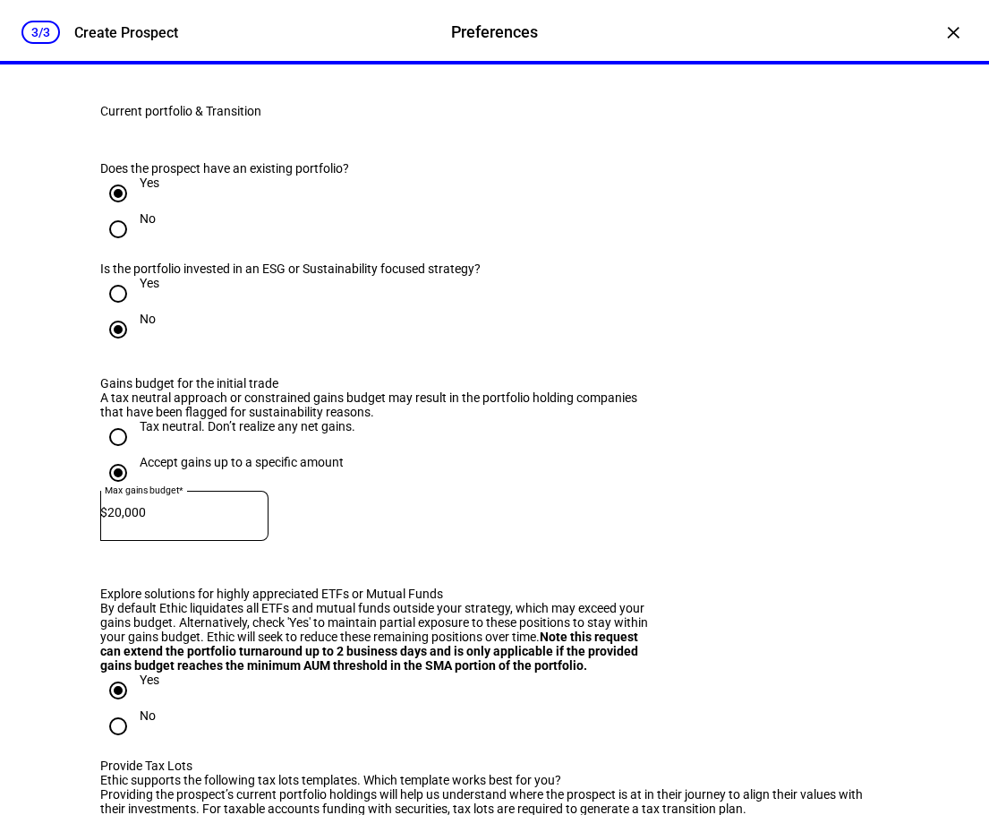
type input "AMZN"
click at [491, 458] on span "Do Not Buy" at bounding box center [472, 460] width 63 height 14
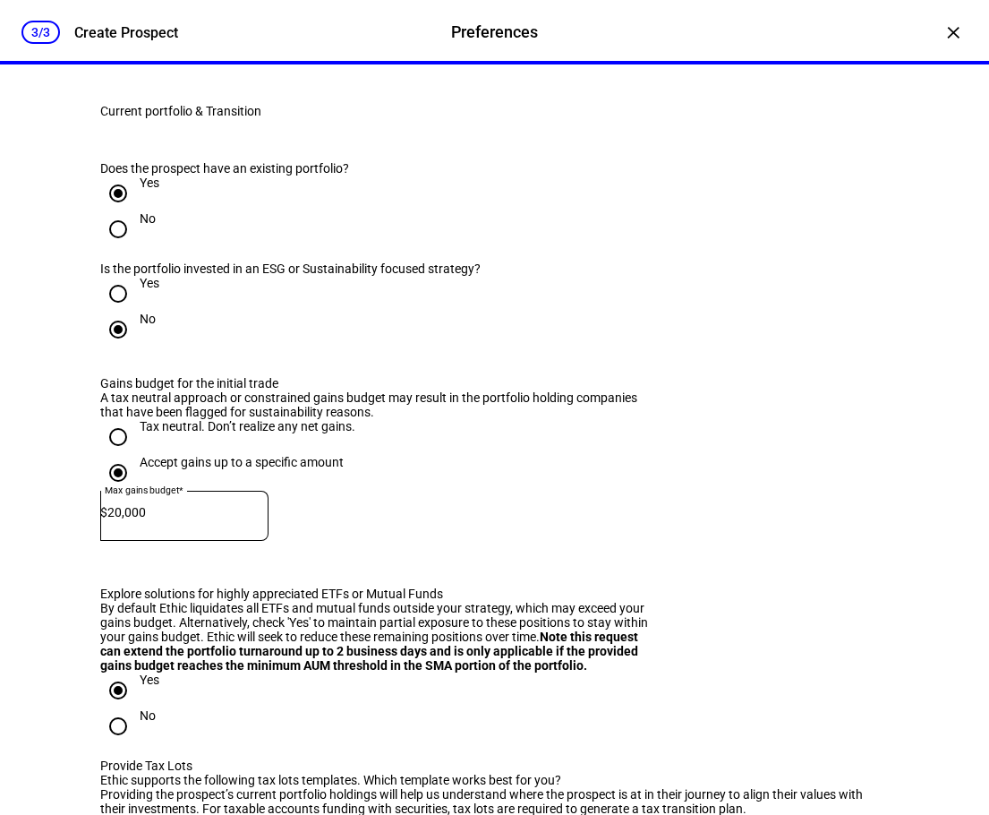
click at [201, 364] on div "AMAZON.COM INC" at bounding box center [184, 370] width 136 height 21
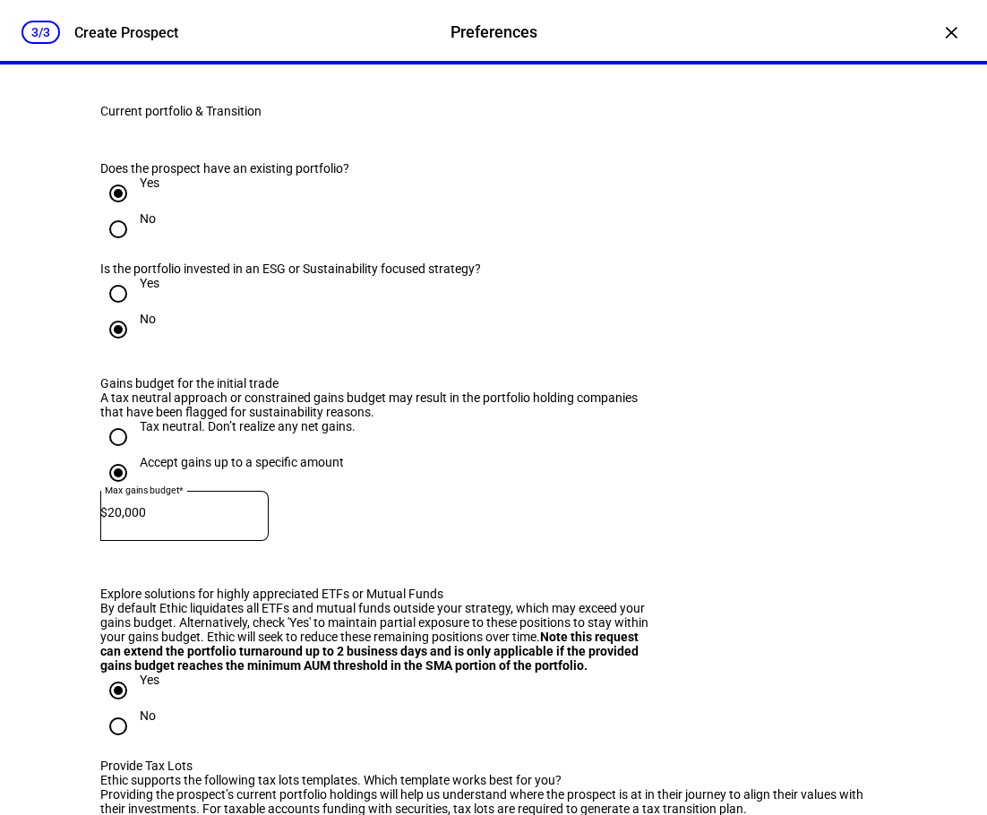
click at [553, 330] on div at bounding box center [493, 407] width 987 height 815
type input "TESLA"
click at [197, 365] on mat-option "TESLA INC TSLA" at bounding box center [248, 378] width 292 height 50
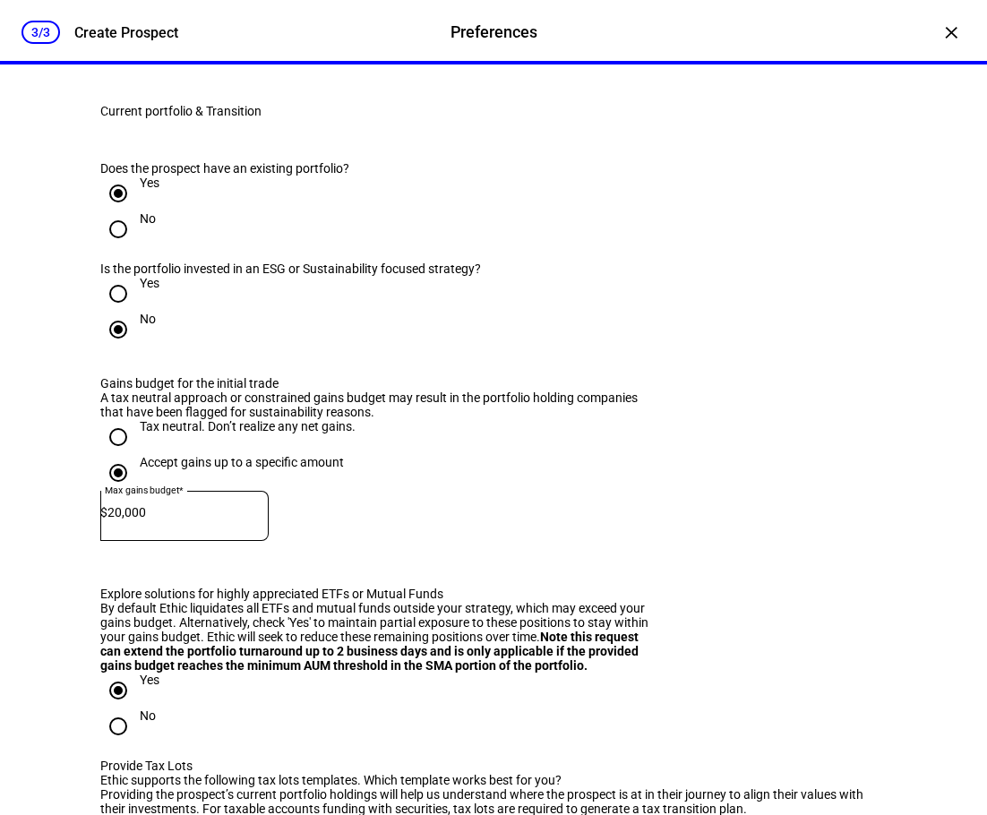
click at [559, 448] on mat-option "Do Not Buy" at bounding box center [571, 460] width 292 height 43
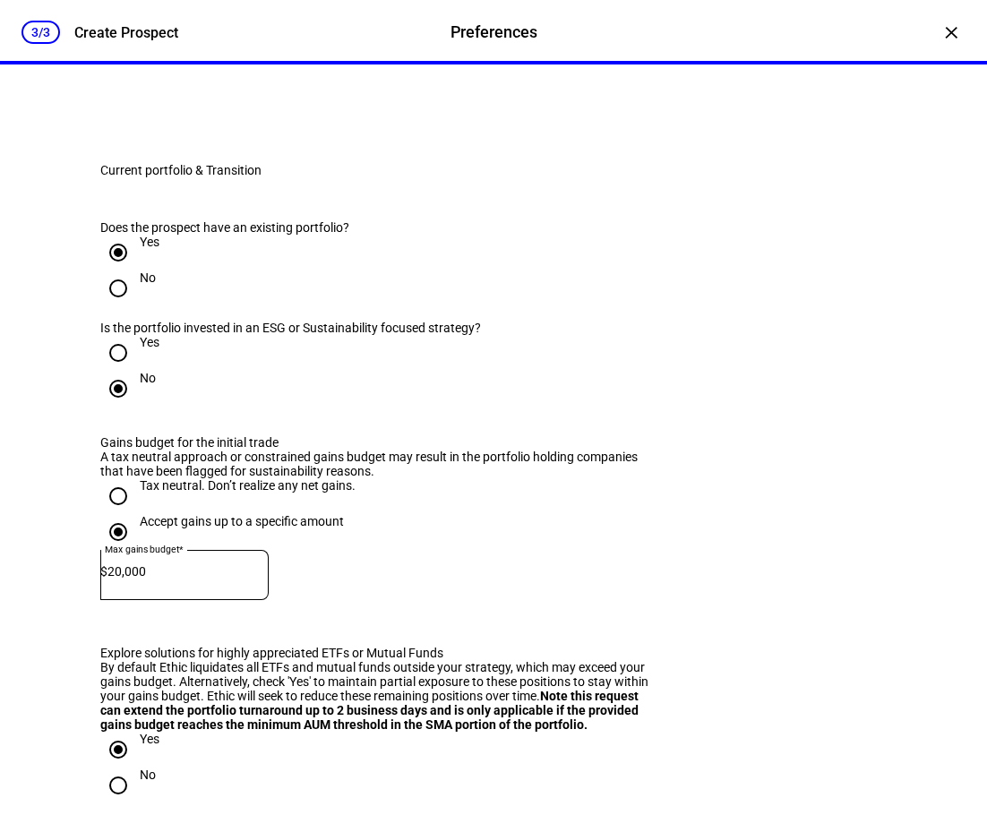
type input "T"
type input "Netfli"
click at [188, 373] on div "NETFLI X INC" at bounding box center [157, 370] width 83 height 21
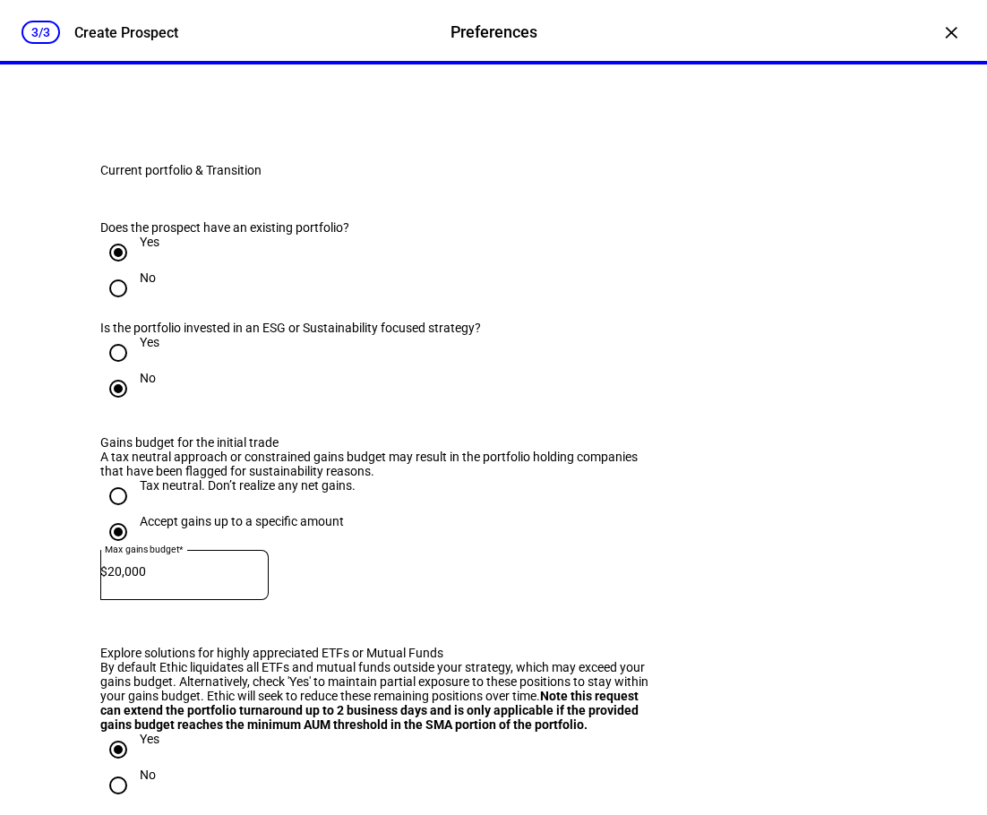
click at [527, 449] on mat-option "Do Not Buy" at bounding box center [571, 460] width 292 height 43
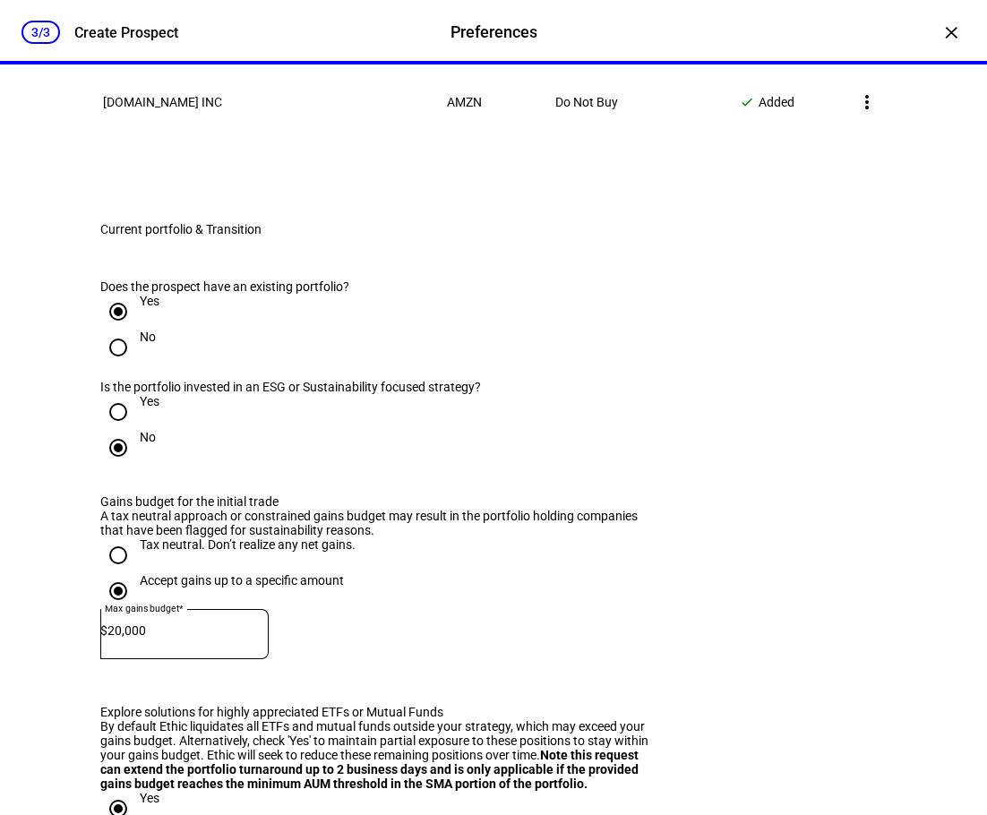
type input "Guidewire"
click at [238, 374] on div "GUIDEWIRE SOFTWARE INC" at bounding box center [204, 370] width 176 height 21
click at [525, 453] on mat-option "Do Not Buy" at bounding box center [571, 460] width 292 height 43
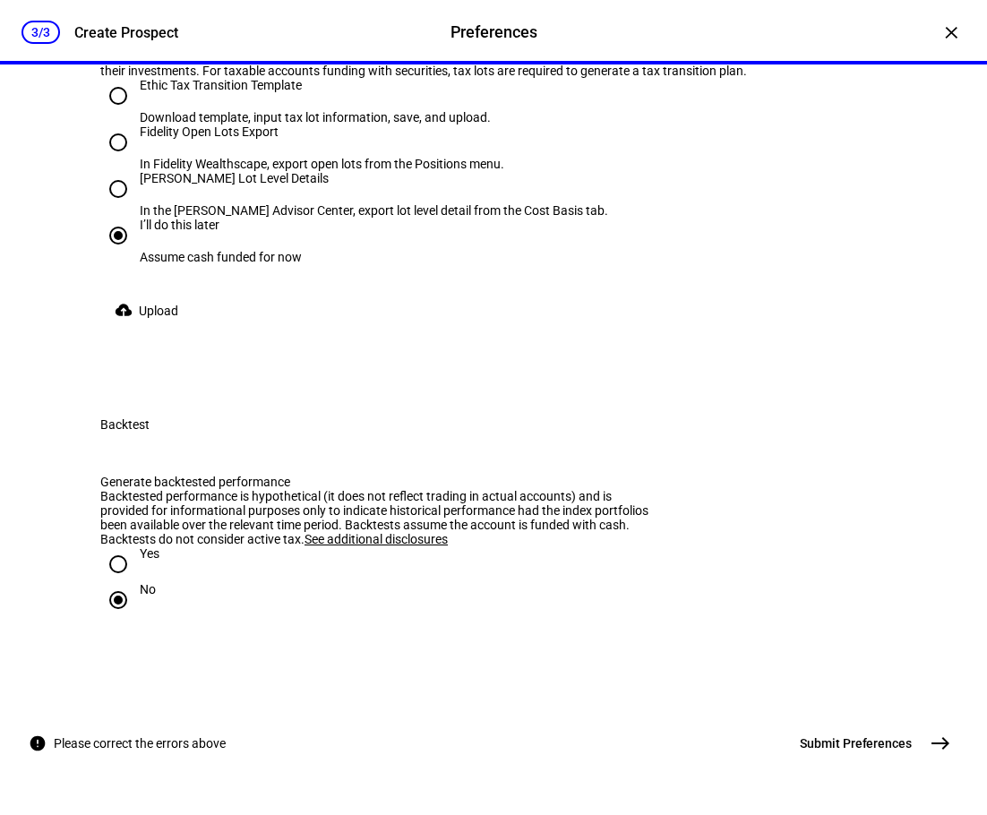
scroll to position [3185, 0]
click at [922, 747] on span "east" at bounding box center [940, 743] width 36 height 36
click at [616, 730] on div "error_outline Please correct the errors above Submit Preferences east" at bounding box center [493, 743] width 929 height 36
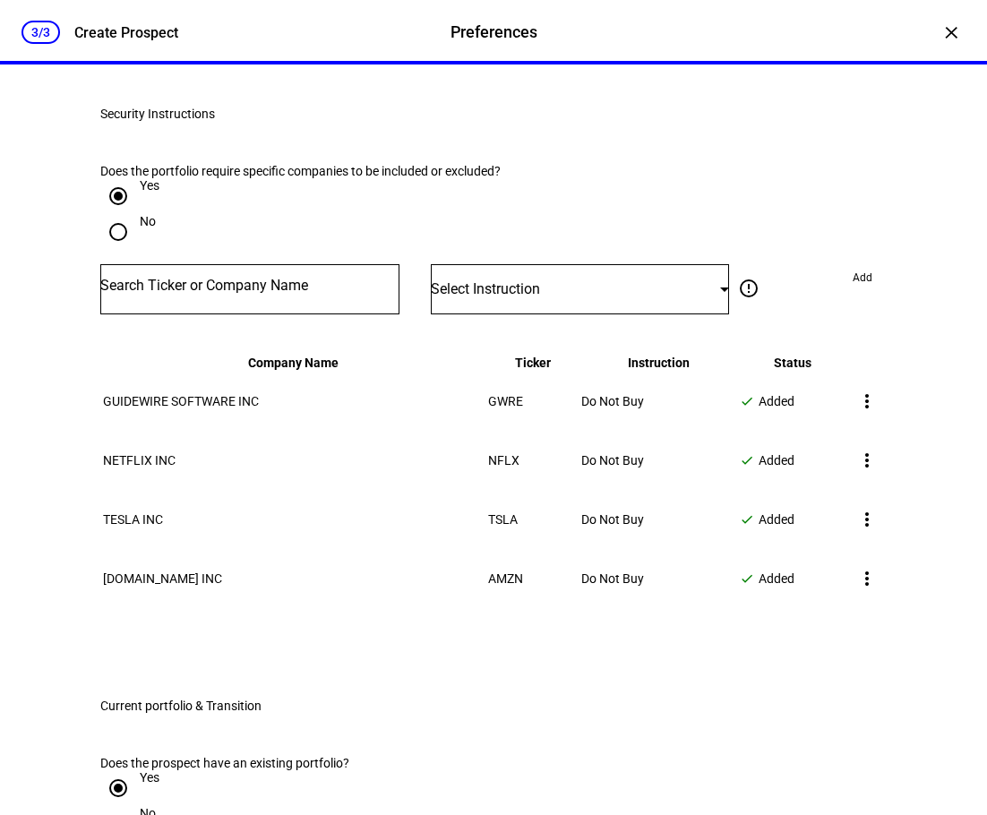
scroll to position [1126, 0]
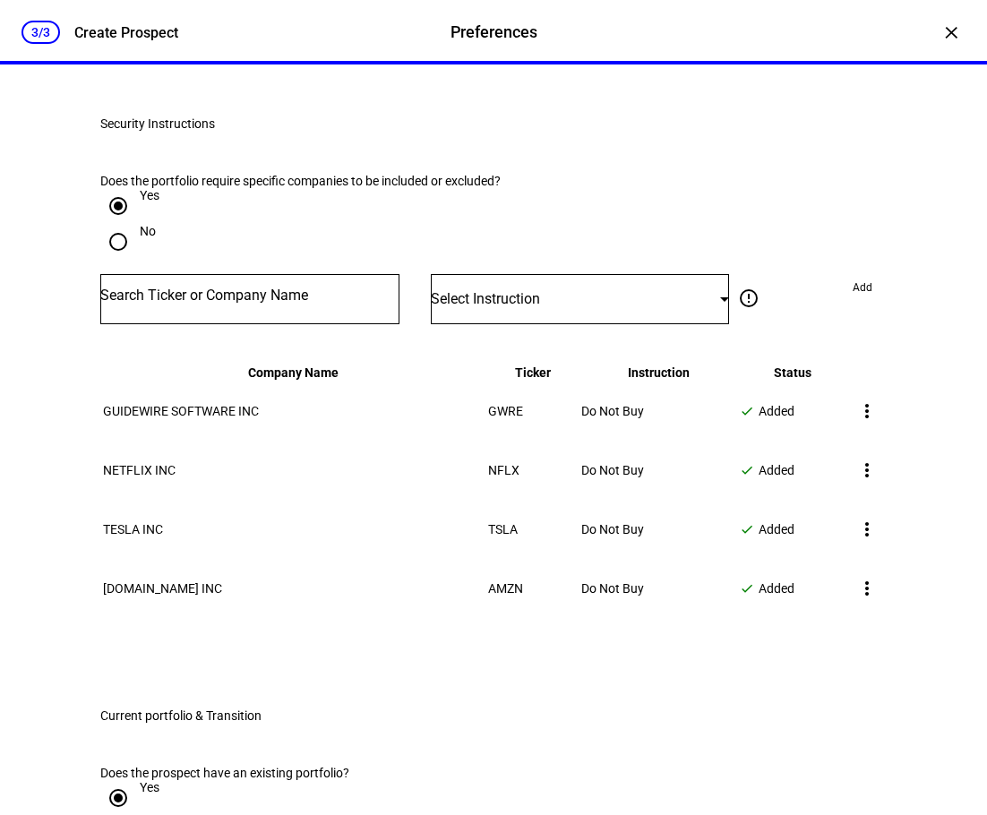
radio input "true"
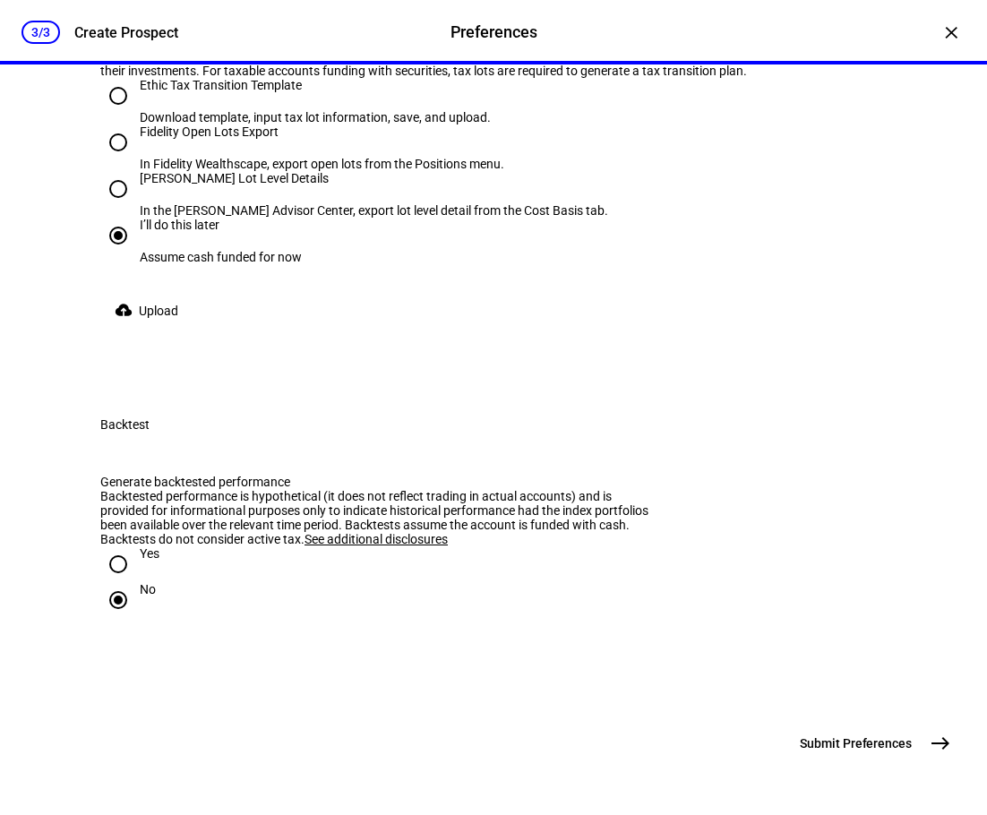
scroll to position [3185, 0]
click at [937, 733] on mat-icon "east" at bounding box center [939, 742] width 21 height 21
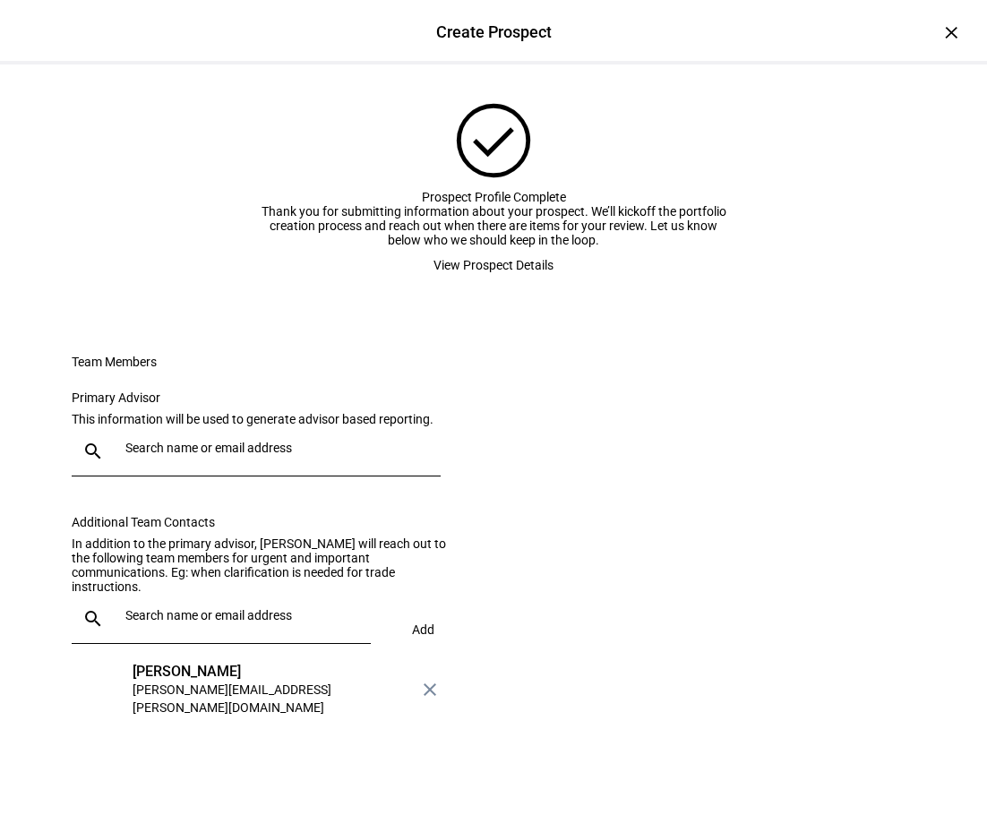
scroll to position [179, 0]
click at [188, 433] on div at bounding box center [272, 451] width 308 height 50
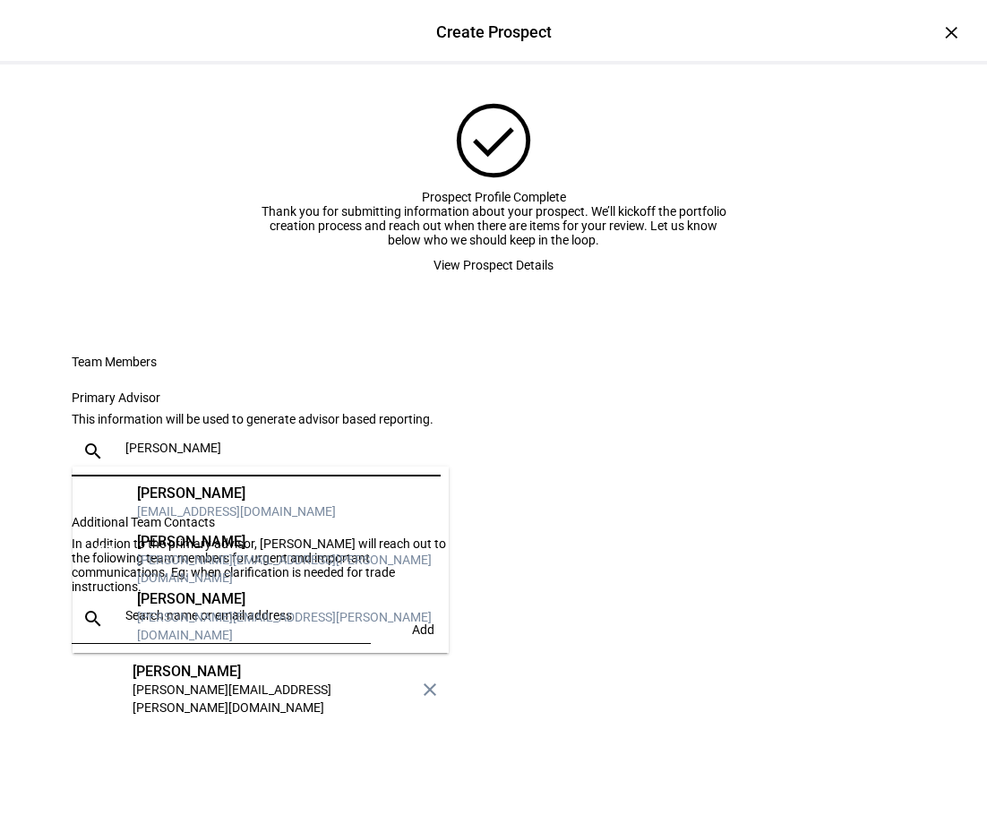
type input "Chris"
click at [178, 557] on div "chris.bowman@lifeworksadvisors.com" at bounding box center [285, 569] width 297 height 36
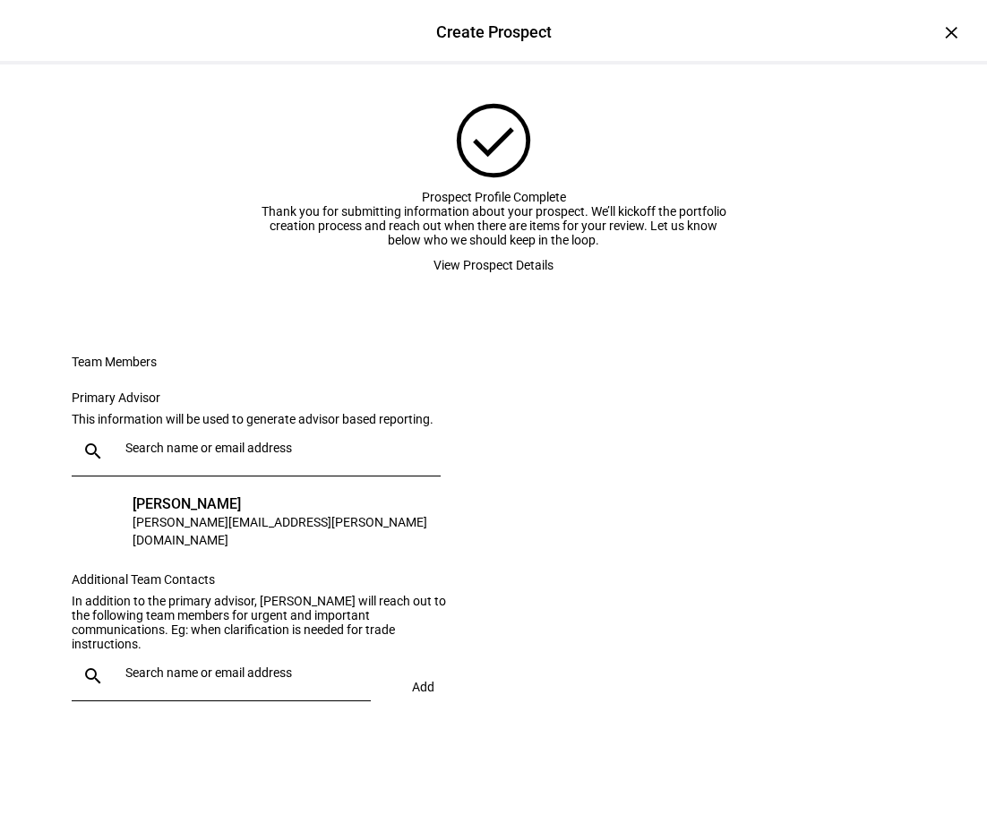
click at [197, 680] on input "text" at bounding box center [244, 672] width 238 height 14
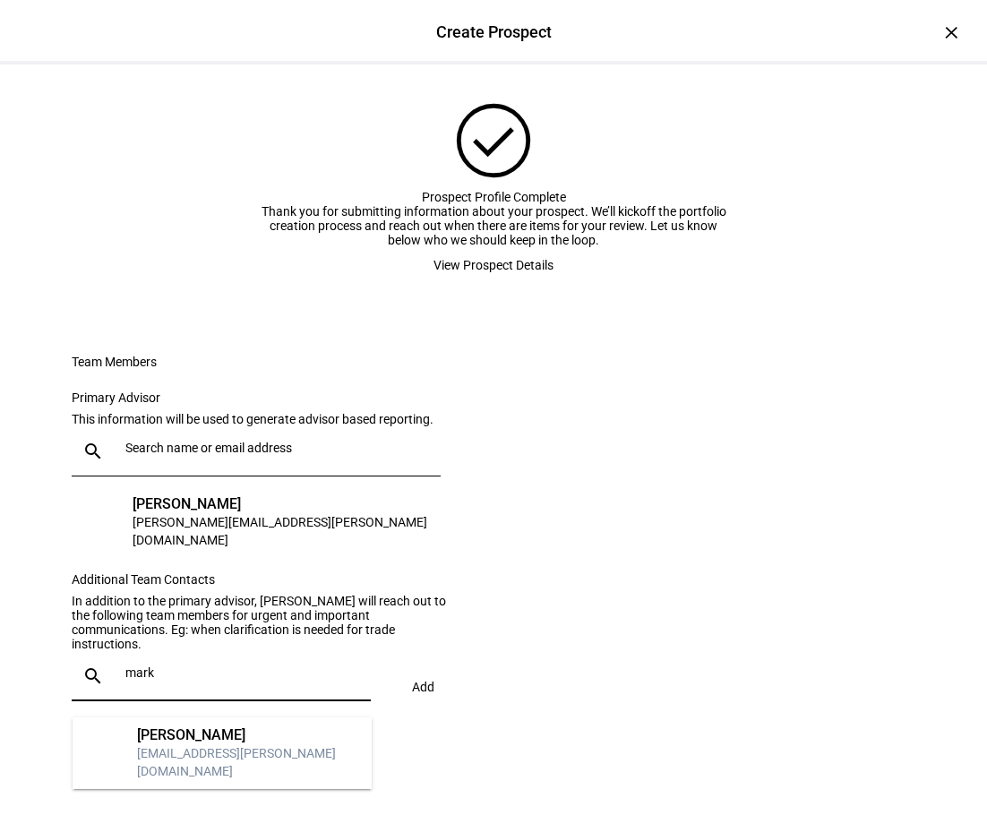
type input "mark"
click at [205, 753] on div "mark.hemenway@lifeworksadvisors.com" at bounding box center [247, 762] width 220 height 36
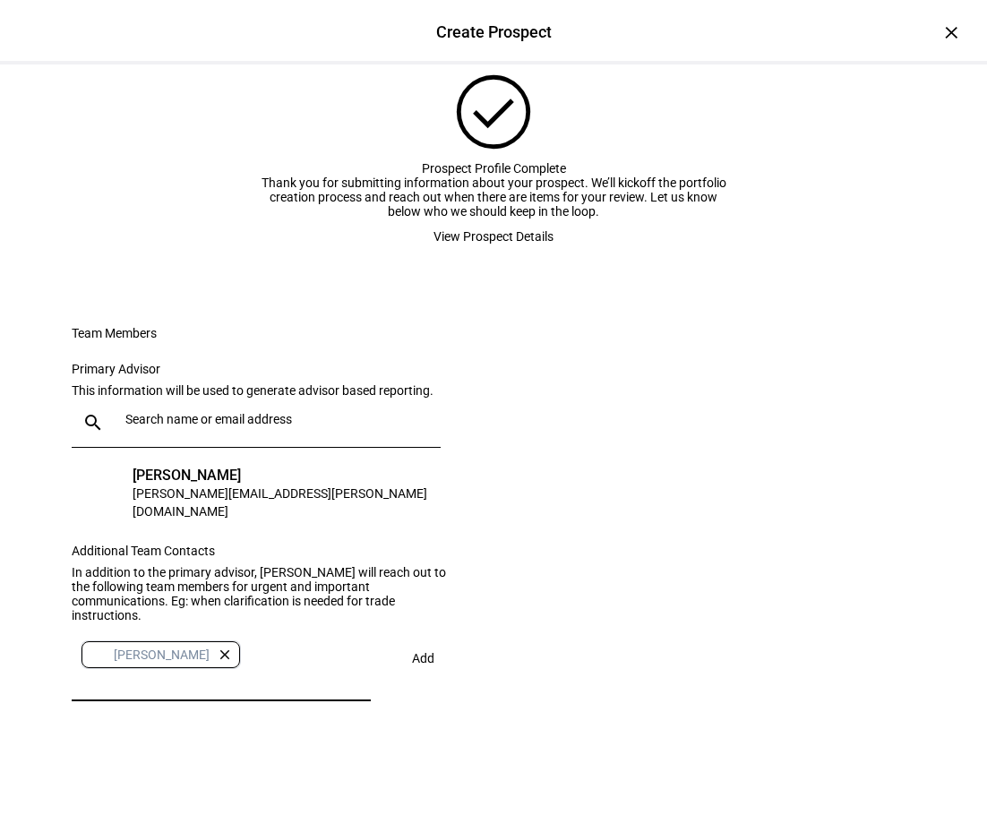
click at [430, 680] on span at bounding box center [423, 658] width 62 height 43
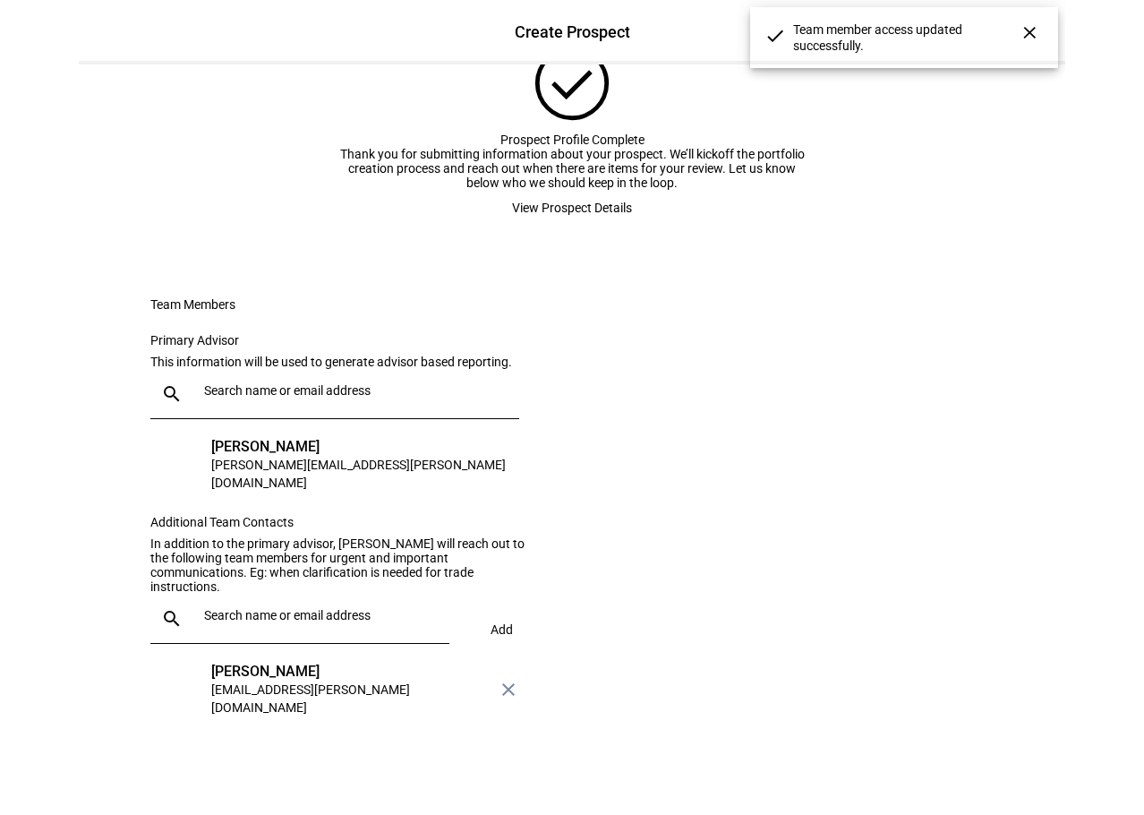
scroll to position [0, 0]
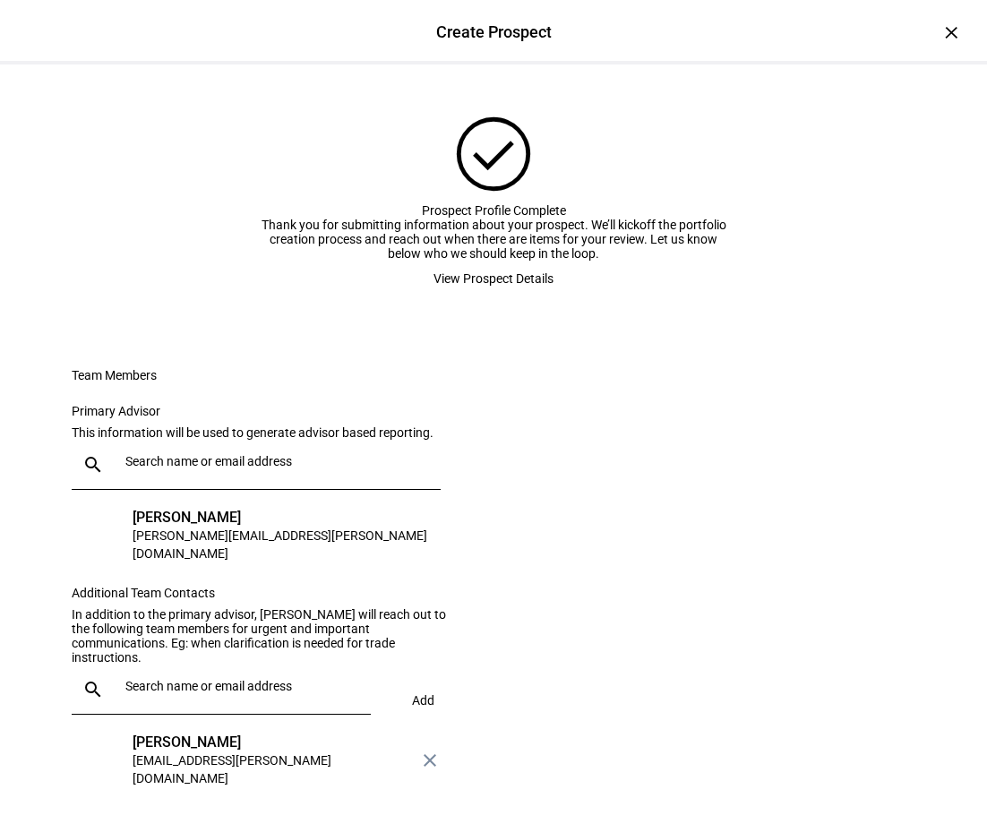
click at [509, 296] on span "View Prospect Details" at bounding box center [493, 279] width 120 height 36
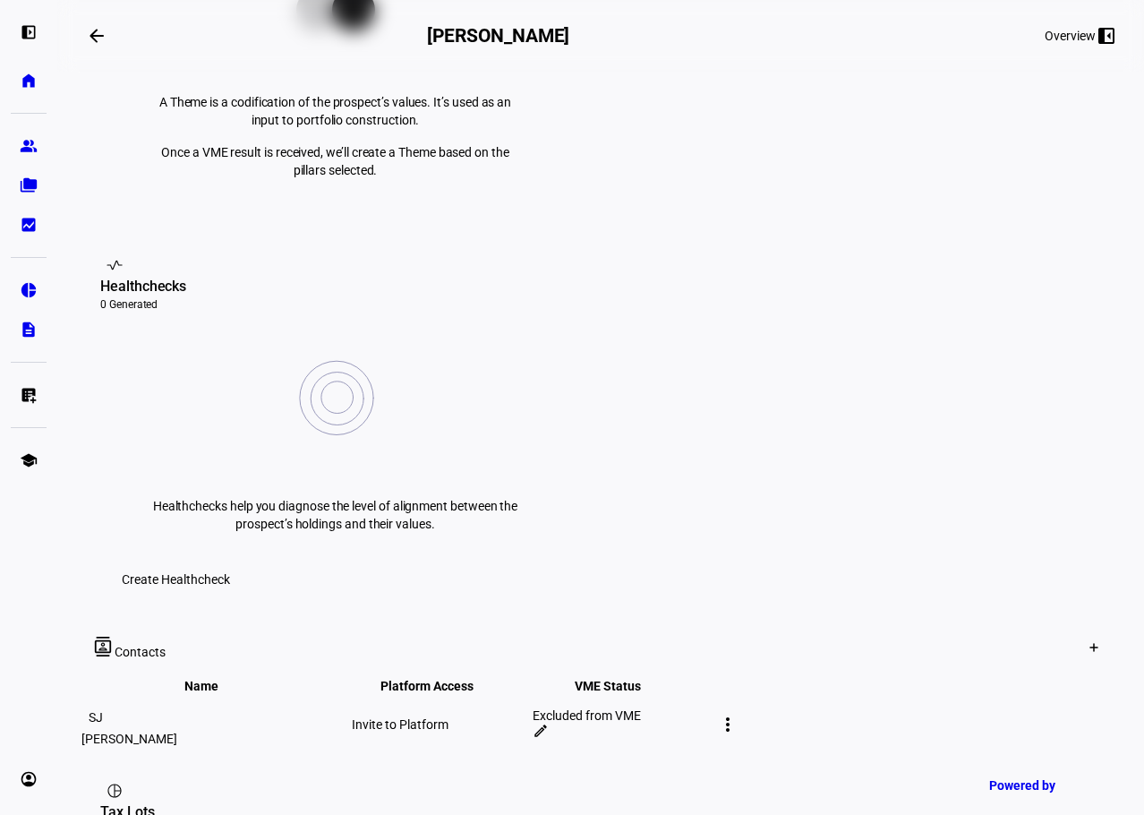
scroll to position [627, 0]
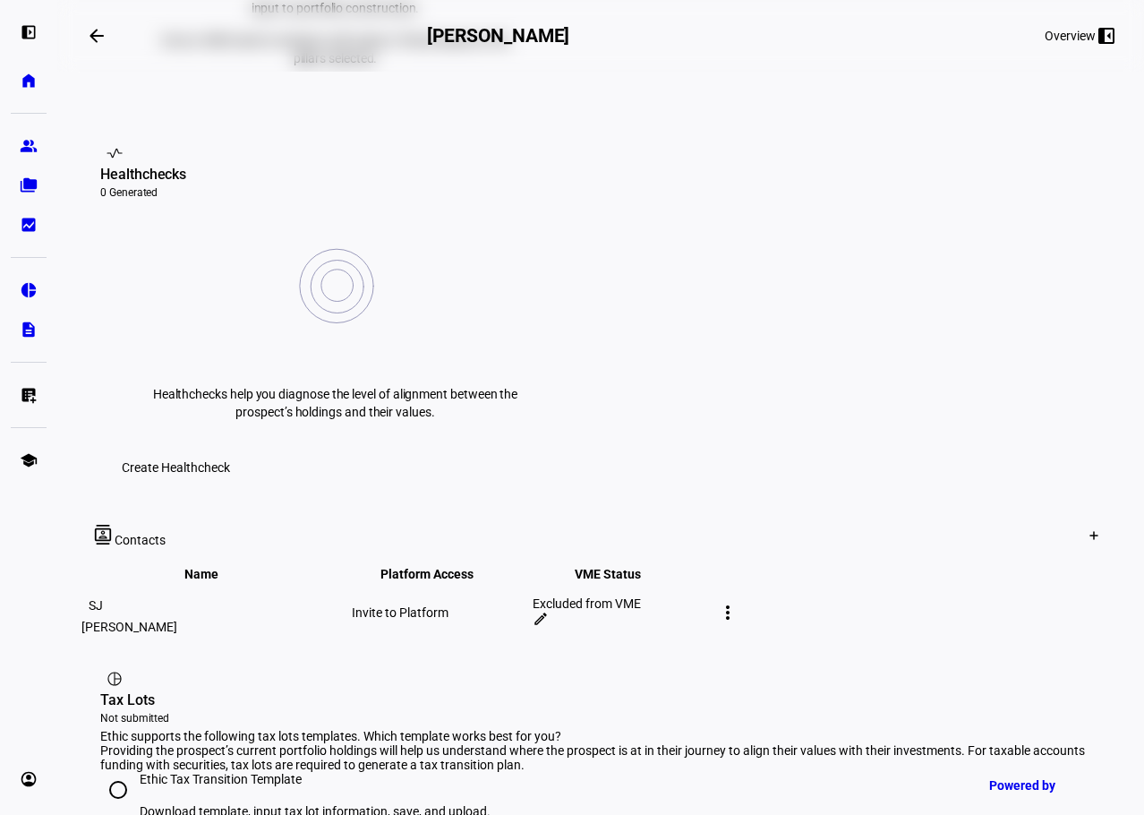
click at [739, 602] on mat-icon "more_vert" at bounding box center [727, 612] width 21 height 21
click at [1025, 399] on div at bounding box center [572, 407] width 1144 height 815
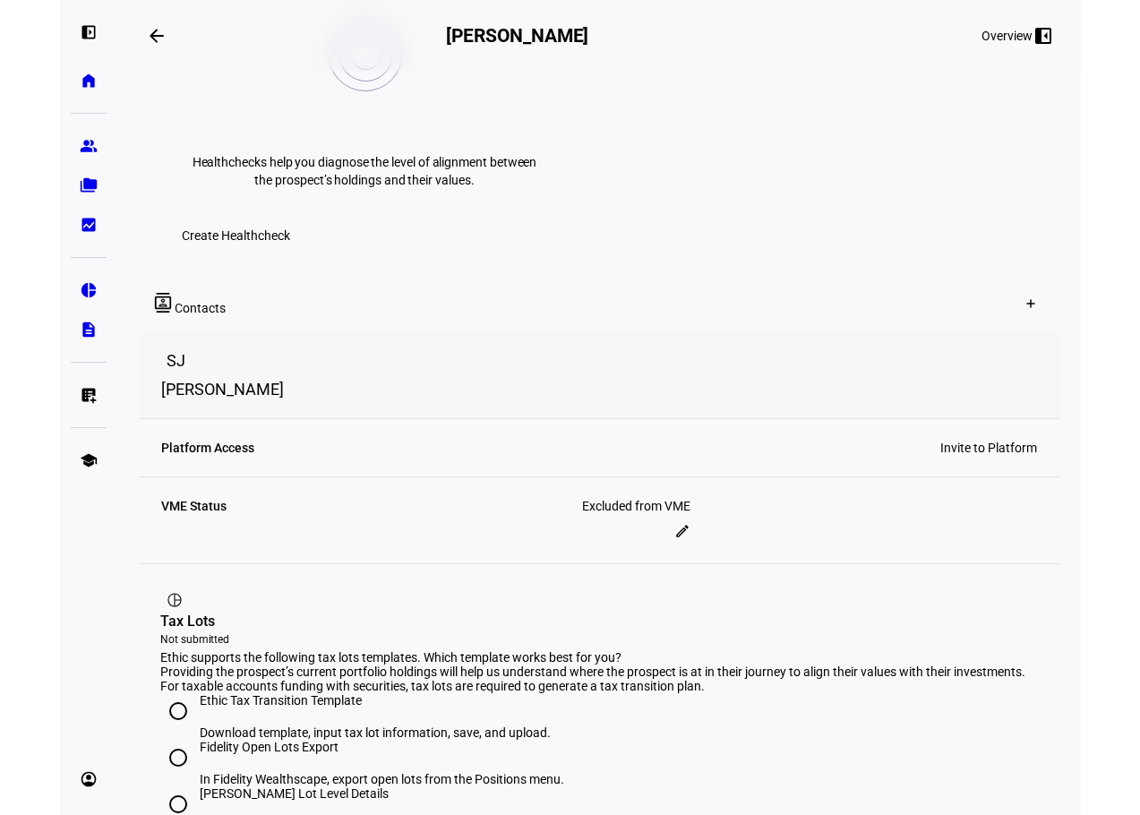
scroll to position [787, 0]
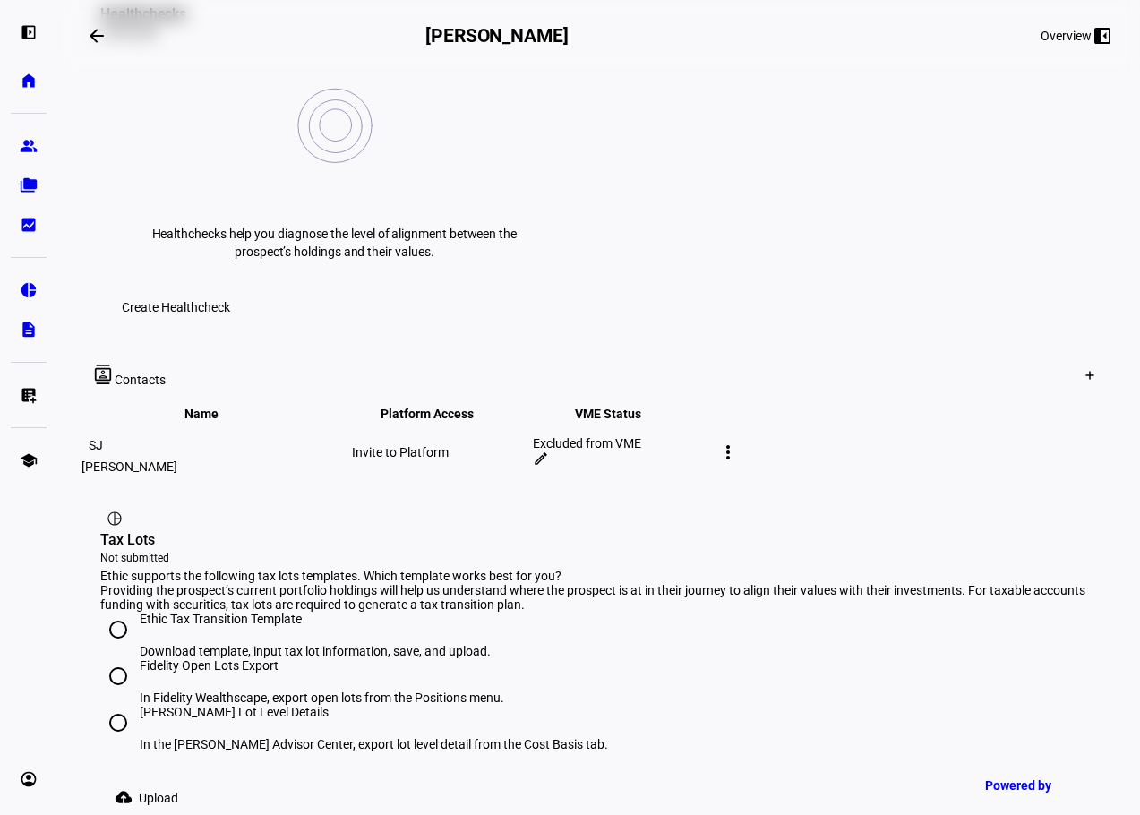
click at [122, 705] on input "Schwab Lot Level Details In the Schwab Advisor Center, export lot level detail …" at bounding box center [118, 723] width 36 height 36
radio input "true"
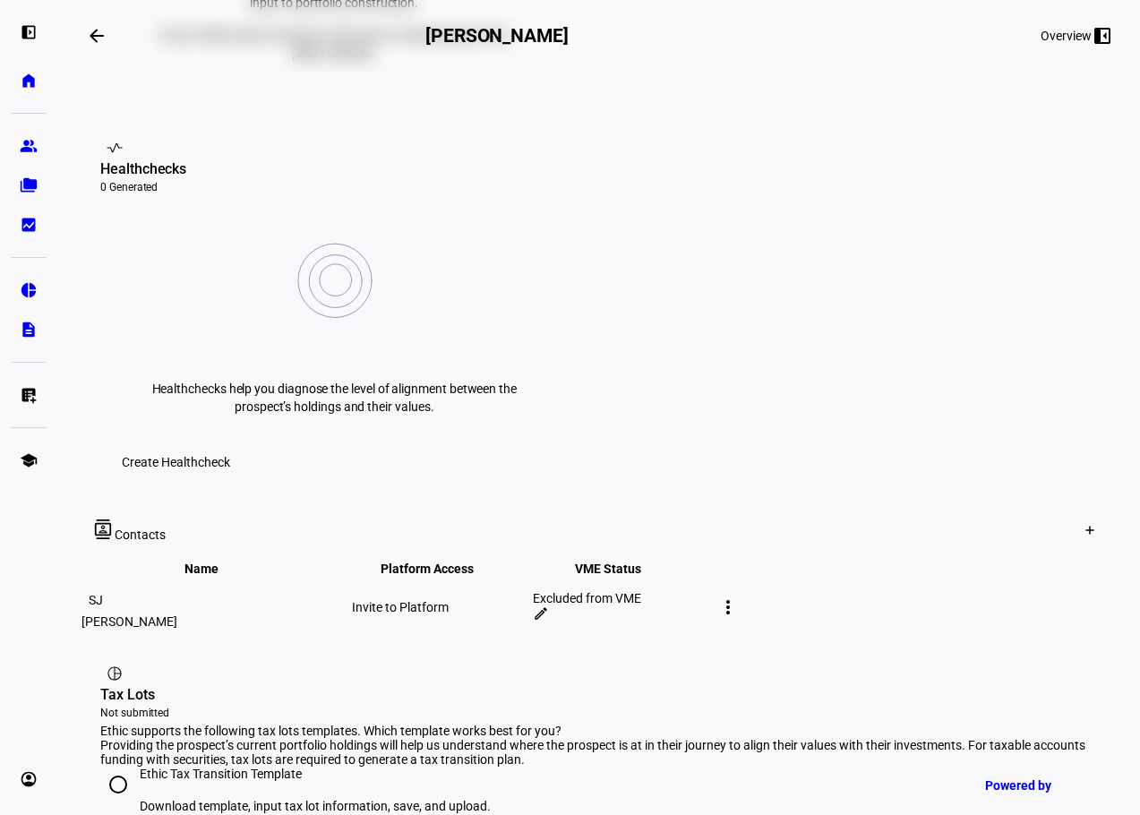
scroll to position [429, 0]
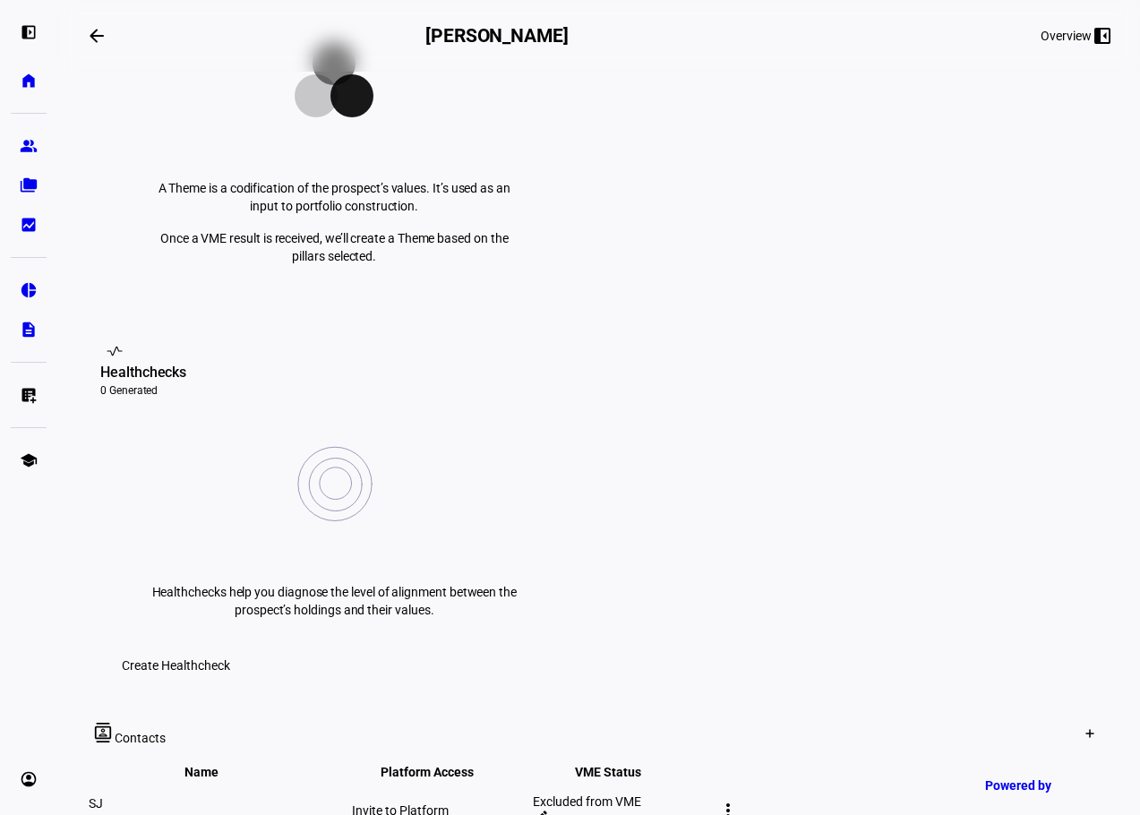
click at [739, 800] on mat-icon "more_vert" at bounding box center [727, 810] width 21 height 21
click at [1015, 652] on span "Edit contact" at bounding box center [1026, 659] width 67 height 14
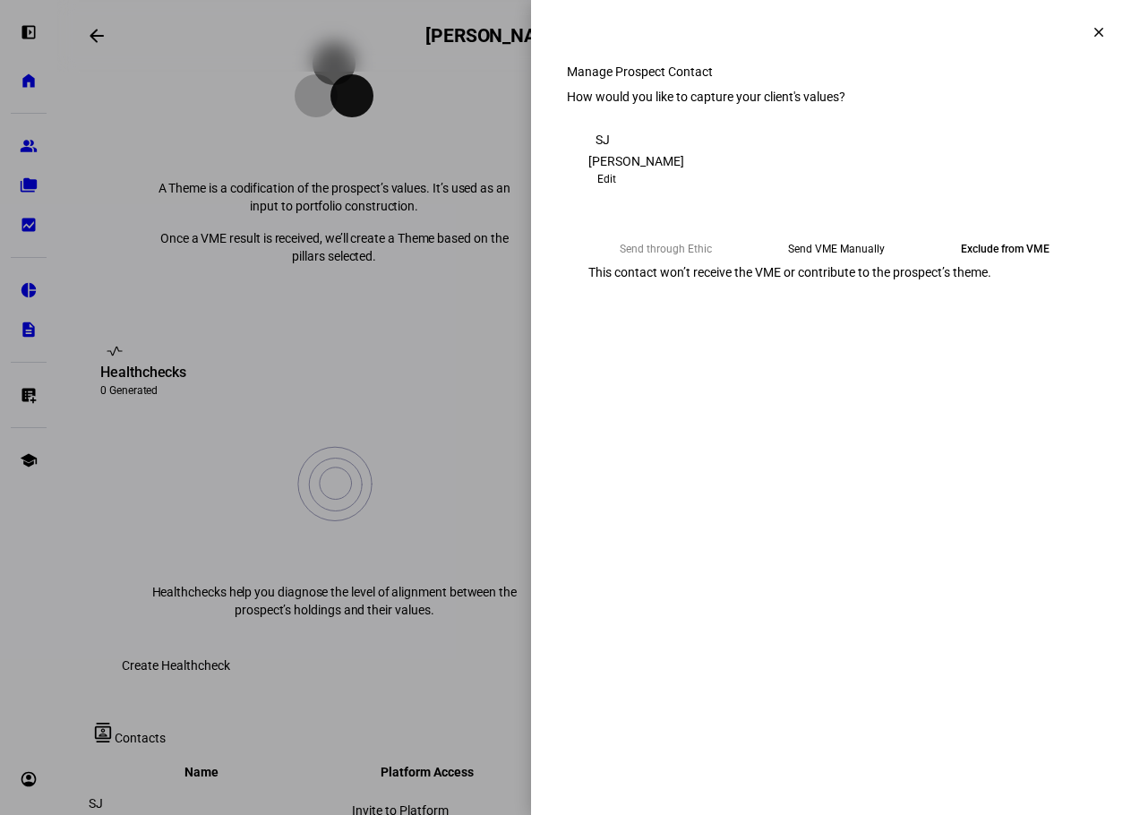
drag, startPoint x: 807, startPoint y: 357, endPoint x: 939, endPoint y: 364, distance: 132.7
click at [939, 294] on div "This contact won’t receive the VME or contribute to the prospect’s theme." at bounding box center [835, 279] width 494 height 29
click at [1091, 35] on mat-icon "clear" at bounding box center [1099, 32] width 16 height 16
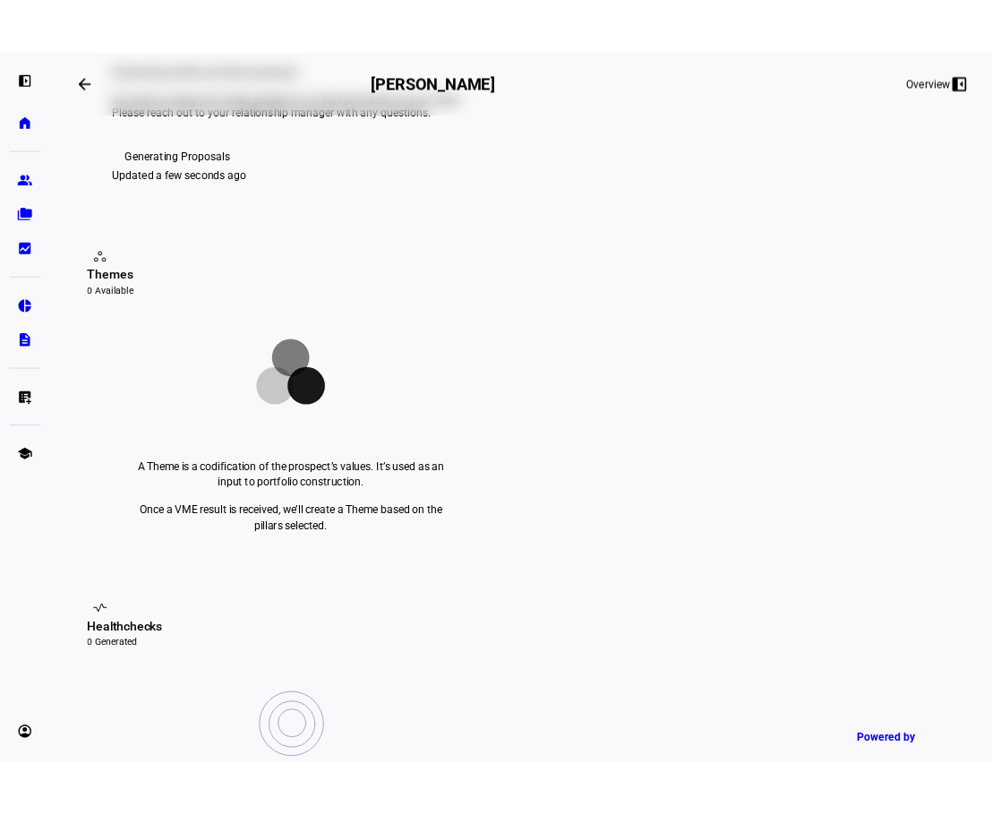
scroll to position [0, 0]
